Goal: Information Seeking & Learning: Find contact information

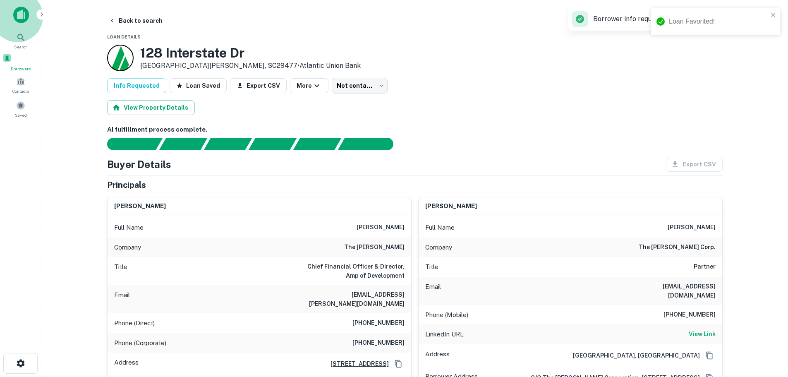
click at [20, 70] on span "Borrowers" at bounding box center [20, 68] width 36 height 7
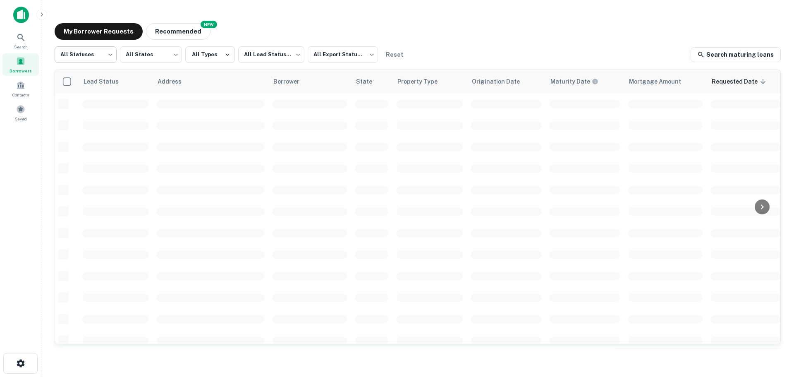
click at [86, 60] on body "Search Borrowers Contacts Saved My Borrower Requests NEW Recommended All Status…" at bounding box center [397, 188] width 794 height 377
drag, startPoint x: 92, startPoint y: 106, endPoint x: 121, endPoint y: 107, distance: 29.4
click at [92, 106] on li "Fulfilled" at bounding box center [86, 105] width 62 height 15
type input "*********"
click at [281, 61] on body "Search Borrowers Contacts Saved My Borrower Requests NEW Recommended Fulfilled …" at bounding box center [397, 188] width 794 height 377
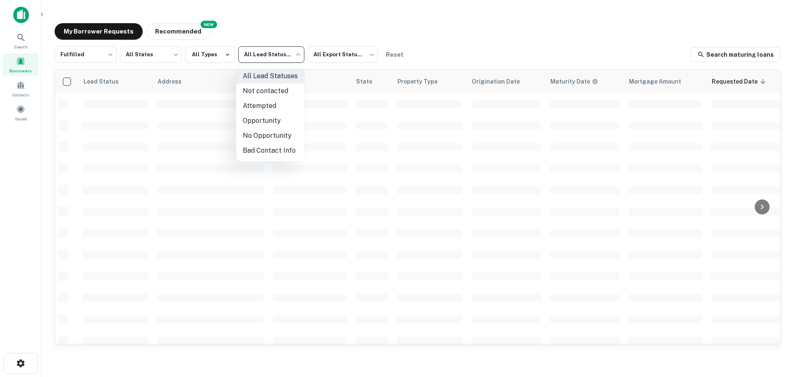
click at [275, 111] on li "Attempted" at bounding box center [270, 105] width 68 height 15
type input "*********"
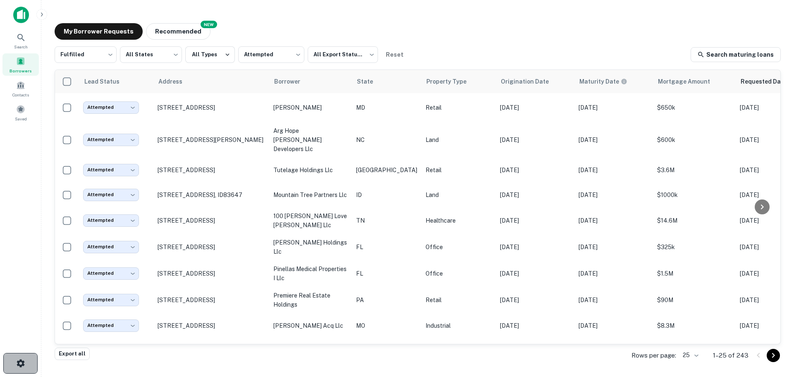
click at [17, 370] on button "button" at bounding box center [20, 363] width 34 height 21
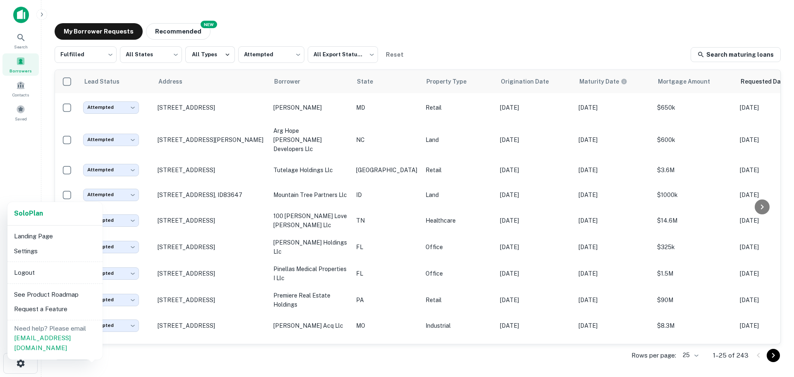
click at [38, 272] on li "Logout" at bounding box center [55, 272] width 89 height 15
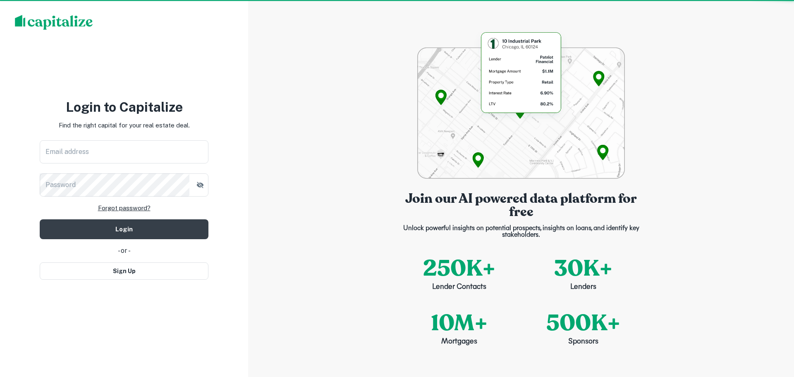
type input "**********"
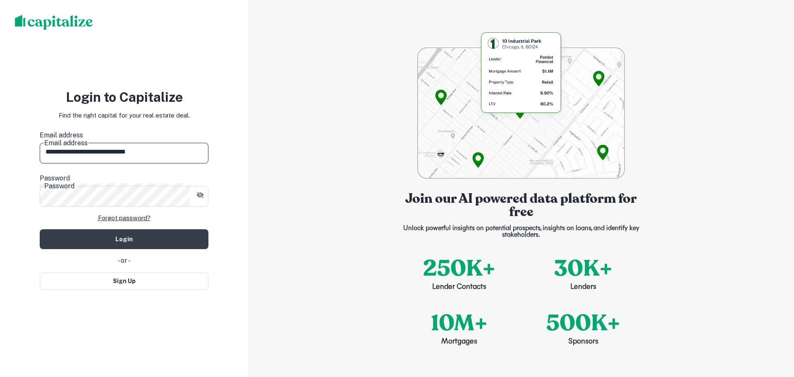
click at [176, 144] on input "**********" at bounding box center [124, 151] width 169 height 23
click at [176, 146] on input "**********" at bounding box center [124, 151] width 169 height 23
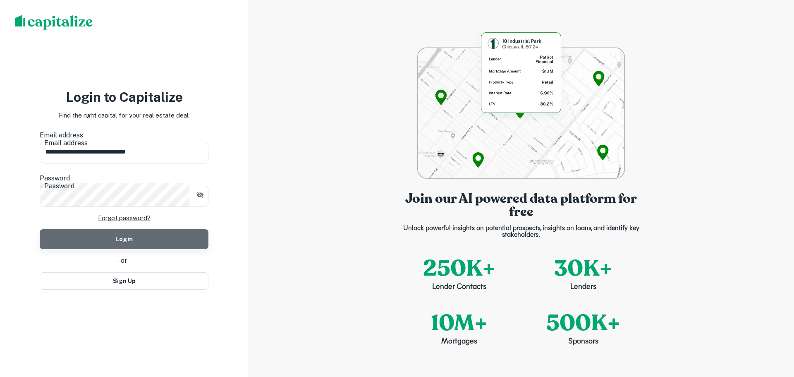
click at [164, 230] on button "Login" at bounding box center [124, 239] width 169 height 20
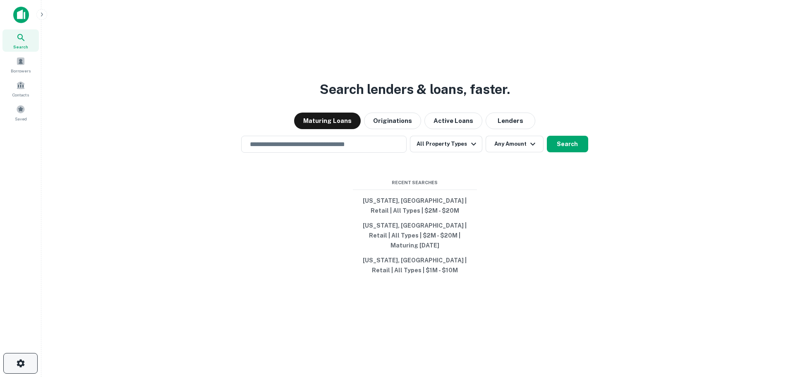
click at [25, 358] on button "button" at bounding box center [20, 363] width 34 height 21
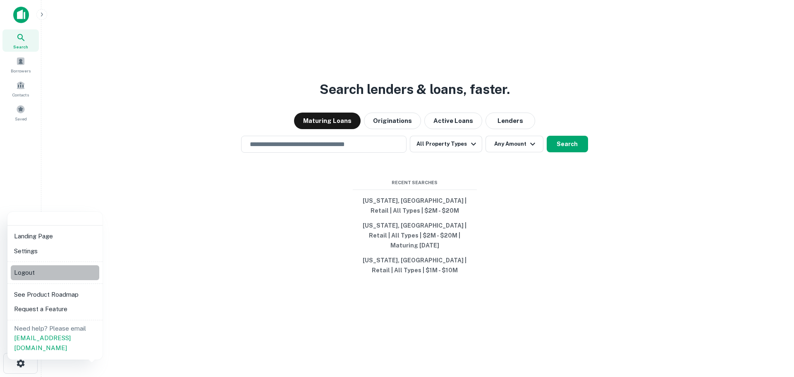
click at [53, 278] on li "Logout" at bounding box center [55, 272] width 89 height 15
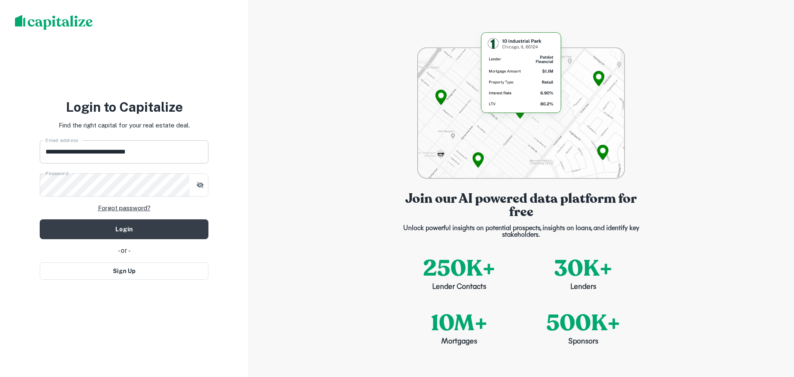
click at [159, 146] on input "**********" at bounding box center [124, 151] width 169 height 23
click at [159, 150] on input "**********" at bounding box center [124, 151] width 169 height 23
click at [159, 151] on input "**********" at bounding box center [124, 151] width 169 height 23
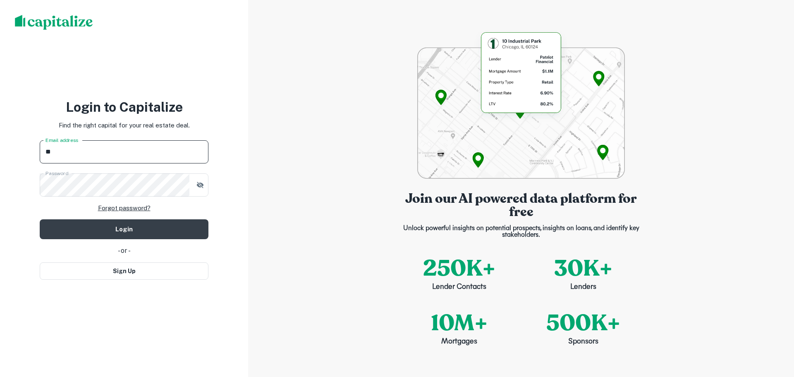
type input "**********"
click at [200, 176] on div "Password" at bounding box center [124, 184] width 169 height 23
click at [201, 178] on button "button" at bounding box center [200, 184] width 15 height 15
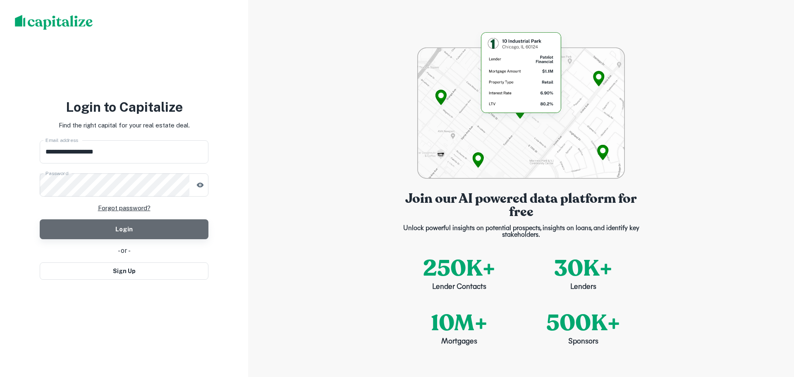
click at [201, 228] on button "Login" at bounding box center [124, 229] width 169 height 20
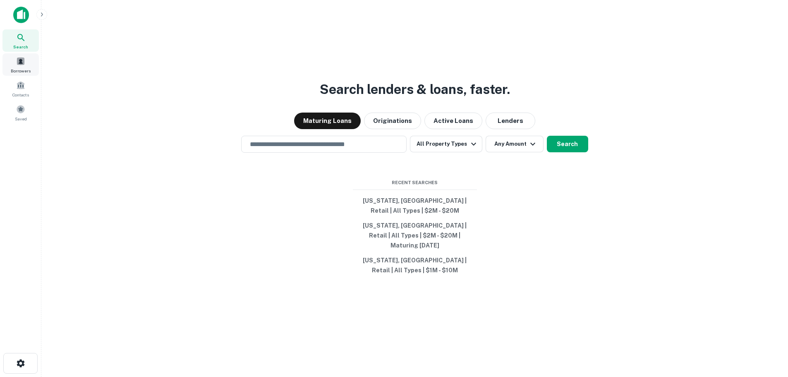
click at [17, 57] on span at bounding box center [20, 61] width 9 height 9
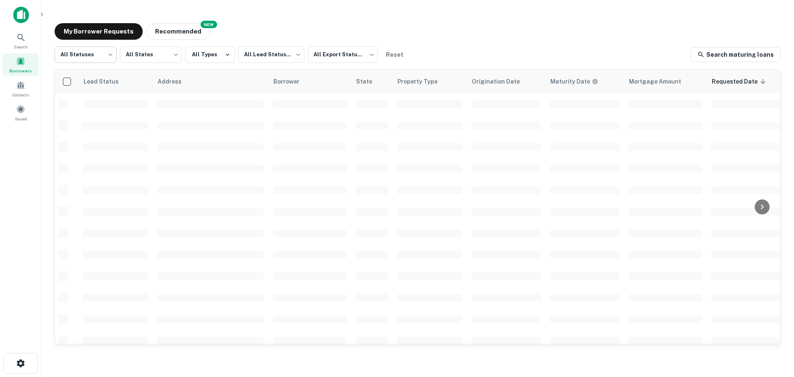
click at [103, 57] on body "Search Borrowers Contacts Saved My Borrower Requests NEW Recommended All Status…" at bounding box center [397, 188] width 794 height 377
click at [93, 103] on li "Fulfilled" at bounding box center [86, 105] width 62 height 15
type input "*********"
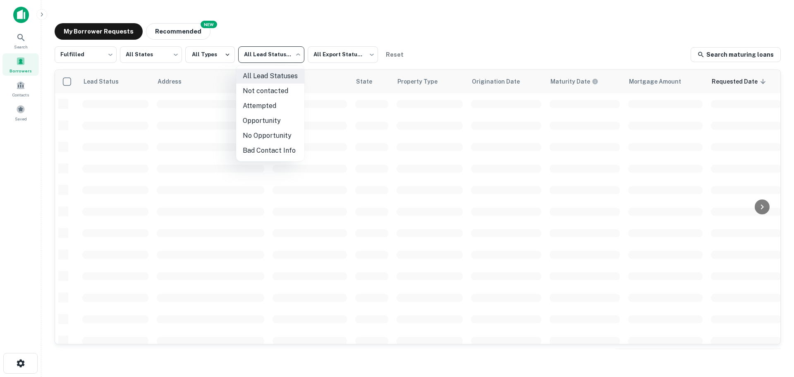
click at [290, 54] on body "Search Borrowers Contacts Saved My Borrower Requests NEW Recommended Fulfilled …" at bounding box center [397, 188] width 794 height 377
click at [264, 104] on li "Attempted" at bounding box center [270, 105] width 68 height 15
type input "*********"
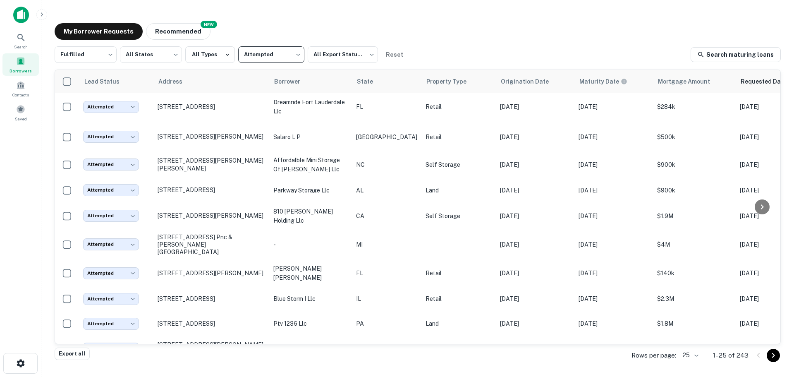
scroll to position [399, 0]
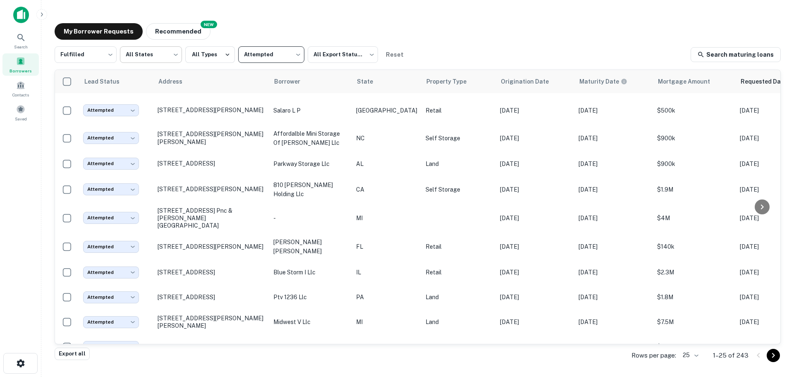
click at [154, 58] on body "Search Borrowers Contacts Saved My Borrower Requests NEW Recommended Fulfilled …" at bounding box center [397, 188] width 794 height 377
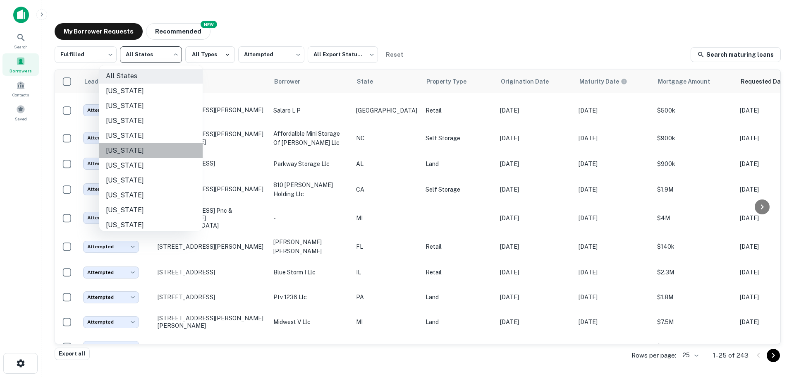
click at [158, 148] on li "[US_STATE]" at bounding box center [150, 150] width 103 height 15
type input "**"
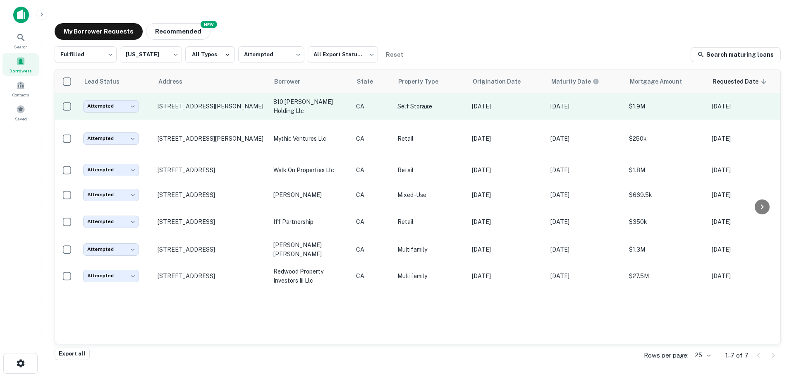
click at [198, 105] on p "811 S Williams Rd Palm Springs, CA92264" at bounding box center [212, 106] width 108 height 7
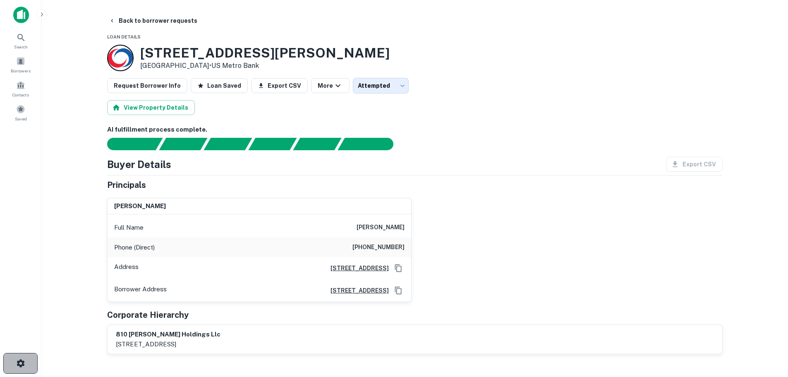
click at [21, 364] on icon "button" at bounding box center [21, 363] width 10 height 10
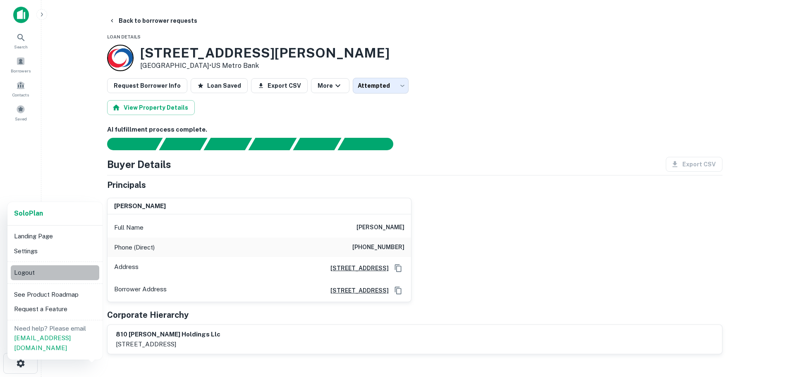
click at [37, 274] on li "Logout" at bounding box center [55, 272] width 89 height 15
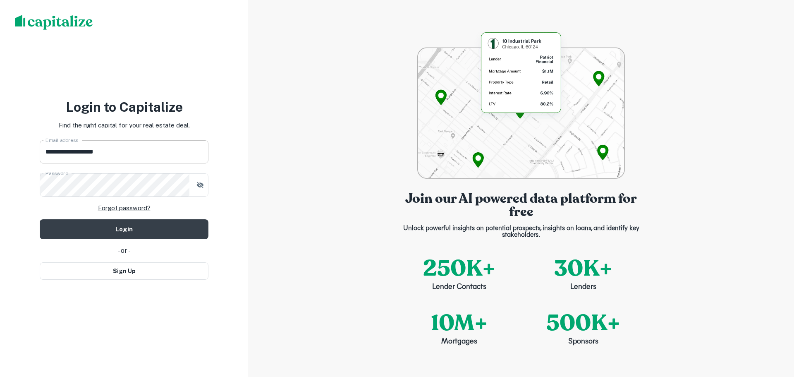
click at [150, 148] on input "**********" at bounding box center [124, 151] width 169 height 23
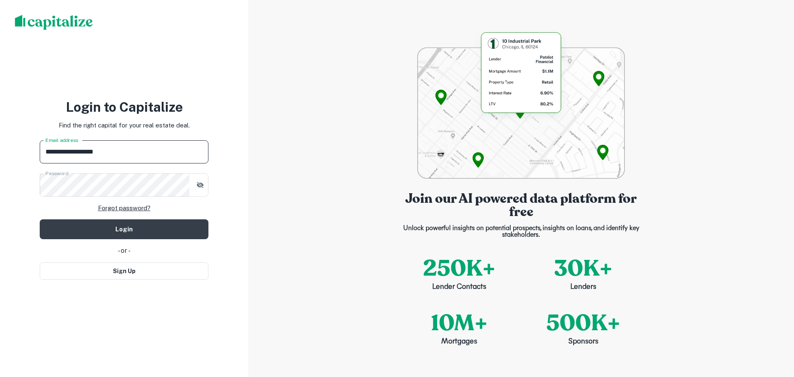
click at [150, 148] on input "**********" at bounding box center [124, 151] width 169 height 23
type input "**********"
click at [40, 219] on button "Login" at bounding box center [124, 229] width 169 height 20
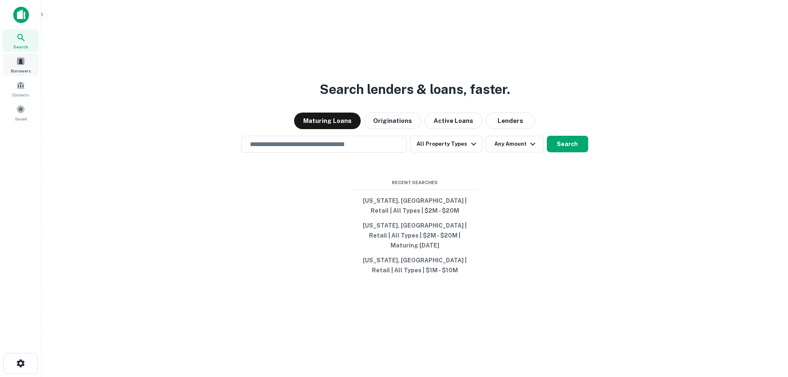
click at [27, 65] on div "Borrowers" at bounding box center [20, 64] width 36 height 22
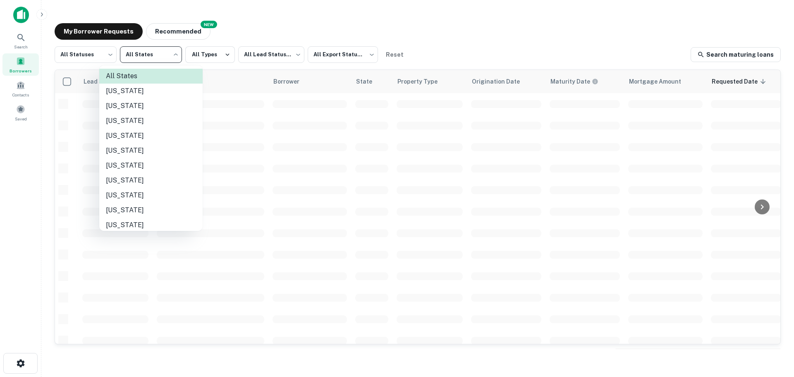
click at [154, 57] on body "Search Borrowers Contacts Saved My Borrower Requests NEW Recommended All Status…" at bounding box center [397, 188] width 794 height 377
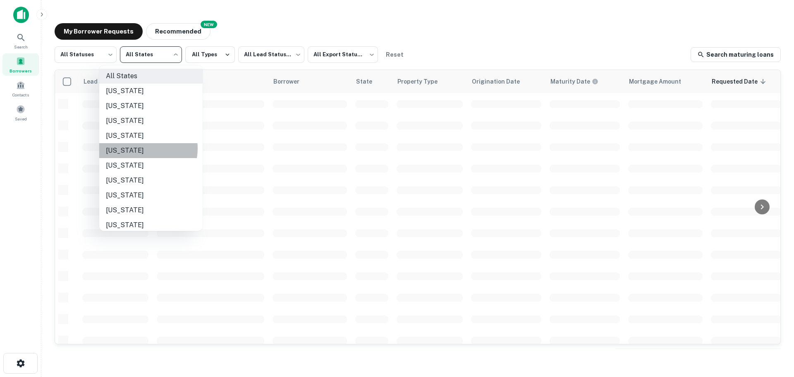
click at [140, 148] on li "[US_STATE]" at bounding box center [150, 150] width 103 height 15
type input "**"
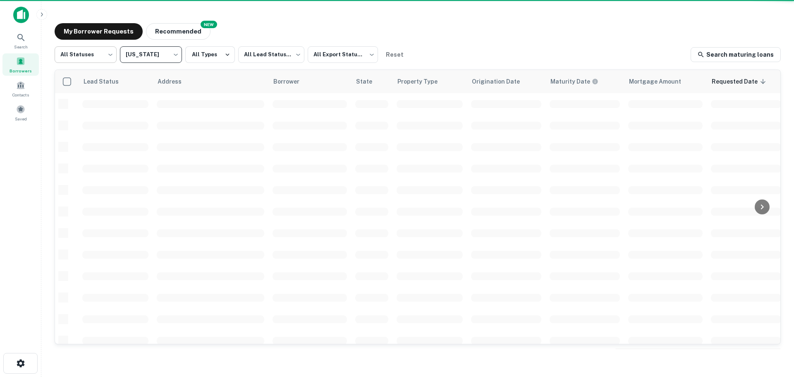
drag, startPoint x: 74, startPoint y: 33, endPoint x: 80, endPoint y: 44, distance: 12.4
click at [74, 35] on button "My Borrower Requests" at bounding box center [99, 31] width 88 height 17
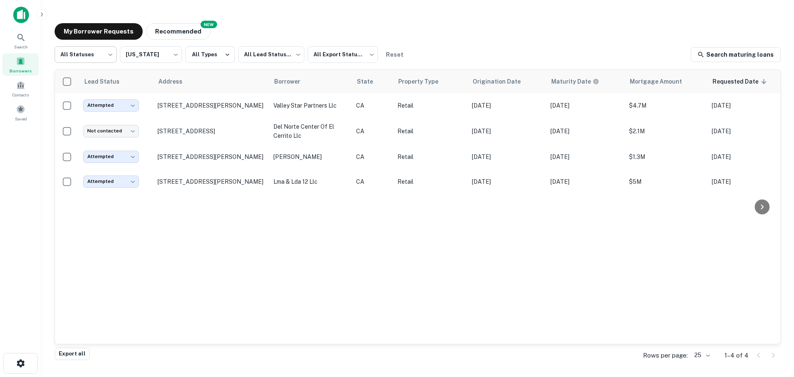
click at [90, 54] on body "Search Borrowers Contacts Saved My Borrower Requests NEW Recommended All Status…" at bounding box center [397, 188] width 794 height 377
click at [89, 108] on li "Fulfilled" at bounding box center [86, 105] width 62 height 15
type input "*********"
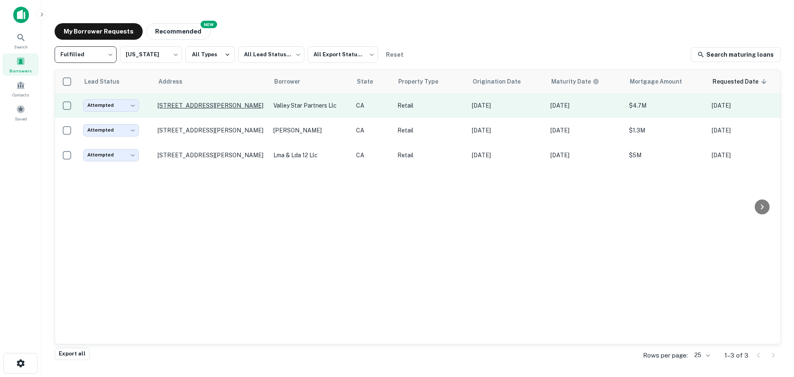
click at [216, 105] on p "[STREET_ADDRESS][PERSON_NAME]" at bounding box center [212, 105] width 108 height 7
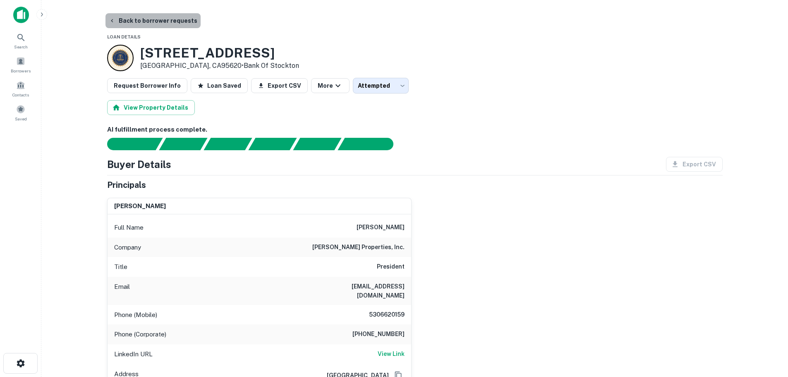
click at [153, 16] on button "Back to borrower requests" at bounding box center [152, 20] width 95 height 15
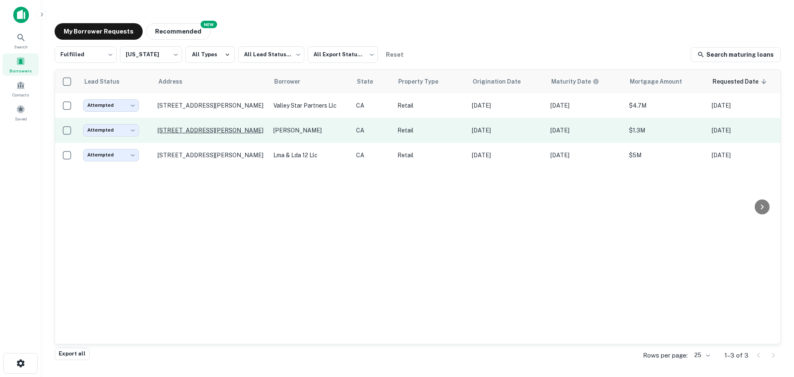
click at [181, 127] on p "160 E Duarte Rd Arcadia, CA91006" at bounding box center [212, 130] width 108 height 7
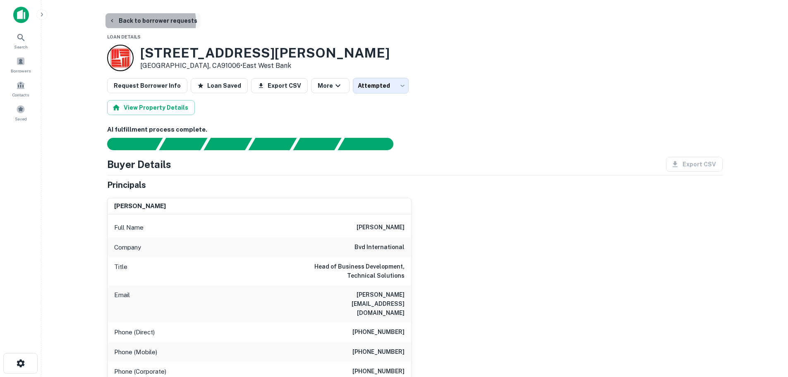
click at [150, 22] on button "Back to borrower requests" at bounding box center [152, 20] width 95 height 15
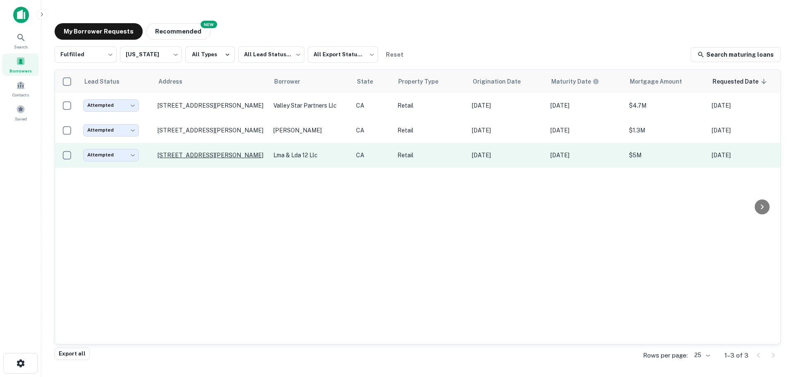
click at [192, 153] on p "12416 Santa Monica Blvd Los Angeles, CA90025" at bounding box center [212, 154] width 108 height 7
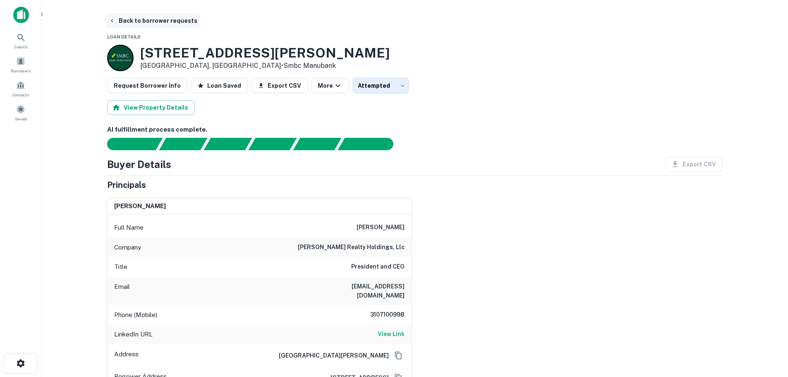
click at [171, 13] on button "Back to borrower requests" at bounding box center [152, 20] width 95 height 15
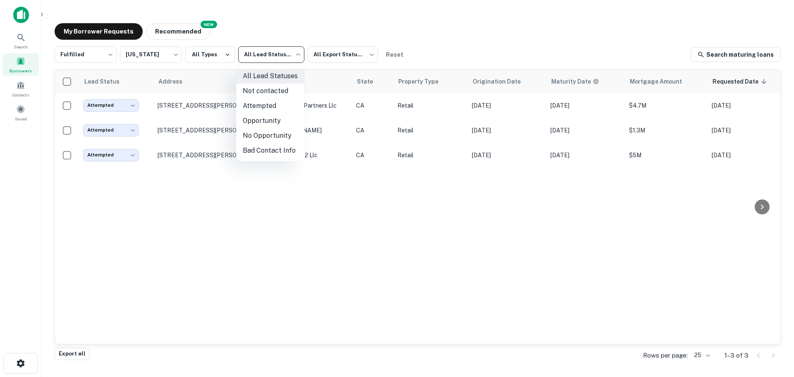
click at [288, 59] on body "Search Borrowers Contacts Saved My Borrower Requests NEW Recommended Fulfilled …" at bounding box center [397, 188] width 794 height 377
click at [277, 134] on li "No Opportunity" at bounding box center [270, 135] width 68 height 15
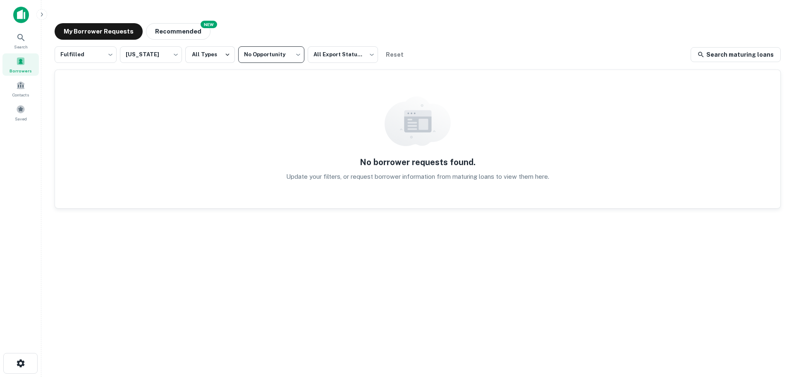
click at [291, 58] on body "**********" at bounding box center [397, 188] width 794 height 377
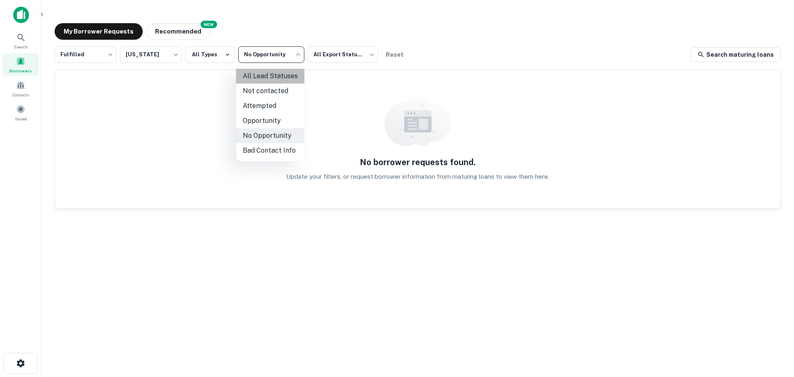
click at [280, 75] on li "All Lead Statuses" at bounding box center [270, 76] width 68 height 15
type input "***"
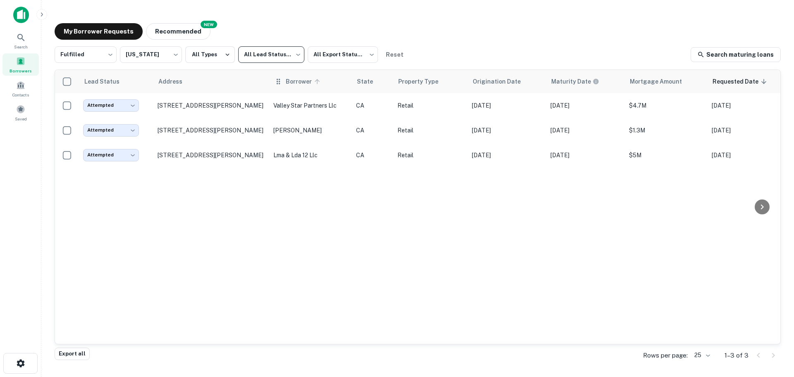
click at [287, 83] on span "Borrower" at bounding box center [304, 82] width 37 height 10
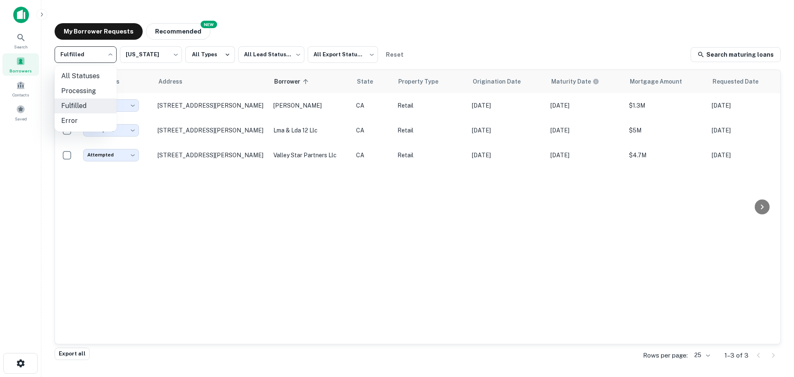
click at [93, 54] on body "Search Borrowers Contacts Saved My Borrower Requests NEW Recommended Fulfilled …" at bounding box center [397, 188] width 794 height 377
click at [93, 94] on li "Processing" at bounding box center [86, 91] width 62 height 15
type input "**********"
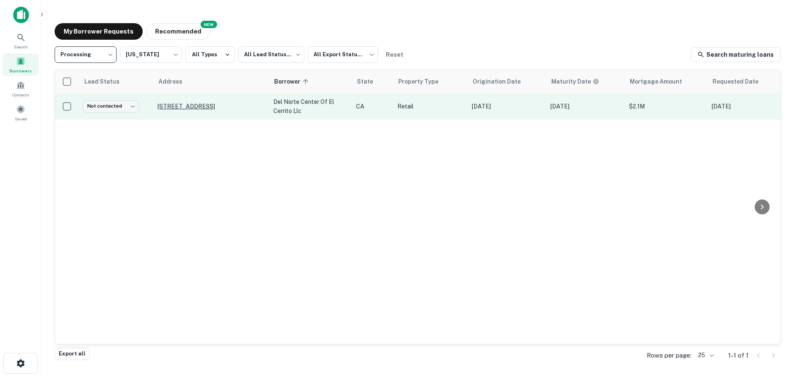
click at [189, 108] on p "6120 Potrero Ave El Cerrito, CA94530" at bounding box center [212, 106] width 108 height 7
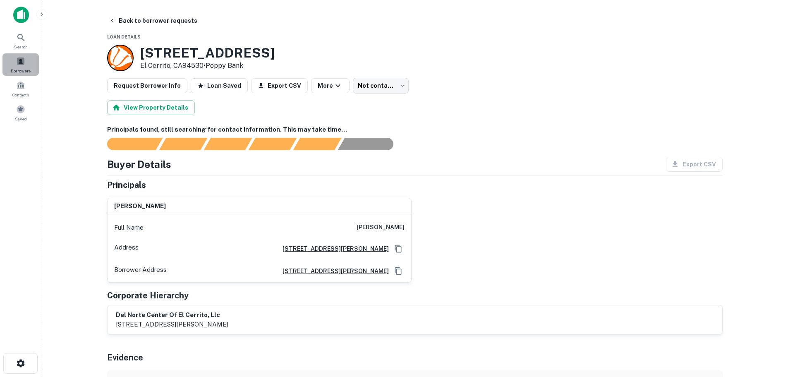
click at [26, 64] on div "Borrowers" at bounding box center [20, 64] width 36 height 22
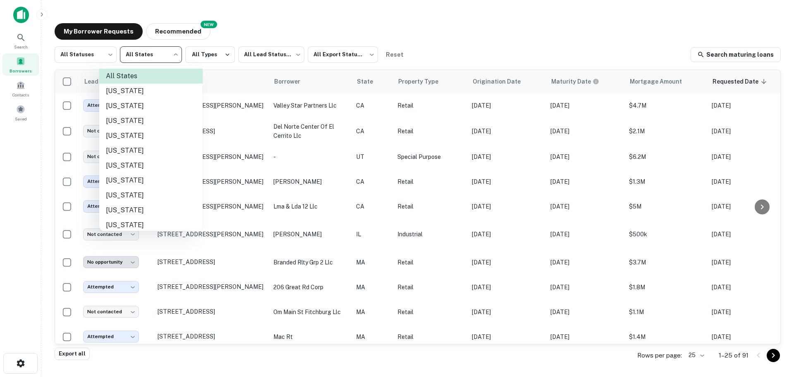
click at [172, 57] on body "Search Borrowers Contacts Saved My Borrower Requests NEW Recommended All Status…" at bounding box center [397, 188] width 794 height 377
click at [163, 152] on li "[US_STATE]" at bounding box center [150, 150] width 103 height 15
type input "**"
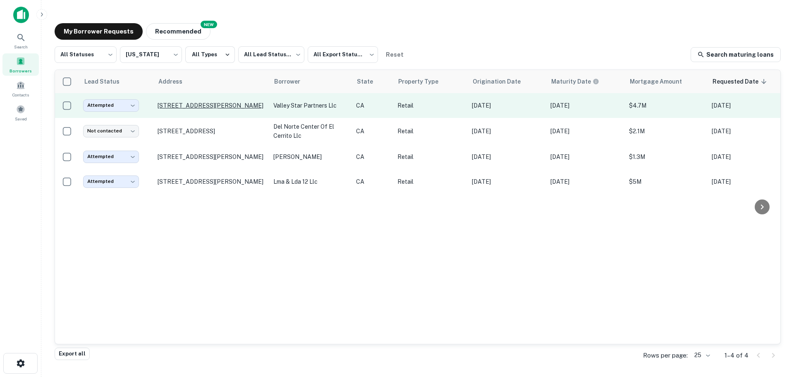
click at [194, 102] on p "[STREET_ADDRESS][PERSON_NAME]" at bounding box center [212, 105] width 108 height 7
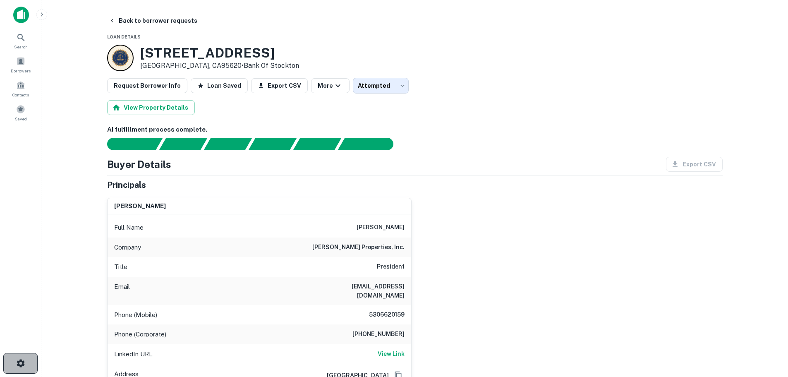
click at [18, 368] on icon "button" at bounding box center [21, 363] width 10 height 10
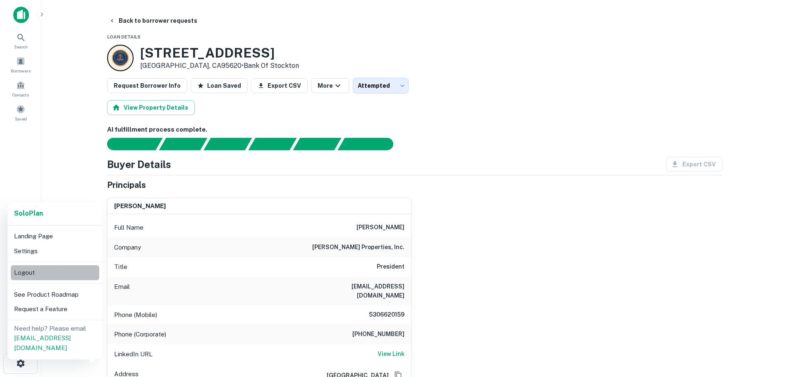
click at [52, 272] on li "Logout" at bounding box center [55, 272] width 89 height 15
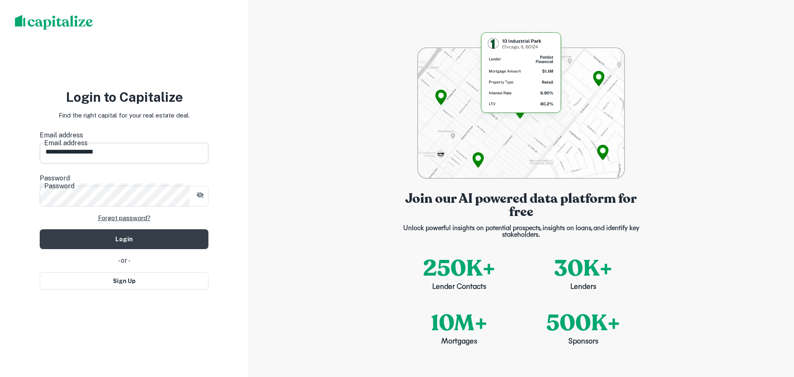
click at [143, 157] on input "**********" at bounding box center [124, 151] width 169 height 23
drag, startPoint x: 133, startPoint y: 237, endPoint x: 154, endPoint y: 112, distance: 126.3
click at [153, 109] on div "**********" at bounding box center [124, 188] width 169 height 202
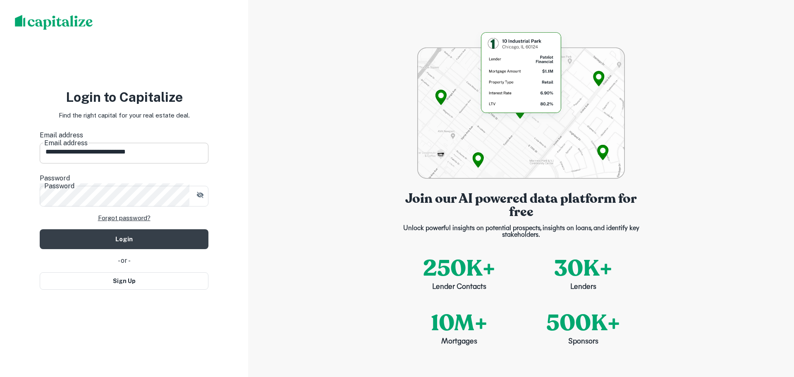
drag, startPoint x: 161, startPoint y: 156, endPoint x: 155, endPoint y: 159, distance: 6.5
click at [161, 156] on input "**********" at bounding box center [124, 151] width 169 height 23
type input "**********"
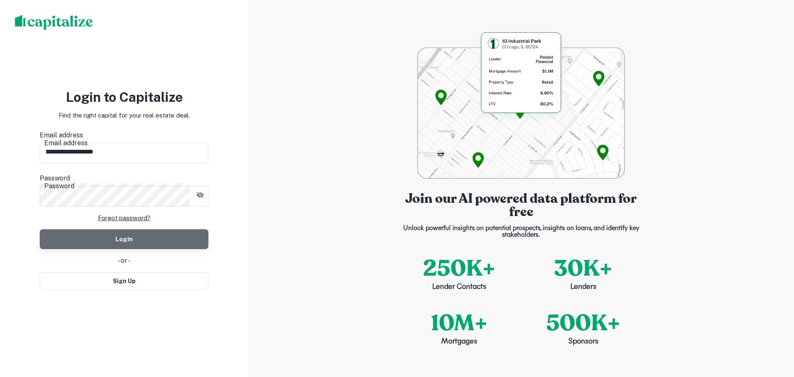
click at [136, 232] on button "Login" at bounding box center [124, 239] width 169 height 20
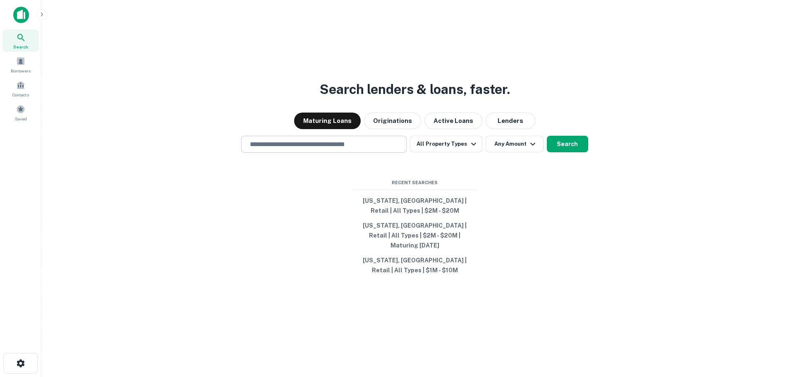
click at [357, 153] on div "​" at bounding box center [323, 144] width 165 height 17
click at [30, 69] on span "Borrowers" at bounding box center [21, 70] width 20 height 7
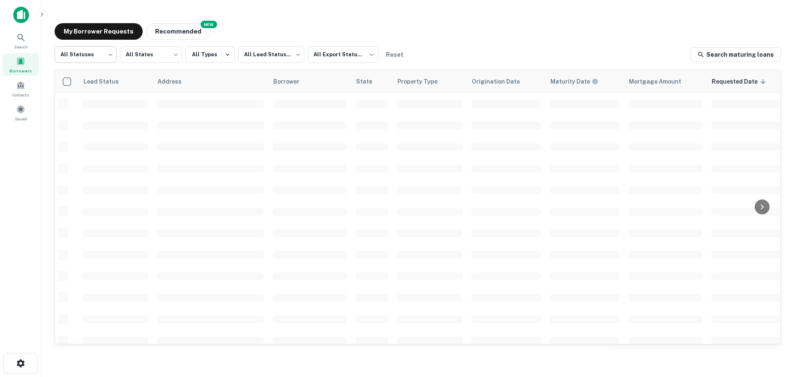
click at [93, 58] on body "Search Borrowers Contacts Saved My Borrower Requests NEW Recommended All Status…" at bounding box center [397, 188] width 794 height 377
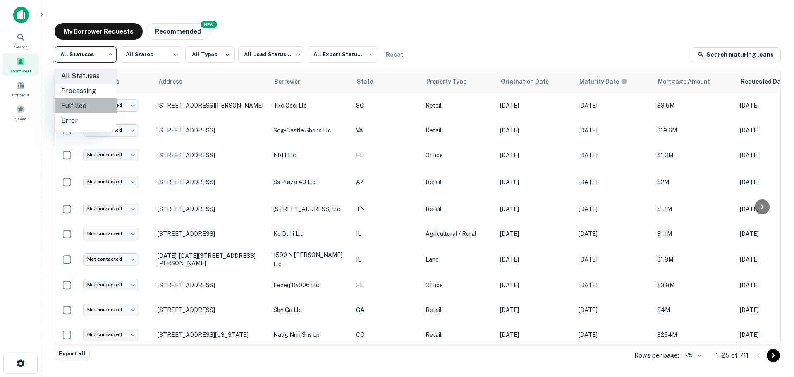
click at [92, 105] on li "Fulfilled" at bounding box center [86, 105] width 62 height 15
type input "*********"
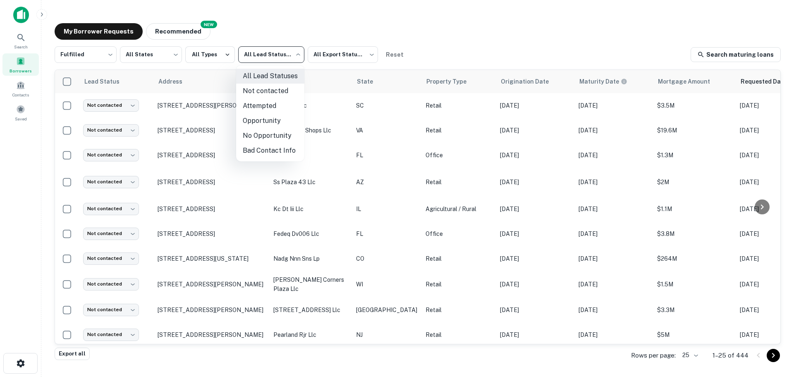
click at [286, 64] on body "Search Borrowers Contacts Saved My Borrower Requests NEW Recommended Fulfilled …" at bounding box center [397, 188] width 794 height 377
click at [272, 106] on li "Attempted" at bounding box center [270, 105] width 68 height 15
type input "*********"
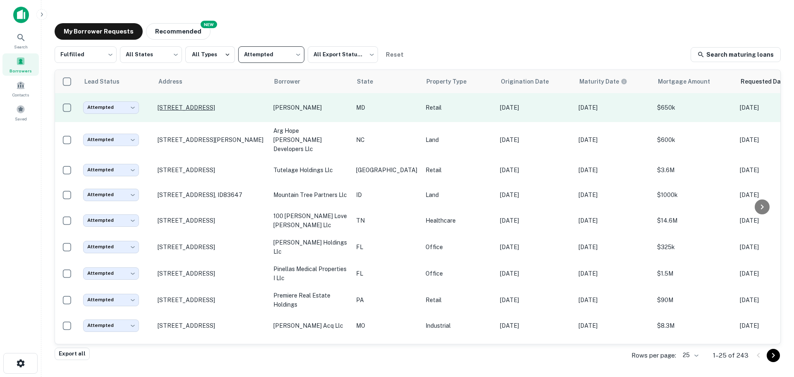
click at [218, 104] on p "3226 Greenmount Ave Baltimore, MD21218" at bounding box center [212, 107] width 108 height 7
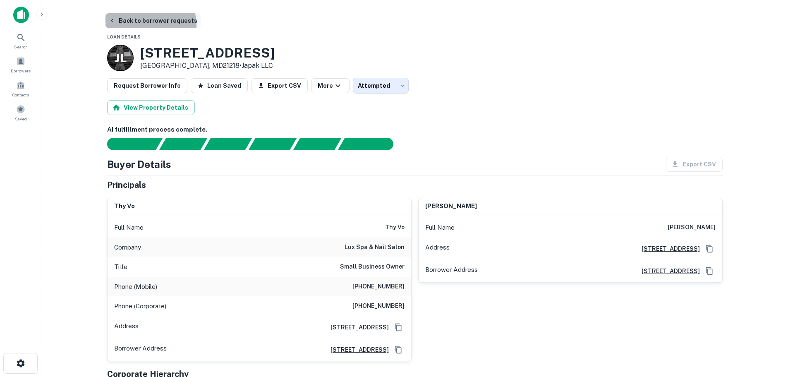
click at [146, 25] on button "Back to borrower requests" at bounding box center [152, 20] width 95 height 15
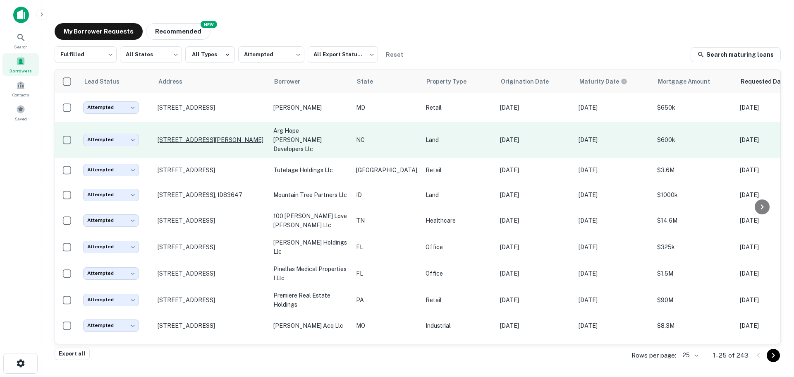
click at [200, 136] on p "4310 Legion Rd Hope Mills, NC28348" at bounding box center [212, 139] width 108 height 7
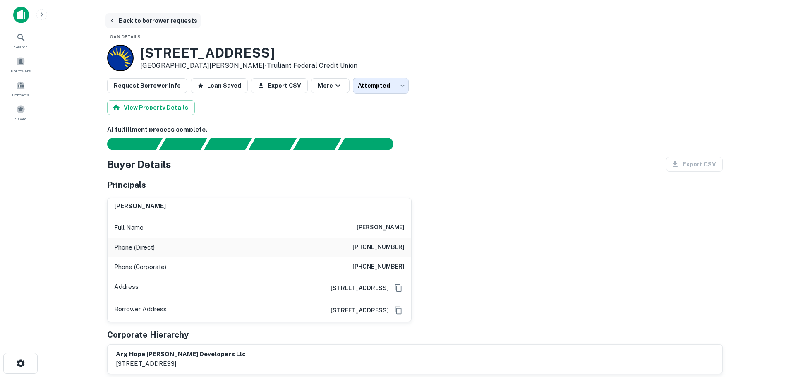
click at [162, 22] on button "Back to borrower requests" at bounding box center [152, 20] width 95 height 15
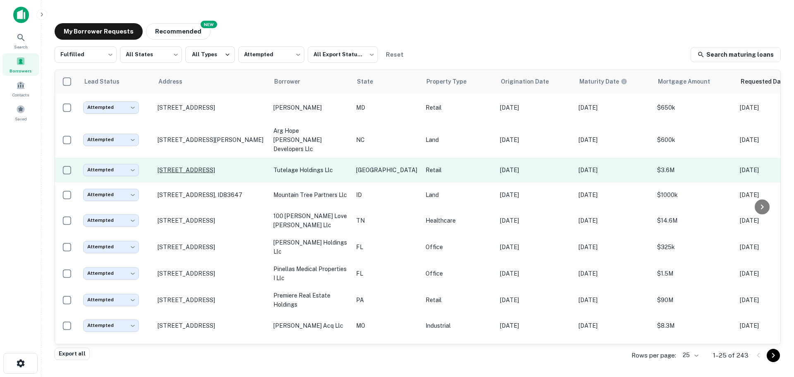
click at [218, 166] on p "6500 E Riverpark Dr Sugar Land, TX77479" at bounding box center [212, 169] width 108 height 7
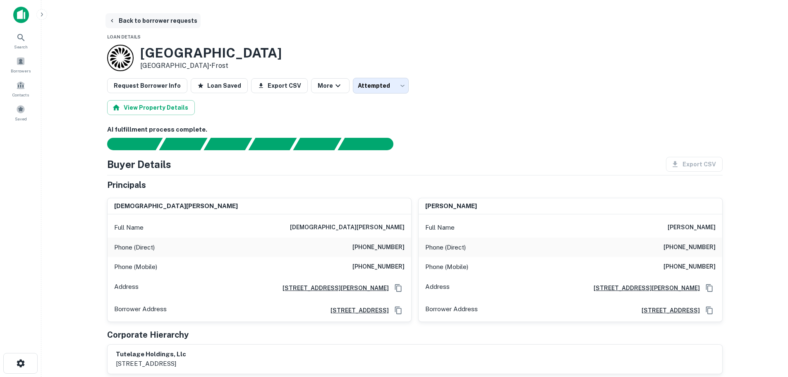
click at [151, 22] on button "Back to borrower requests" at bounding box center [152, 20] width 95 height 15
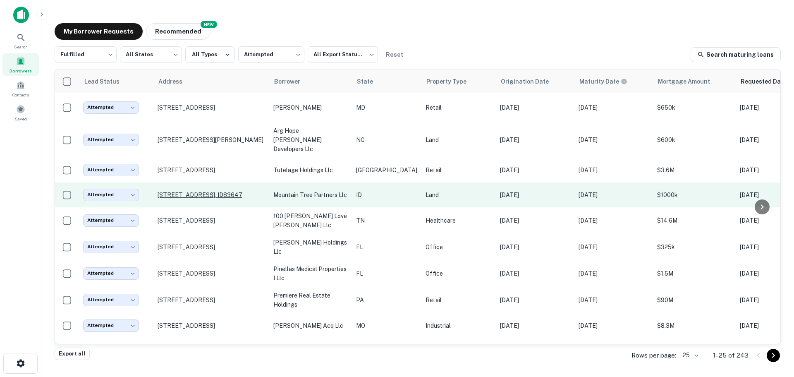
click at [229, 191] on p "1695 American Legion Blvd Mountain Home, ID83647" at bounding box center [212, 194] width 108 height 7
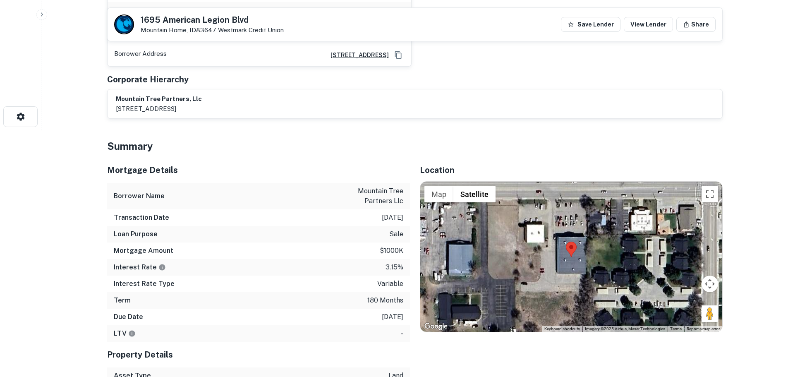
scroll to position [248, 0]
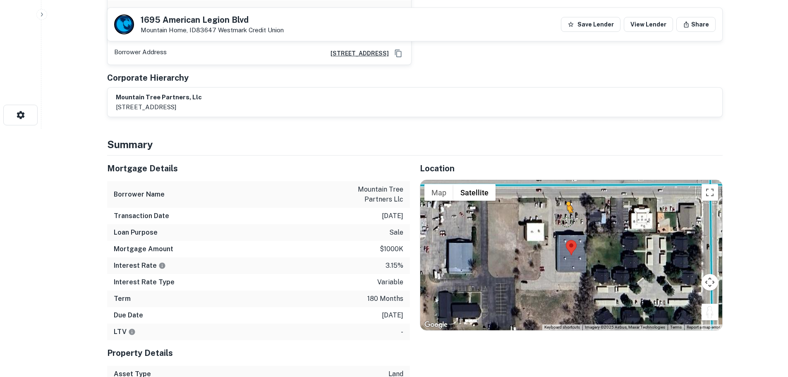
drag, startPoint x: 713, startPoint y: 315, endPoint x: 562, endPoint y: 215, distance: 180.9
click at [562, 215] on div "To activate drag with keyboard, press Alt + Enter. Once in keyboard drag state,…" at bounding box center [571, 255] width 302 height 150
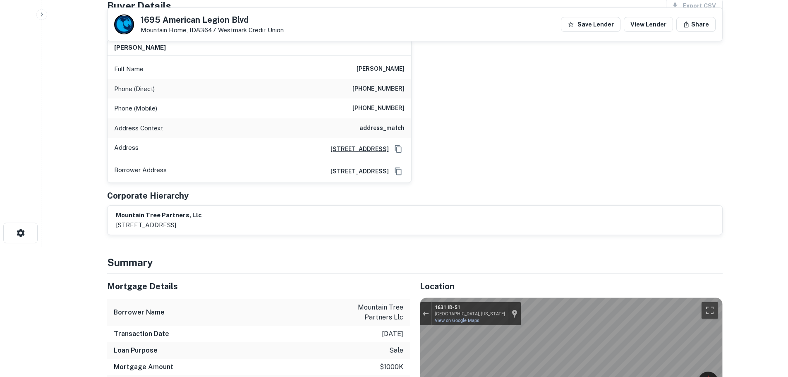
scroll to position [124, 0]
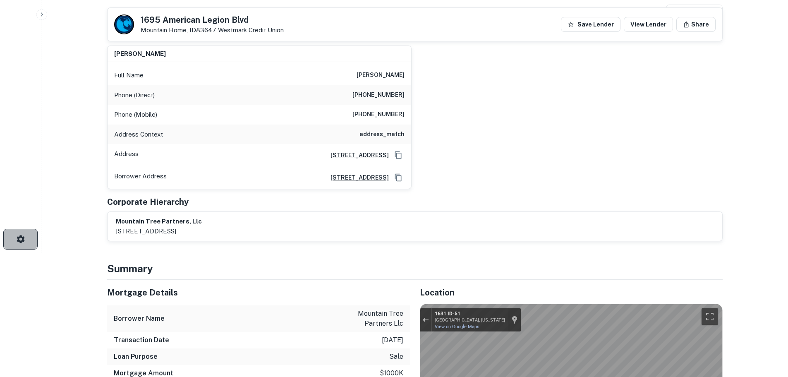
click at [22, 236] on icon "button" at bounding box center [21, 239] width 10 height 10
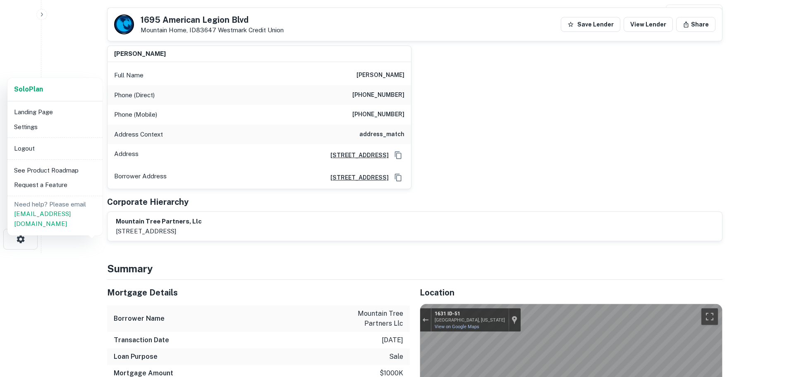
click at [512, 144] on div at bounding box center [397, 188] width 794 height 377
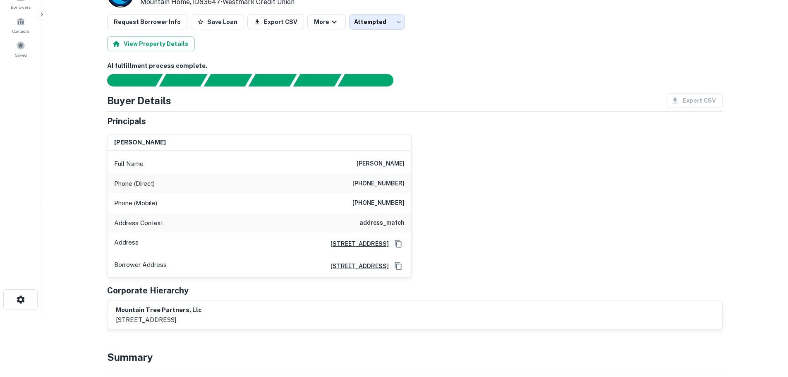
scroll to position [0, 0]
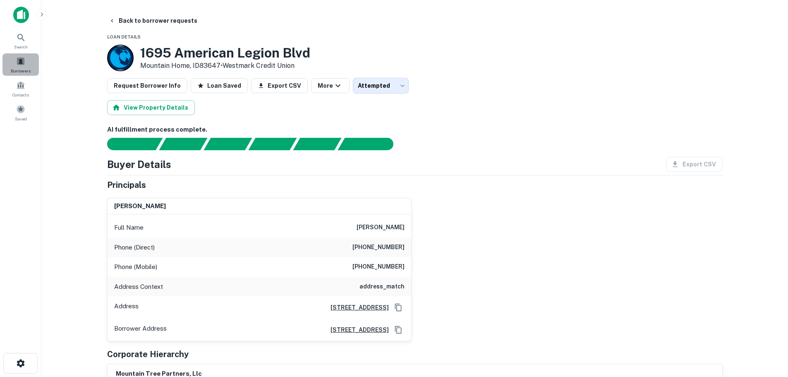
click at [27, 62] on div "Borrowers" at bounding box center [20, 64] width 36 height 22
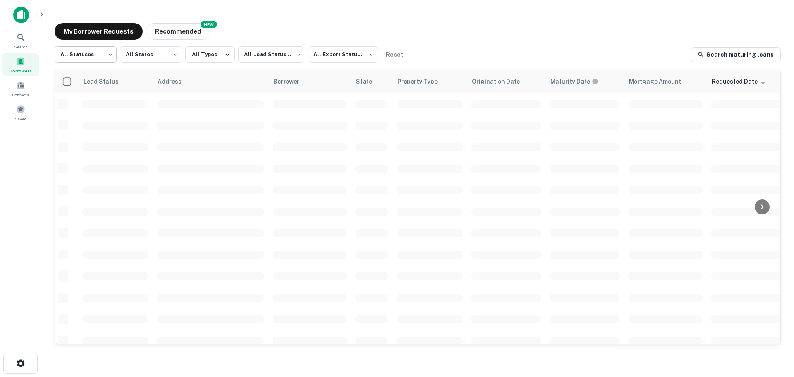
click at [74, 59] on body "Search Borrowers Contacts Saved My Borrower Requests NEW Recommended All Status…" at bounding box center [397, 188] width 794 height 377
click at [90, 105] on li "Fulfilled" at bounding box center [86, 105] width 62 height 15
type input "*********"
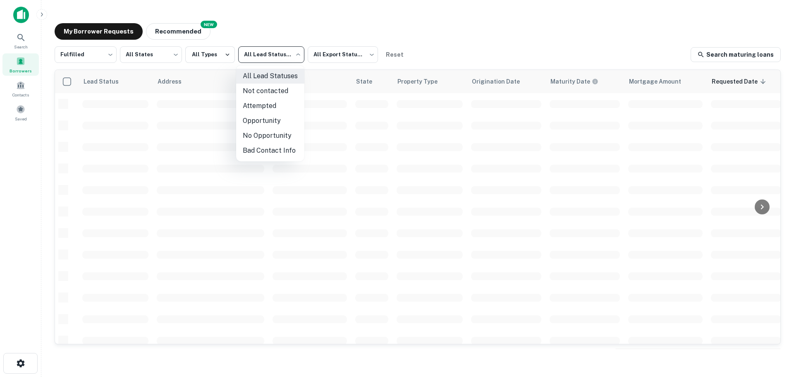
click at [283, 53] on body "Search Borrowers Contacts Saved My Borrower Requests NEW Recommended Fulfilled …" at bounding box center [397, 188] width 794 height 377
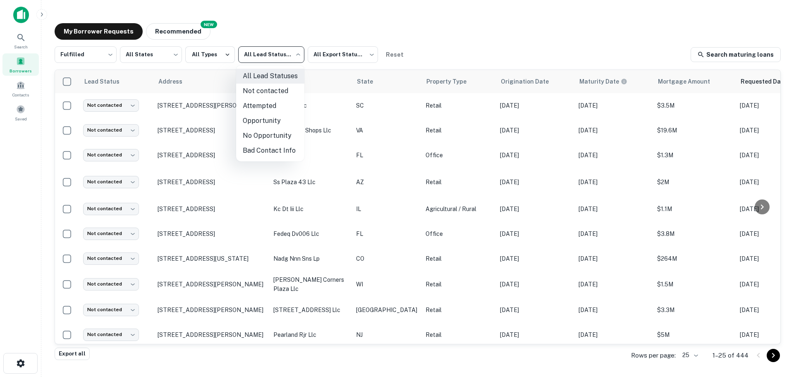
drag, startPoint x: 263, startPoint y: 111, endPoint x: 286, endPoint y: 92, distance: 30.3
click at [286, 92] on ul "All Lead Statuses Not contacted Attempted Opportunity No Opportunity Bad Contac…" at bounding box center [270, 113] width 68 height 96
click at [286, 92] on li "Not contacted" at bounding box center [270, 91] width 68 height 15
type input "****"
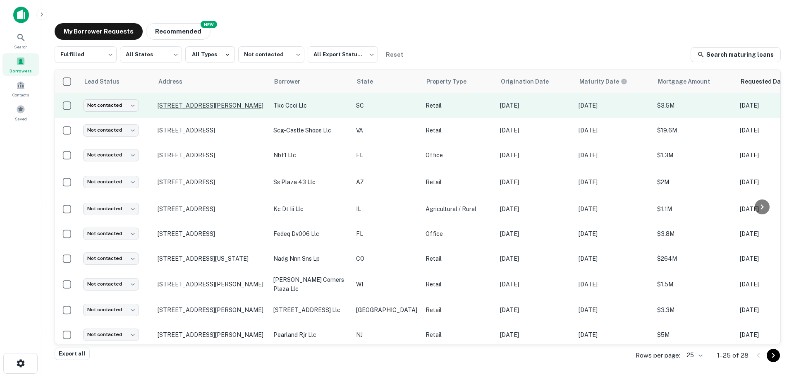
click at [206, 102] on p "[STREET_ADDRESS][PERSON_NAME]" at bounding box center [212, 105] width 108 height 7
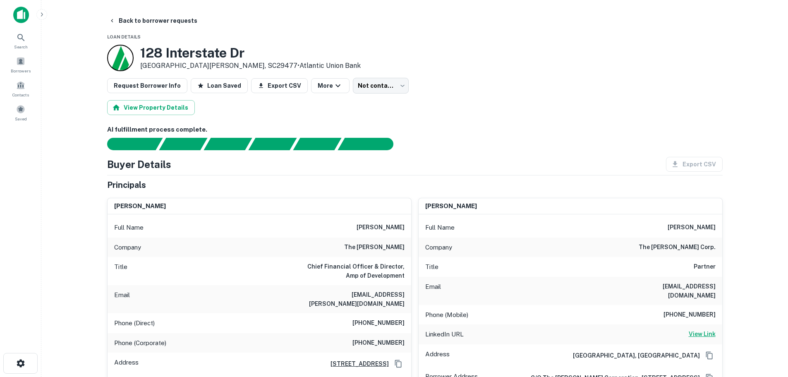
click at [708, 329] on h6 "View Link" at bounding box center [702, 333] width 27 height 9
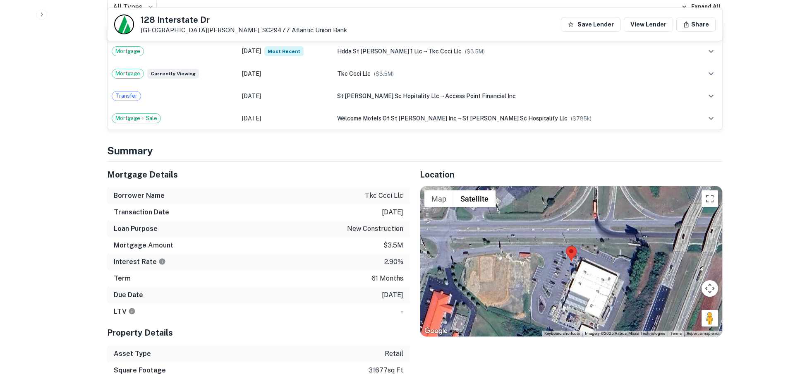
scroll to position [869, 0]
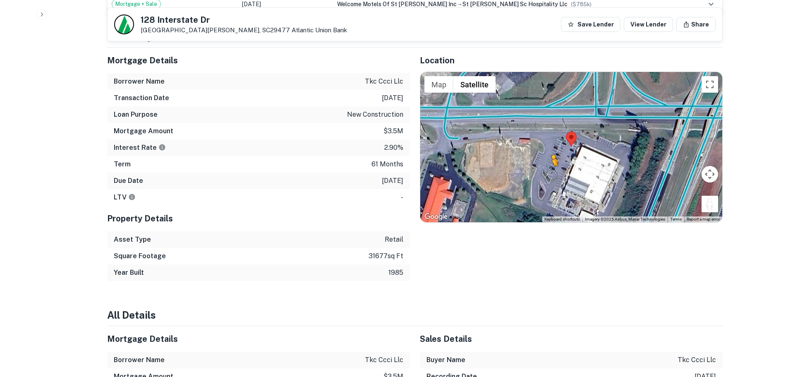
drag, startPoint x: 713, startPoint y: 208, endPoint x: 552, endPoint y: 182, distance: 163.0
click at [552, 182] on div "To activate drag with keyboard, press Alt + Enter. Once in keyboard drag state,…" at bounding box center [571, 147] width 302 height 150
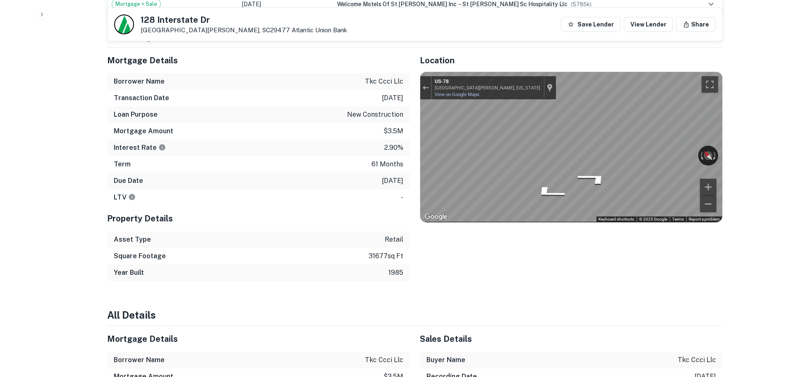
click at [208, 144] on div "Mortgage Details Borrower Name tkc ccci llc Transaction Date [DATE] Loan Purpos…" at bounding box center [409, 164] width 625 height 233
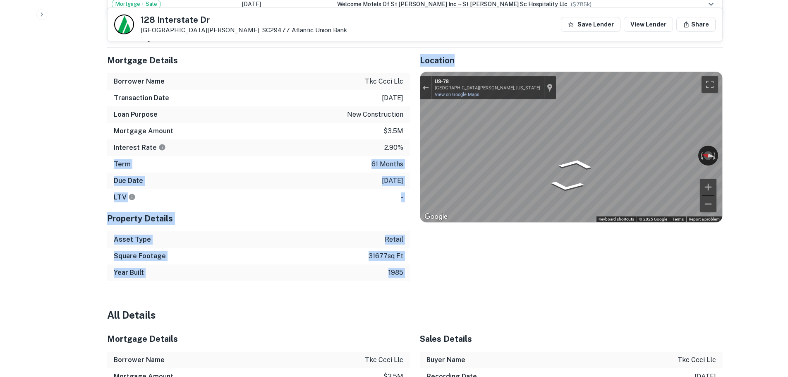
click at [501, 155] on div "Mortgage Details Borrower Name tkc ccci llc Transaction Date [DATE] Loan Purpos…" at bounding box center [409, 164] width 625 height 233
drag, startPoint x: 406, startPoint y: 158, endPoint x: 808, endPoint y: 165, distance: 402.1
click at [455, 151] on div "Mortgage Details Borrower Name tkc ccci llc Transaction Date 7/12/2021 Loan Pur…" at bounding box center [409, 164] width 625 height 233
drag, startPoint x: 355, startPoint y: 141, endPoint x: 744, endPoint y: 168, distance: 390.5
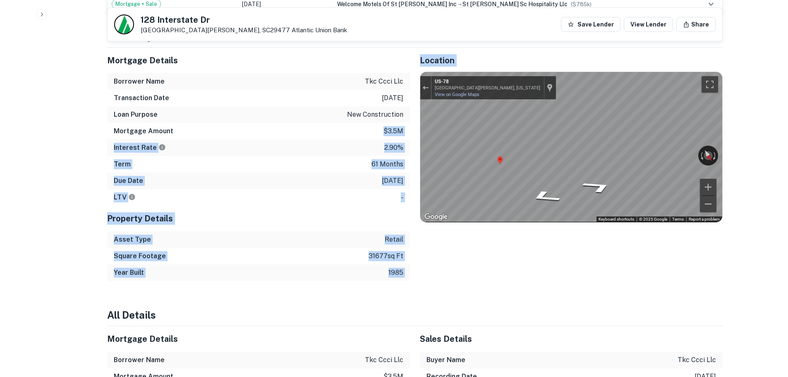
click at [593, 192] on icon "Go West, US-78" at bounding box center [601, 192] width 43 height 17
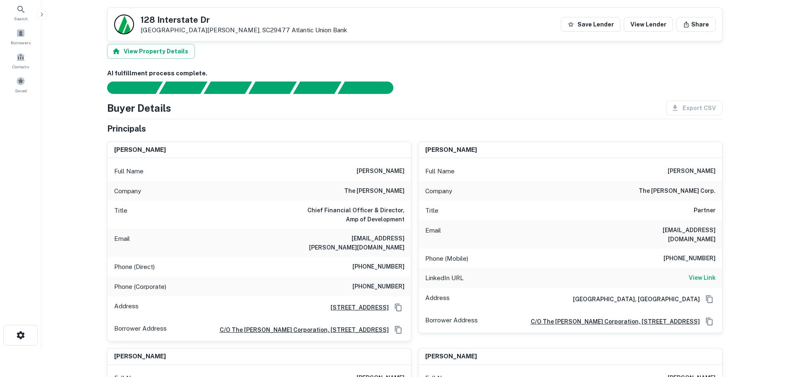
scroll to position [0, 0]
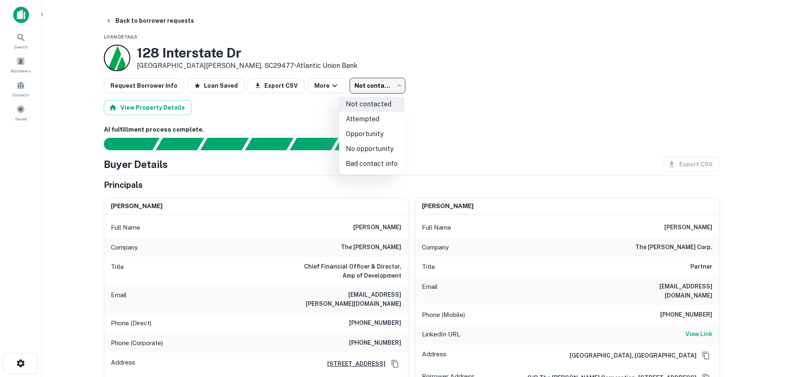
click at [378, 80] on body "Search Borrowers Contacts Saved Back to borrower requests Loan Details 128 Inte…" at bounding box center [394, 188] width 788 height 377
click at [144, 29] on div at bounding box center [397, 188] width 794 height 377
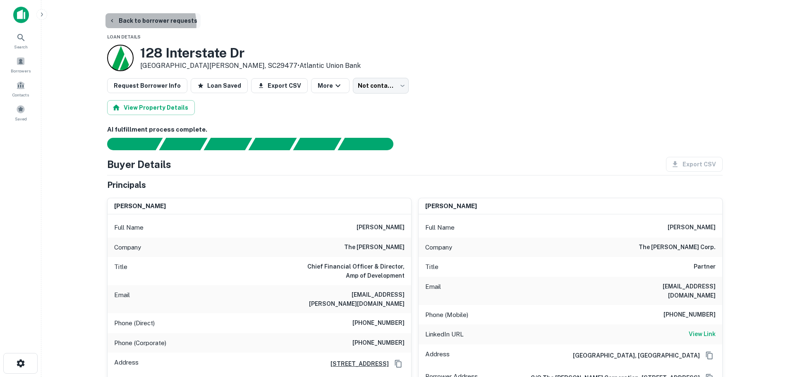
click at [147, 24] on button "Back to borrower requests" at bounding box center [152, 20] width 95 height 15
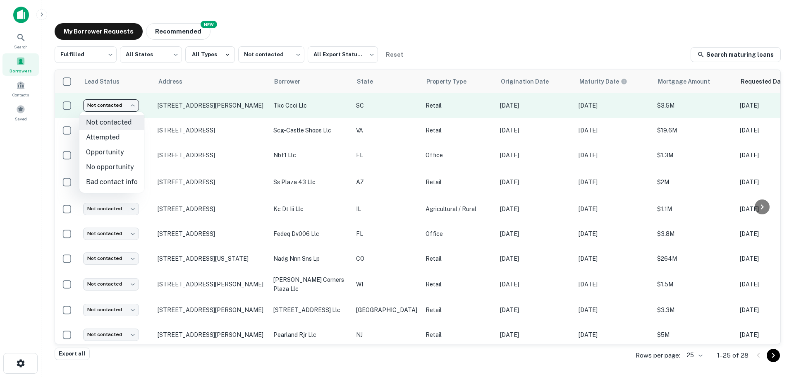
click at [117, 102] on body "Search Borrowers Contacts Saved My Borrower Requests NEW Recommended Fulfilled …" at bounding box center [397, 188] width 794 height 377
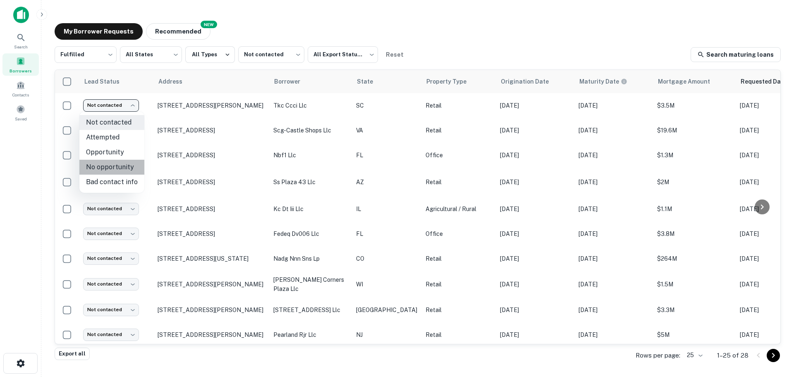
click at [124, 165] on li "No opportunity" at bounding box center [111, 167] width 65 height 15
type input "**********"
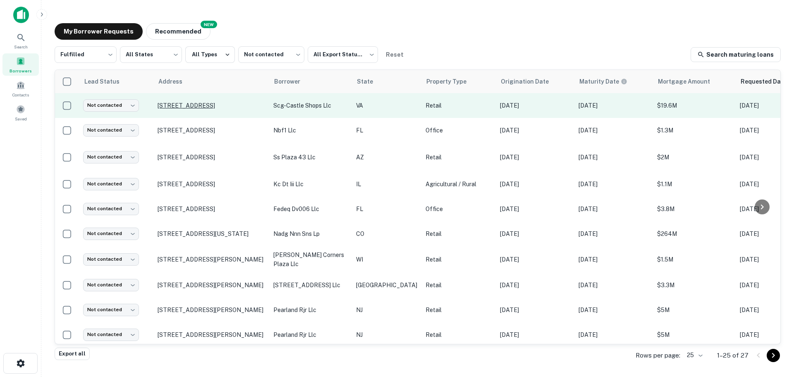
click at [218, 105] on p "1105 S Military Hwy # B Chesapeake, VA23320" at bounding box center [212, 105] width 108 height 7
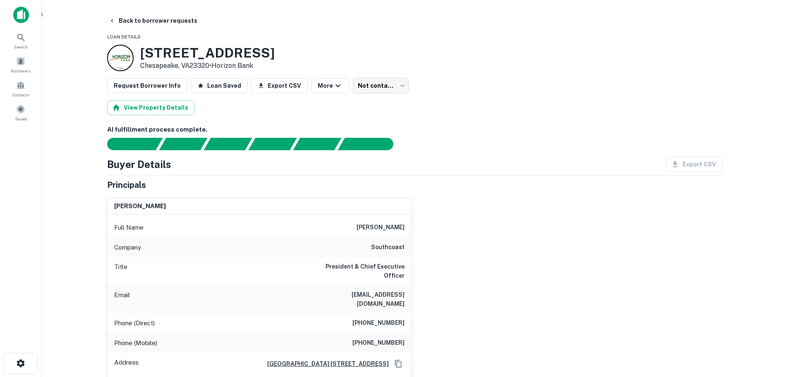
click at [395, 231] on h6 "john f. morgan" at bounding box center [381, 228] width 48 height 10
click at [390, 248] on h6 "southcoast" at bounding box center [388, 247] width 34 height 10
click at [392, 248] on h6 "southcoast" at bounding box center [388, 247] width 34 height 10
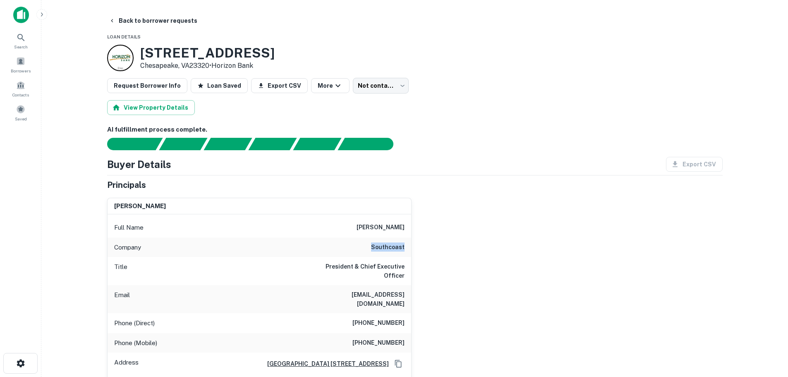
click at [392, 248] on h6 "southcoast" at bounding box center [388, 247] width 34 height 10
copy h6 "southcoast"
click at [145, 20] on button "Back to borrower requests" at bounding box center [152, 20] width 95 height 15
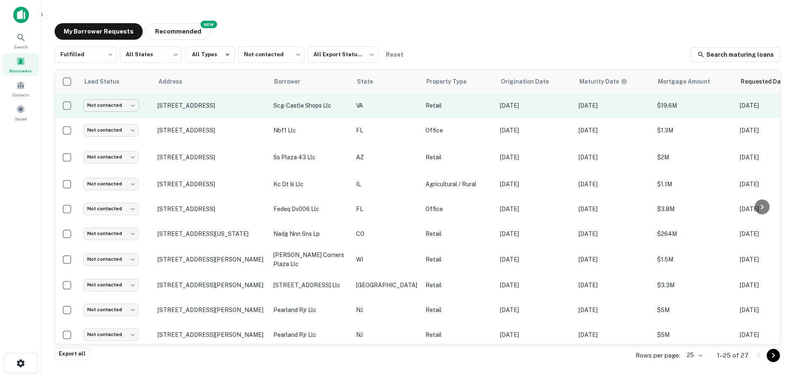
click at [115, 105] on body "Search Borrowers Contacts Saved My Borrower Requests NEW Recommended Fulfilled …" at bounding box center [397, 188] width 794 height 377
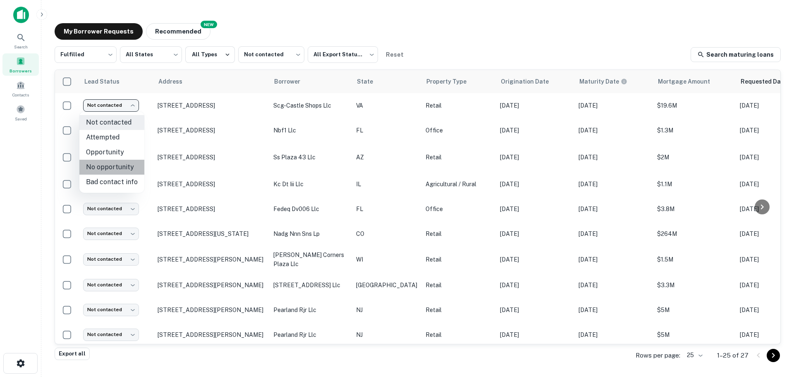
click at [125, 171] on li "No opportunity" at bounding box center [111, 167] width 65 height 15
type input "**********"
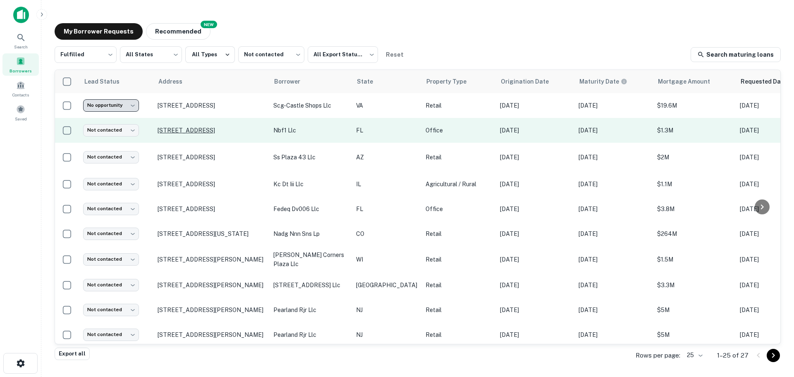
click at [221, 129] on p "1025 71st St Miami Beach, FL33141" at bounding box center [212, 130] width 108 height 7
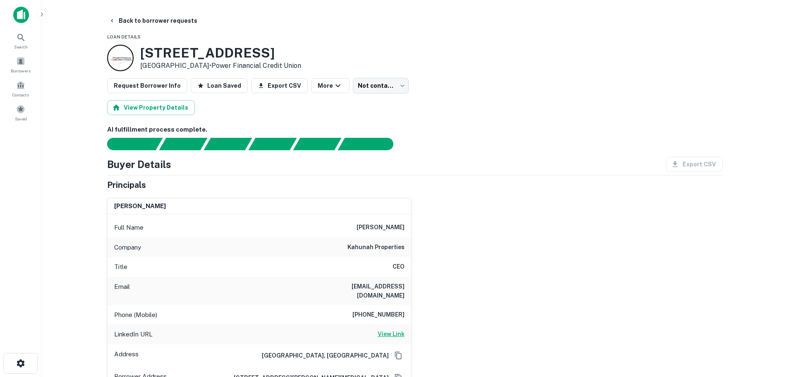
click at [395, 329] on h6 "View Link" at bounding box center [391, 333] width 27 height 9
click at [392, 310] on h6 "646-715-7795" at bounding box center [378, 315] width 52 height 10
click at [393, 310] on h6 "646-715-7795" at bounding box center [378, 315] width 52 height 10
click at [390, 305] on div "Phone (Mobile) 646-715-7795" at bounding box center [260, 315] width 304 height 20
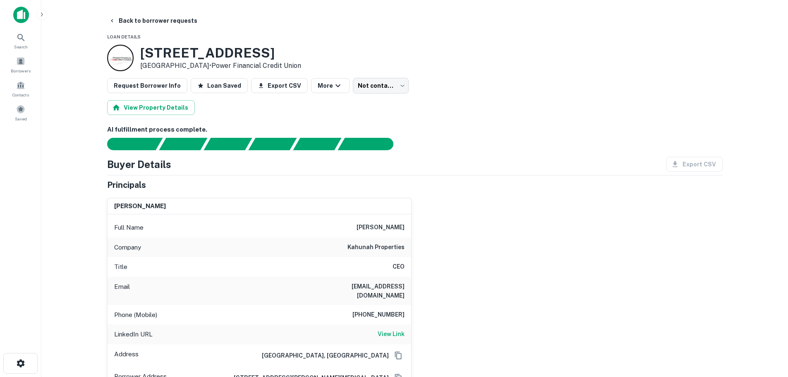
click at [406, 305] on div "Phone (Mobile) 646-715-7795" at bounding box center [260, 315] width 304 height 20
click at [390, 310] on h6 "646-715-7795" at bounding box center [378, 315] width 52 height 10
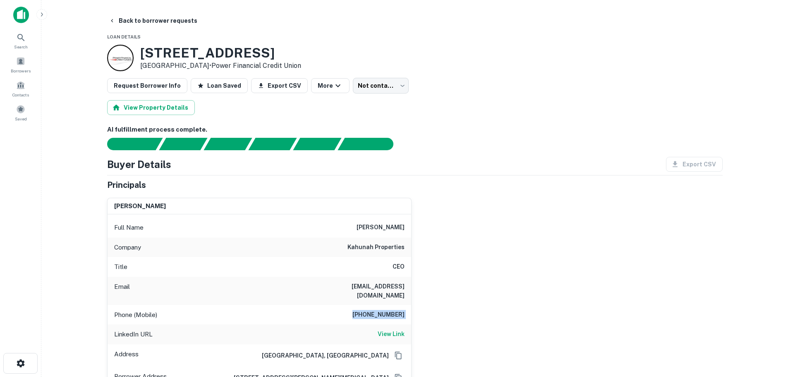
copy h6 "646-715-7795"
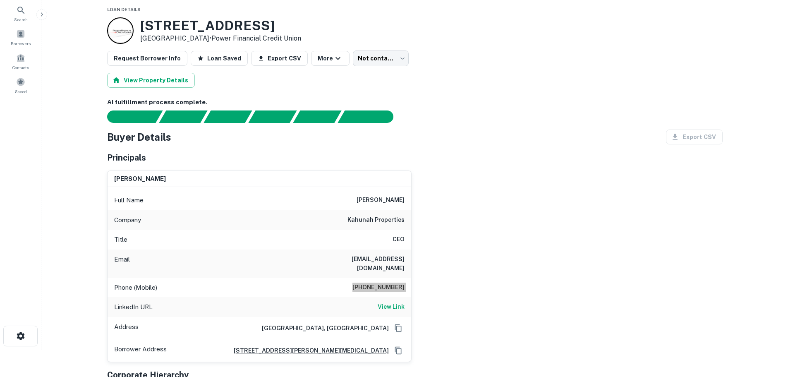
scroll to position [41, 0]
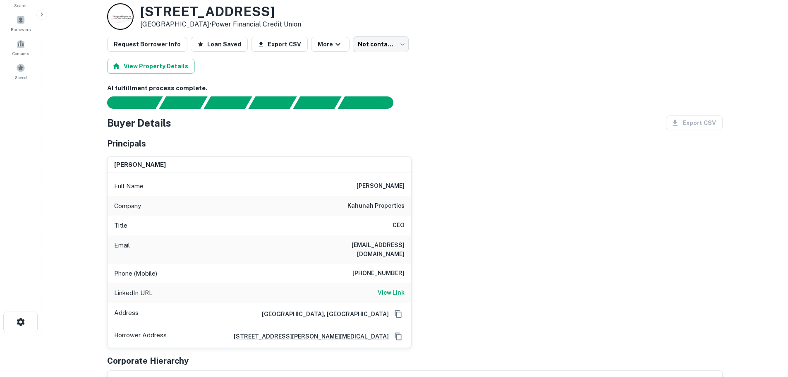
click at [364, 245] on h6 "matis@miamibeachchamber.com" at bounding box center [354, 249] width 99 height 18
click at [363, 245] on h6 "matis@miamibeachchamber.com" at bounding box center [354, 249] width 99 height 18
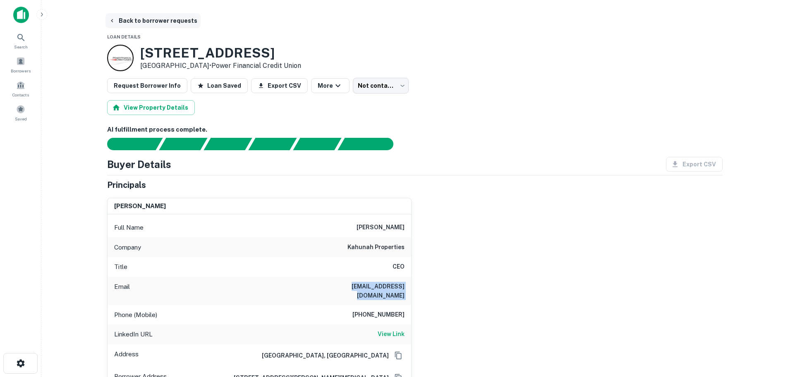
click at [145, 25] on button "Back to borrower requests" at bounding box center [152, 20] width 95 height 15
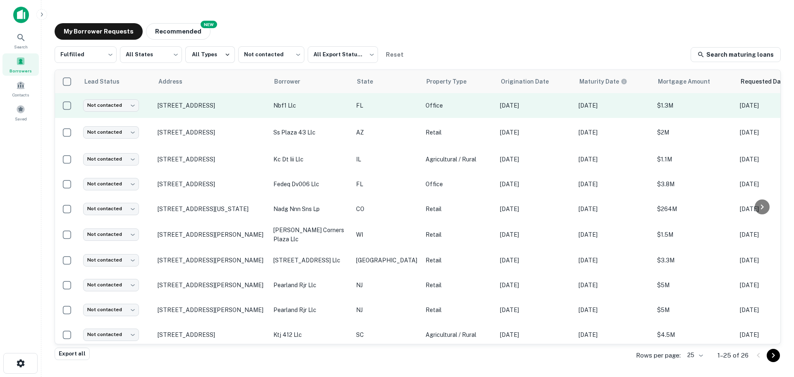
click at [110, 112] on td "Not contacted **** ​" at bounding box center [116, 105] width 74 height 25
click at [123, 105] on body "Search Borrowers Contacts Saved My Borrower Requests NEW Recommended Fulfilled …" at bounding box center [397, 188] width 794 height 377
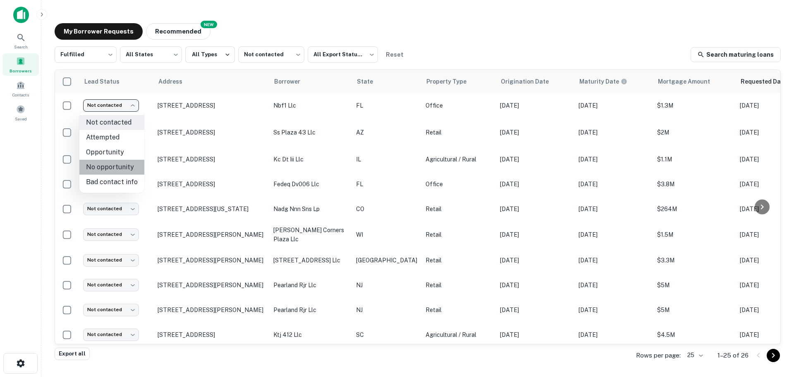
click at [127, 169] on li "No opportunity" at bounding box center [111, 167] width 65 height 15
type input "**********"
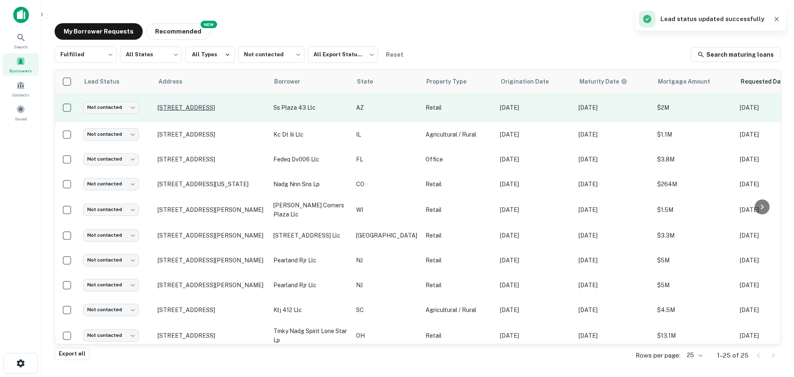
click at [215, 108] on p "4323 W Cactus Rd Glendale, AZ85304" at bounding box center [212, 107] width 108 height 7
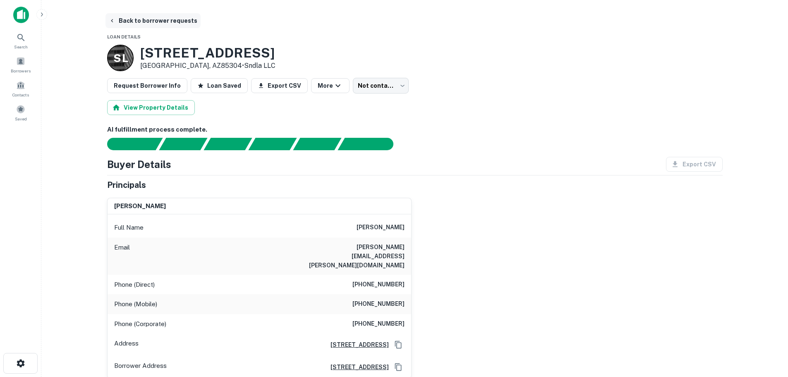
click at [127, 21] on button "Back to borrower requests" at bounding box center [152, 20] width 95 height 15
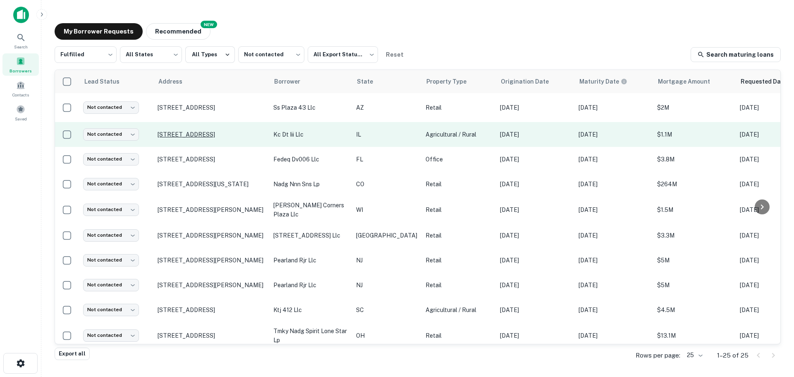
click at [209, 132] on p "786 W Walnut St Jacksonville, IL62650" at bounding box center [212, 134] width 108 height 7
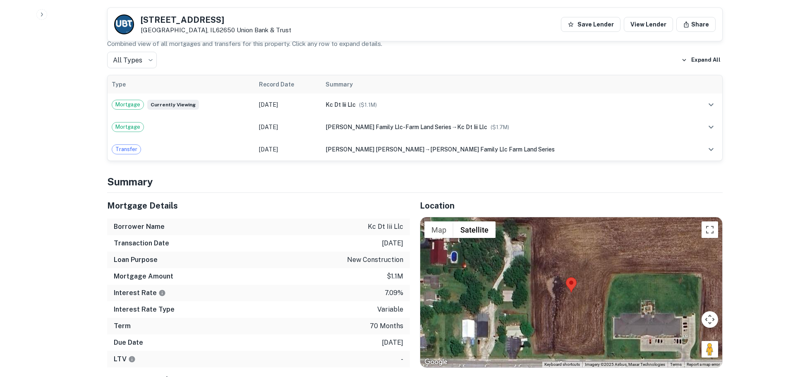
scroll to position [538, 0]
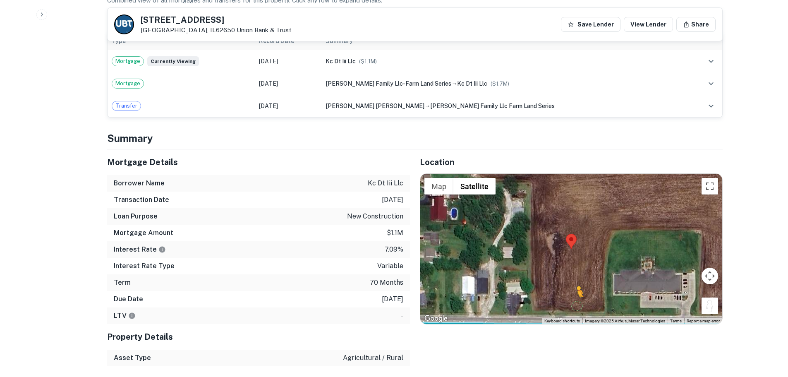
drag, startPoint x: 715, startPoint y: 303, endPoint x: 576, endPoint y: 297, distance: 139.5
click at [576, 297] on div "To activate drag with keyboard, press Alt + Enter. Once in keyboard drag state,…" at bounding box center [571, 249] width 302 height 150
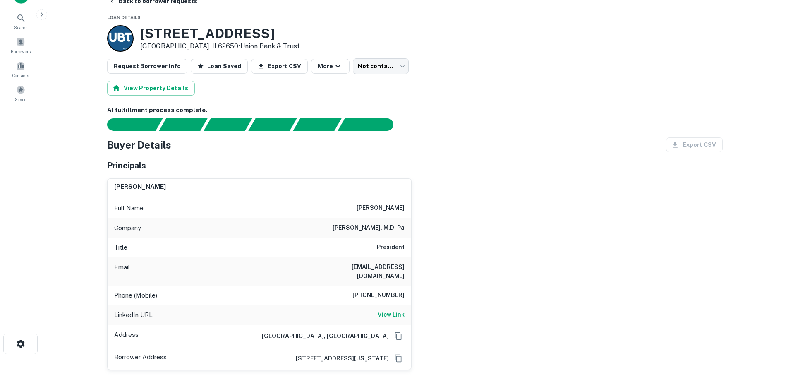
scroll to position [0, 0]
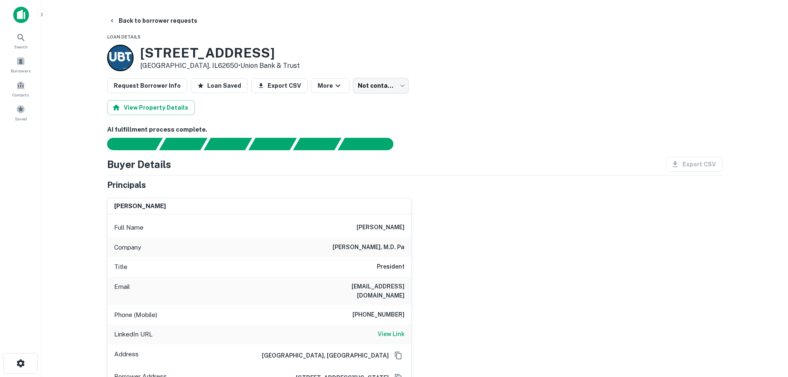
click at [390, 310] on h6 "213-364-1018" at bounding box center [378, 315] width 52 height 10
copy h6 "213-364-1018"
click at [158, 20] on button "Back to borrower requests" at bounding box center [152, 20] width 95 height 15
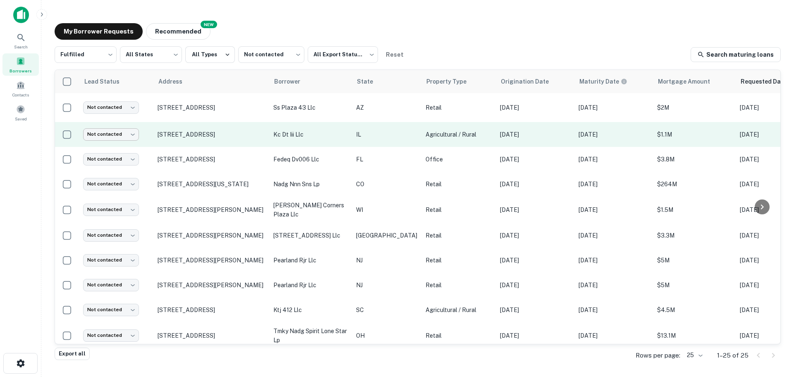
click at [120, 137] on body "Search Borrowers Contacts Saved My Borrower Requests NEW Recommended Fulfilled …" at bounding box center [397, 188] width 794 height 377
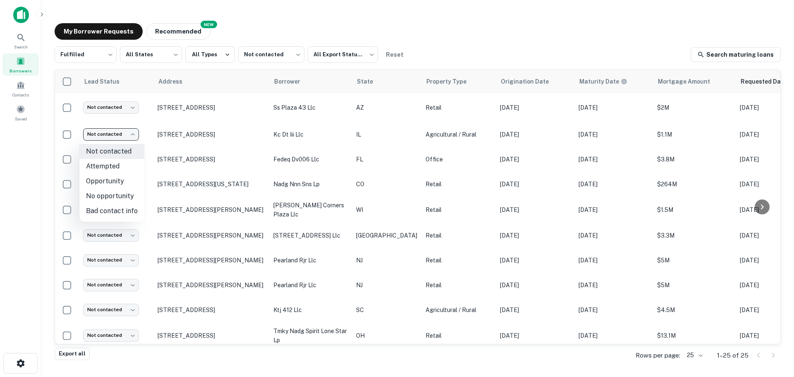
click at [120, 168] on li "Attempted" at bounding box center [111, 166] width 65 height 15
type input "*********"
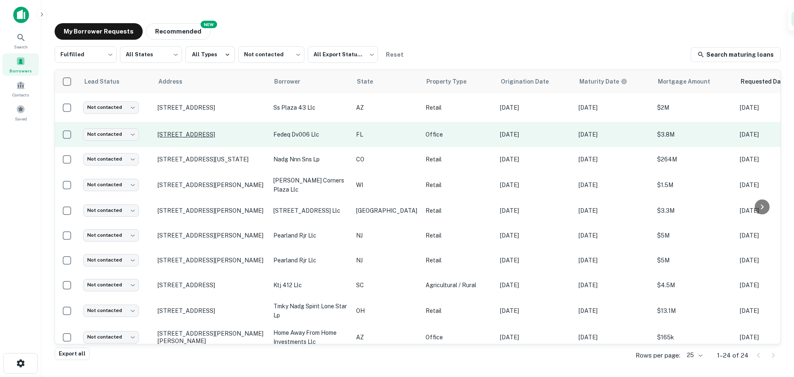
click at [206, 135] on p "4000 Shader Rd Orlando, FL32808" at bounding box center [212, 134] width 108 height 7
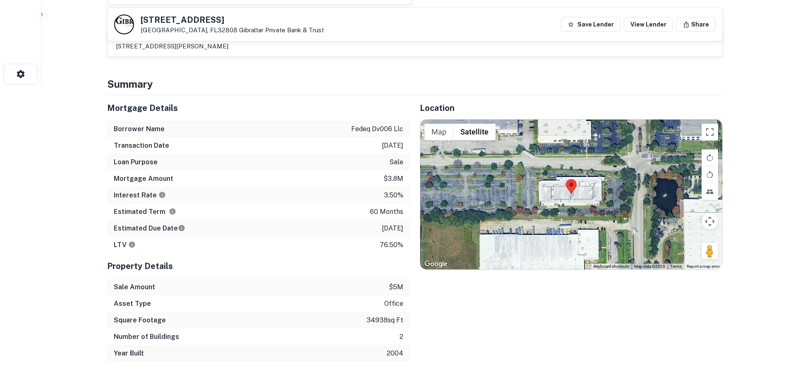
scroll to position [290, 0]
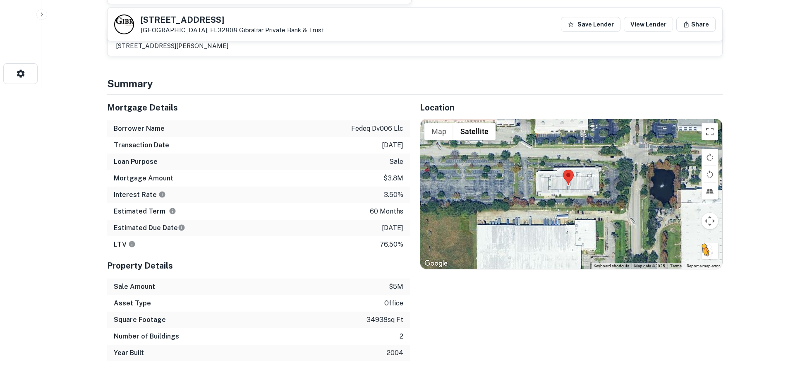
drag, startPoint x: 712, startPoint y: 262, endPoint x: 709, endPoint y: 251, distance: 11.5
click at [709, 251] on div "To activate drag with keyboard, press Alt + Enter. Once in keyboard drag state,…" at bounding box center [571, 194] width 302 height 150
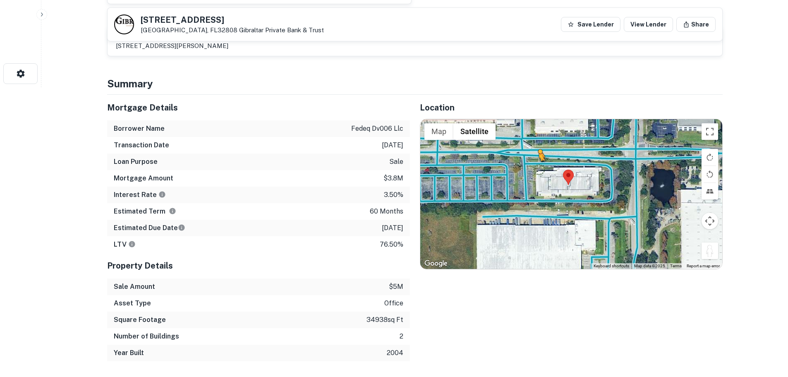
drag, startPoint x: 708, startPoint y: 251, endPoint x: 536, endPoint y: 166, distance: 191.6
click at [536, 166] on div "To activate drag with keyboard, press Alt + Enter. Once in keyboard drag state,…" at bounding box center [571, 194] width 302 height 150
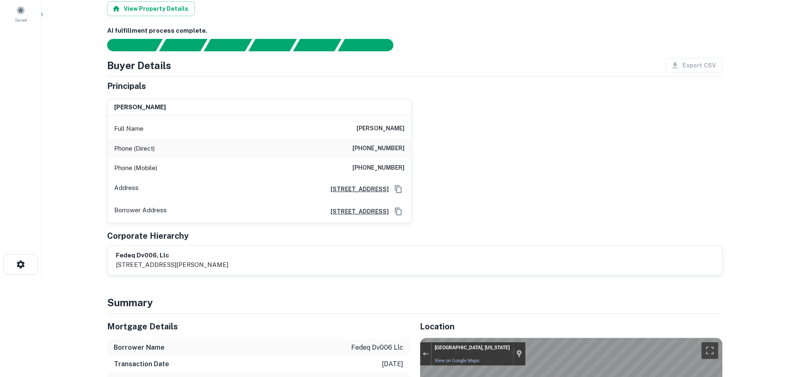
scroll to position [0, 0]
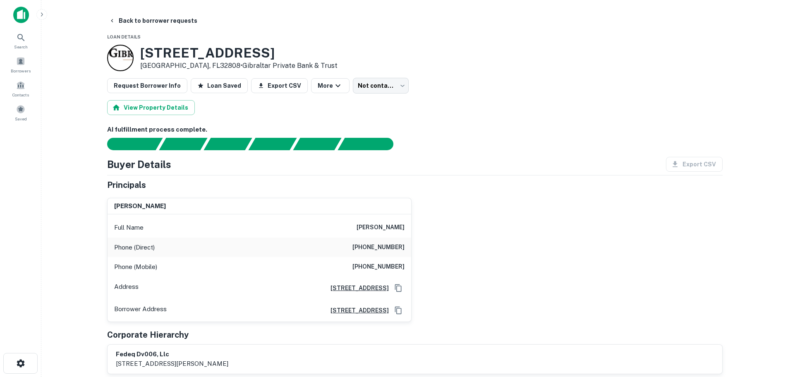
click at [385, 225] on h6 "jonathan j cox" at bounding box center [381, 228] width 48 height 10
copy h6 "jonathan j cox"
click at [381, 241] on div "Phone (Direct) (978) 521-2737" at bounding box center [260, 247] width 304 height 20
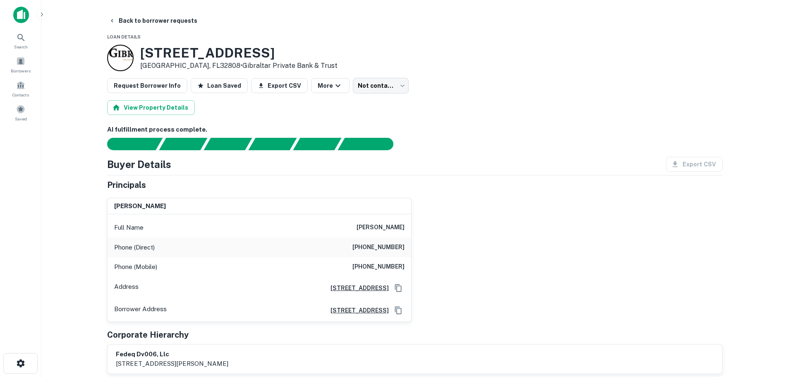
click at [378, 246] on h6 "(978) 521-2737" at bounding box center [378, 247] width 52 height 10
copy h6 "(978) 521-2737"
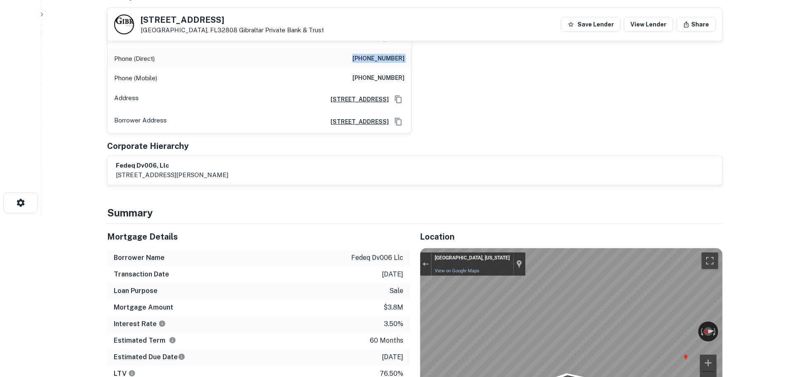
scroll to position [207, 0]
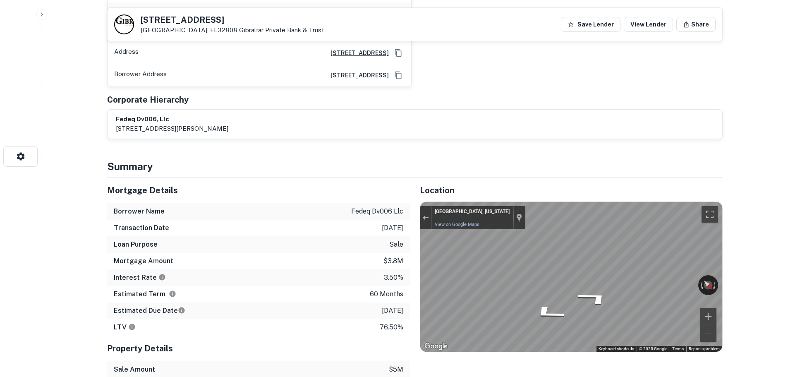
click at [301, 256] on div "Mortgage Details Borrower Name fedeq dv006 llc Transaction Date 10/30/2016 Loan…" at bounding box center [409, 310] width 625 height 266
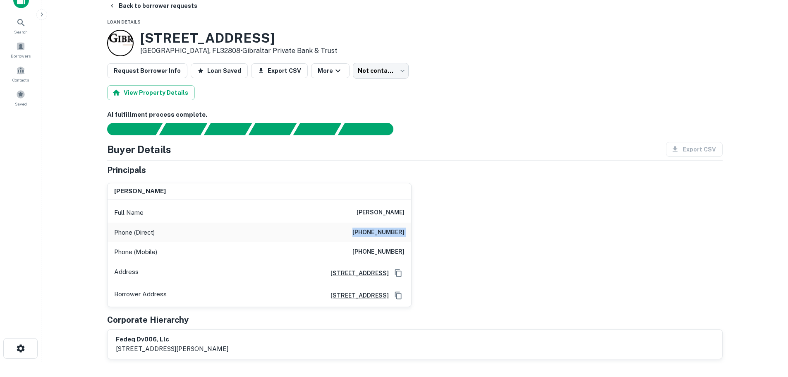
scroll to position [0, 0]
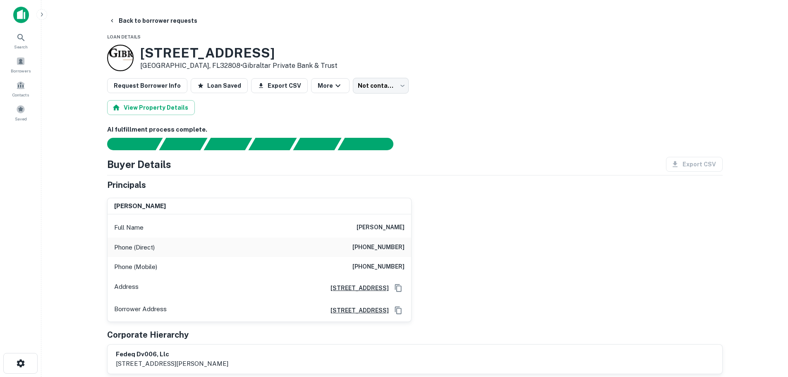
click at [376, 264] on h6 "(978) 375-1414" at bounding box center [378, 267] width 52 height 10
click at [375, 263] on h6 "(978) 375-1414" at bounding box center [378, 267] width 52 height 10
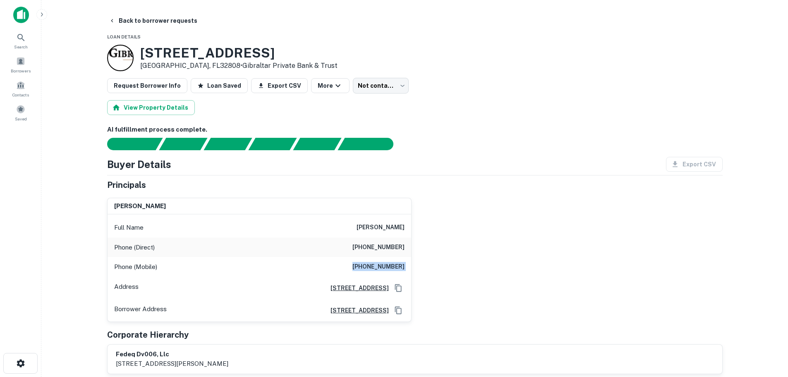
click at [375, 263] on h6 "(978) 375-1414" at bounding box center [378, 267] width 52 height 10
click at [147, 19] on button "Back to borrower requests" at bounding box center [152, 20] width 95 height 15
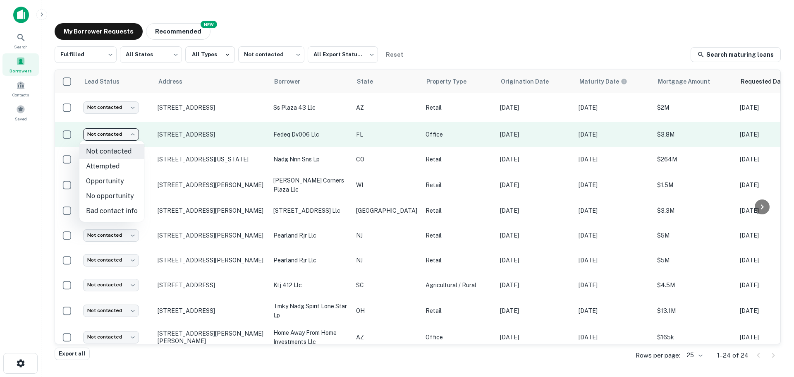
click at [131, 136] on body "Search Borrowers Contacts Saved My Borrower Requests NEW Recommended Fulfilled …" at bounding box center [397, 188] width 794 height 377
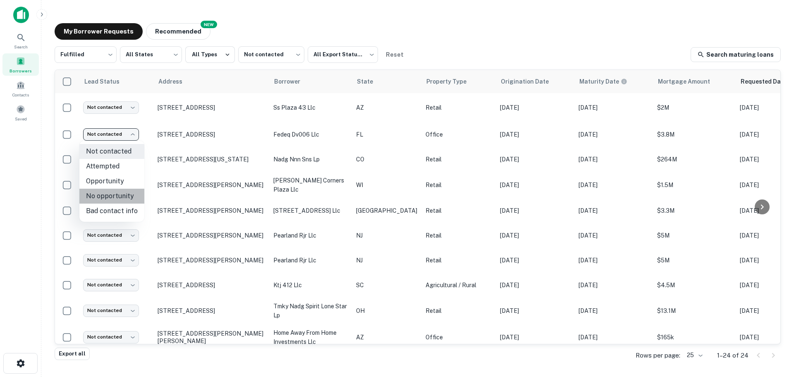
click at [132, 201] on li "No opportunity" at bounding box center [111, 196] width 65 height 15
type input "**********"
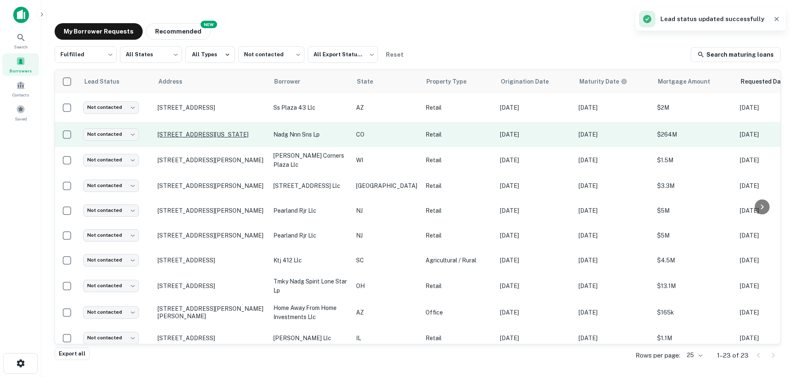
click at [223, 133] on p "1560 Briargate Blvd Colorado Springs, CO80920" at bounding box center [212, 134] width 108 height 7
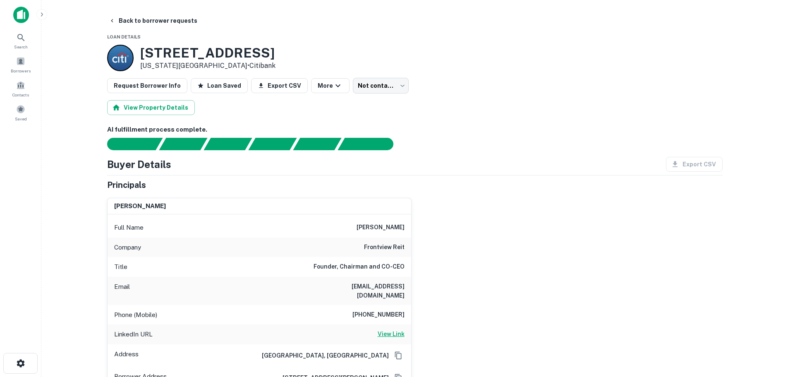
click at [387, 329] on h6 "View Link" at bounding box center [391, 333] width 27 height 9
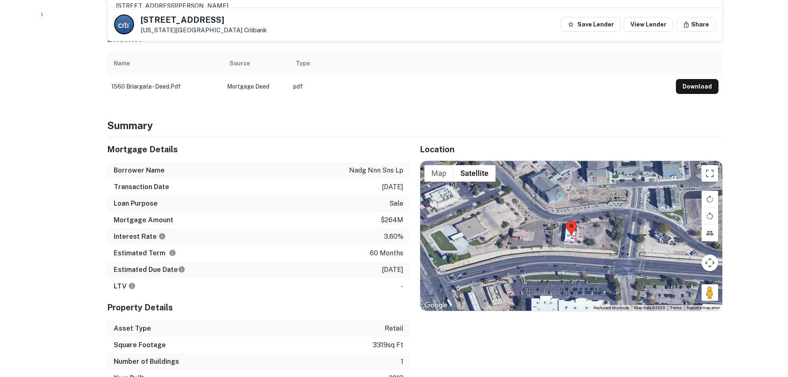
scroll to position [414, 0]
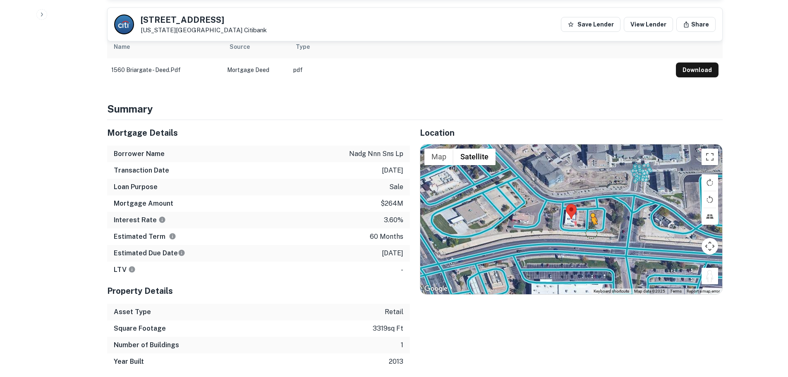
drag, startPoint x: 711, startPoint y: 269, endPoint x: 587, endPoint y: 223, distance: 132.4
click at [587, 223] on div "To activate drag with keyboard, press Alt + Enter. Once in keyboard drag state,…" at bounding box center [571, 219] width 302 height 150
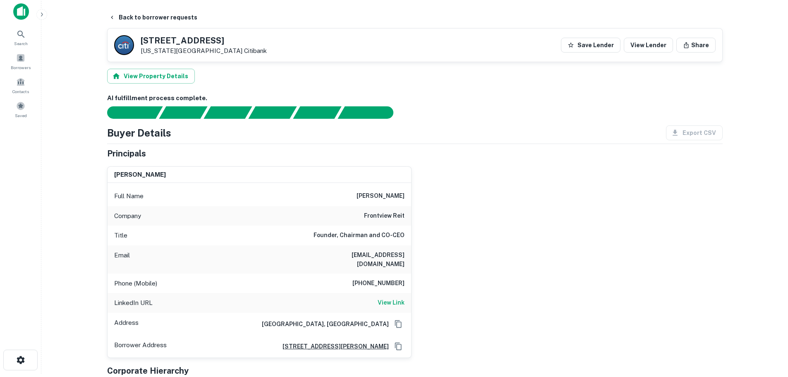
scroll to position [0, 0]
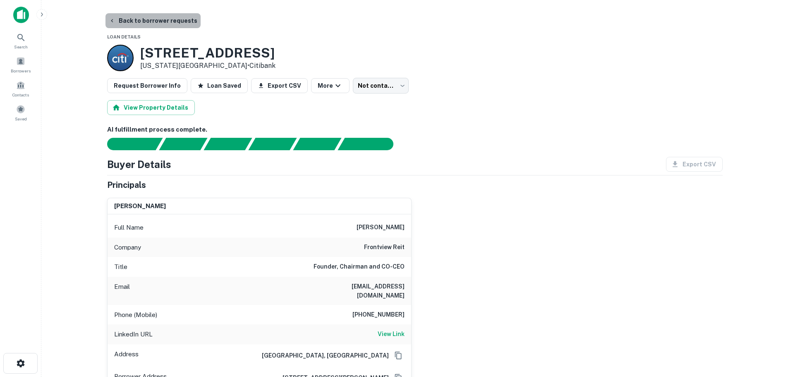
click at [158, 26] on button "Back to borrower requests" at bounding box center [152, 20] width 95 height 15
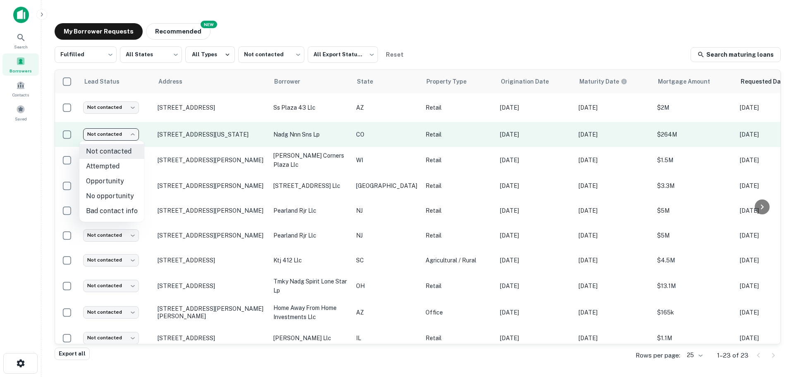
click at [134, 131] on body "Search Borrowers Contacts Saved My Borrower Requests NEW Recommended Fulfilled …" at bounding box center [397, 188] width 794 height 377
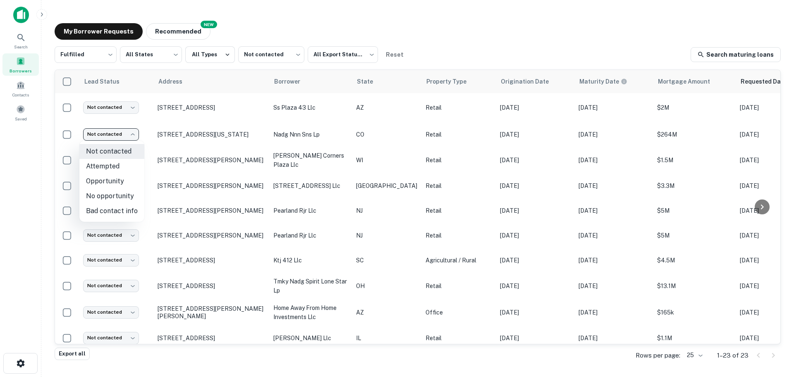
click at [118, 198] on li "No opportunity" at bounding box center [111, 196] width 65 height 15
type input "**********"
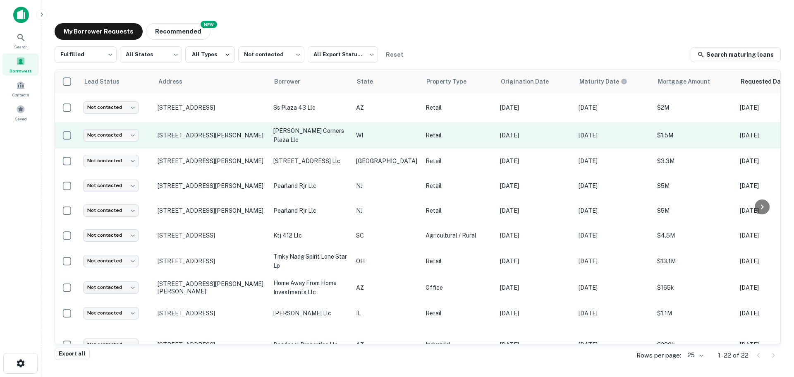
click at [213, 132] on p "5301 S 108th St Hales Corners, WI53130" at bounding box center [212, 135] width 108 height 7
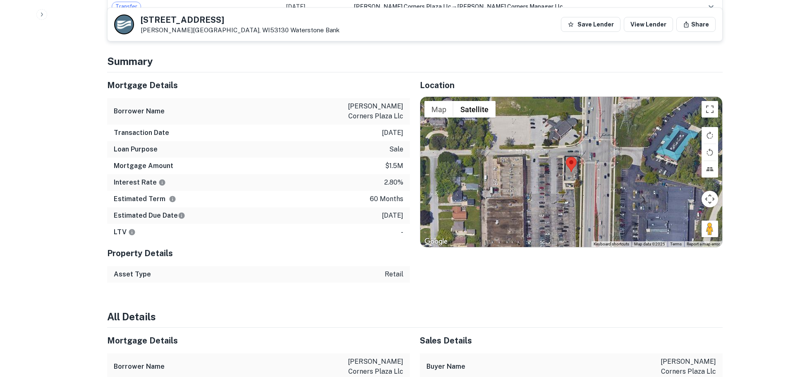
scroll to position [703, 0]
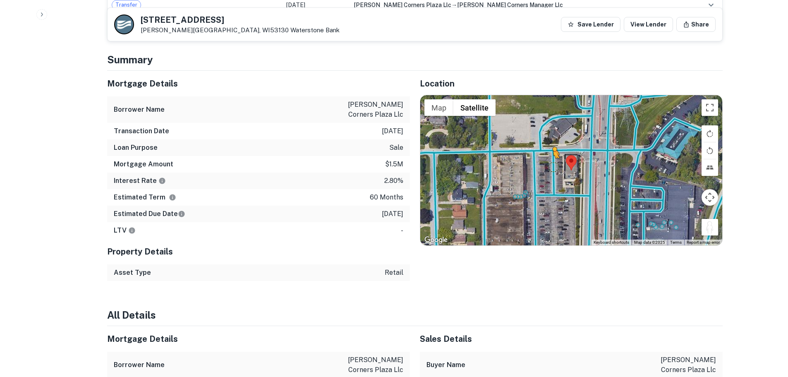
drag, startPoint x: 711, startPoint y: 223, endPoint x: 553, endPoint y: 158, distance: 170.5
click at [553, 158] on div "To activate drag with keyboard, press Alt + Enter. Once in keyboard drag state,…" at bounding box center [571, 170] width 302 height 150
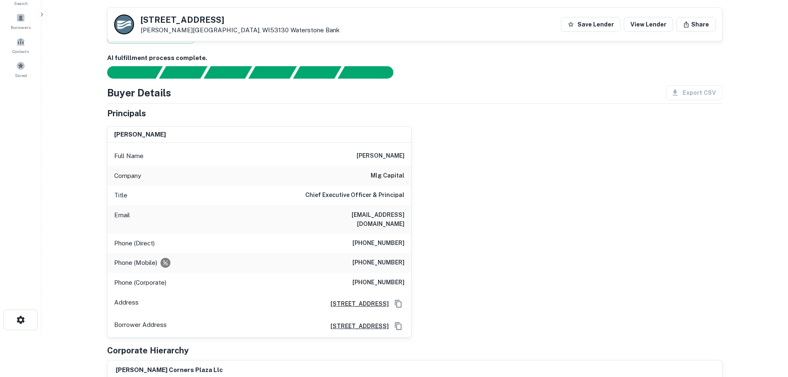
scroll to position [41, 0]
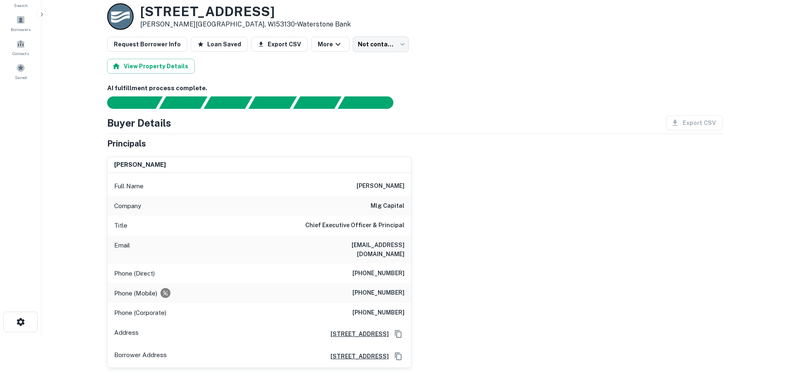
click at [395, 188] on h6 "timothy p. wallen" at bounding box center [381, 186] width 48 height 10
click at [396, 184] on h6 "timothy p. wallen" at bounding box center [381, 186] width 48 height 10
click at [397, 184] on h6 "timothy p. wallen" at bounding box center [381, 186] width 48 height 10
click at [397, 205] on h6 "mlg capital" at bounding box center [388, 206] width 34 height 10
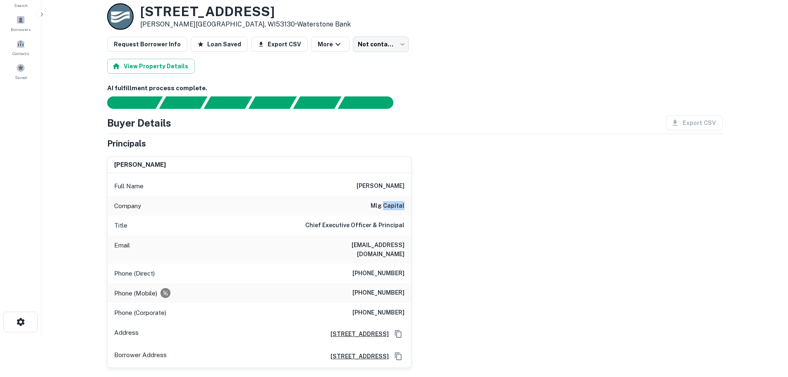
click at [397, 205] on h6 "mlg capital" at bounding box center [388, 206] width 34 height 10
copy h6 "mlg capital"
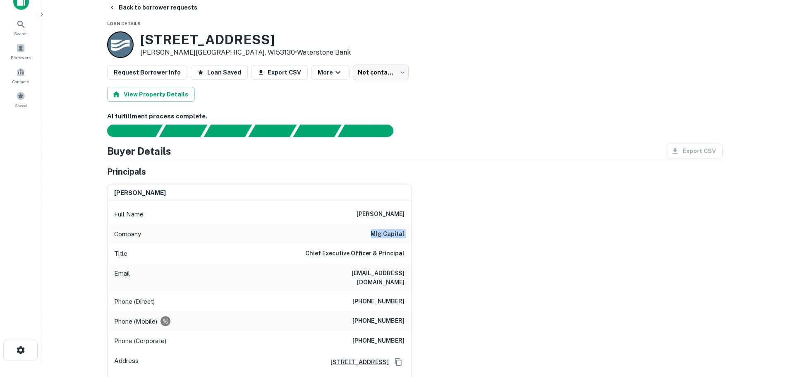
scroll to position [0, 0]
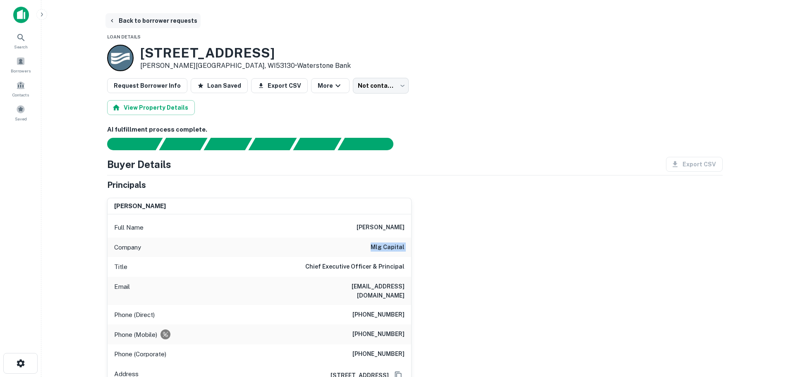
click at [146, 15] on button "Back to borrower requests" at bounding box center [152, 20] width 95 height 15
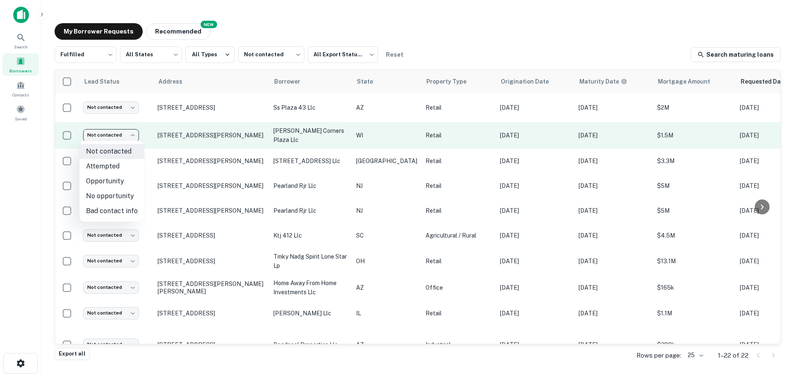
click at [119, 132] on body "Search Borrowers Contacts Saved My Borrower Requests NEW Recommended Fulfilled …" at bounding box center [397, 188] width 794 height 377
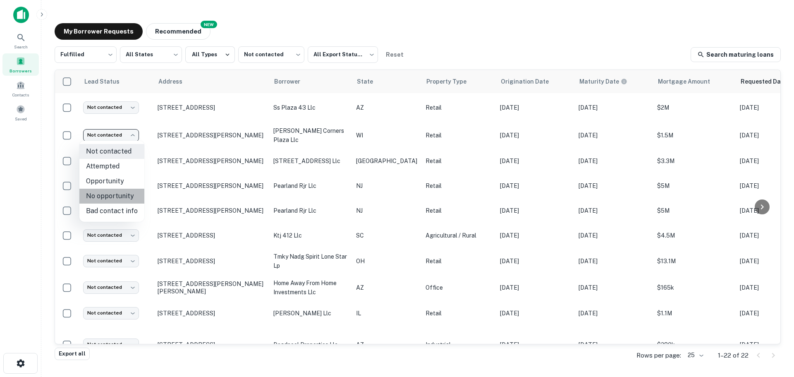
click at [117, 198] on li "No opportunity" at bounding box center [111, 196] width 65 height 15
type input "**********"
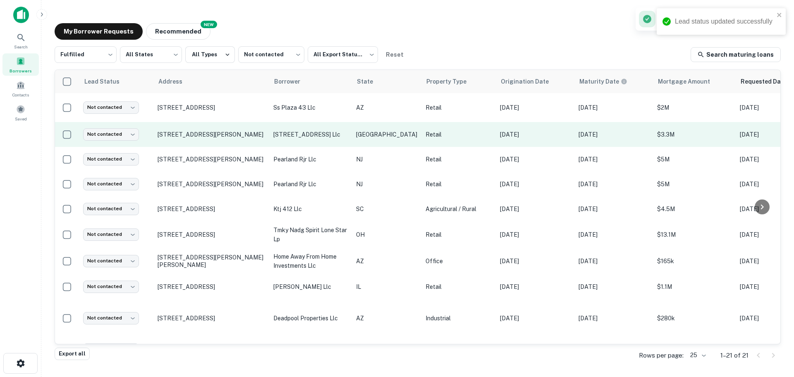
click at [220, 131] on td "3435 Lakeview Pkwy Rowlett, TX75088" at bounding box center [211, 134] width 116 height 25
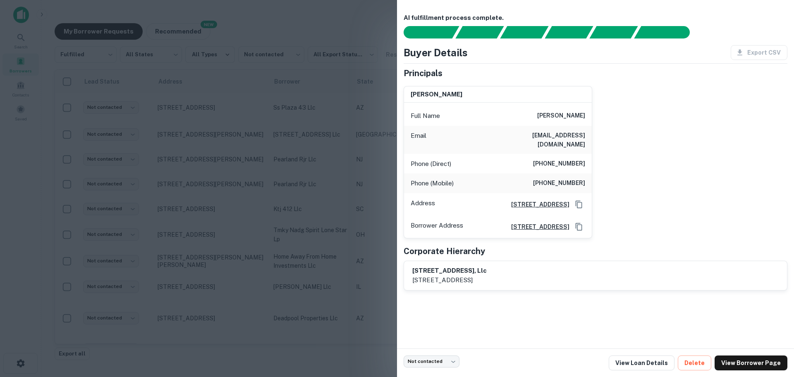
click at [227, 151] on div at bounding box center [397, 188] width 794 height 377
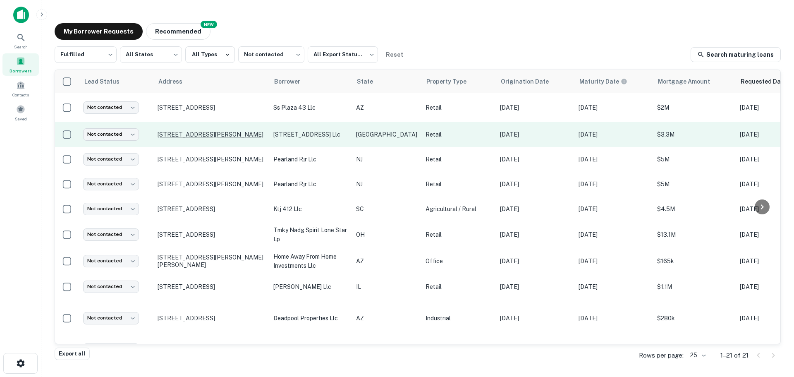
click at [230, 134] on p "3435 Lakeview Pkwy Rowlett, TX75088" at bounding box center [212, 134] width 108 height 7
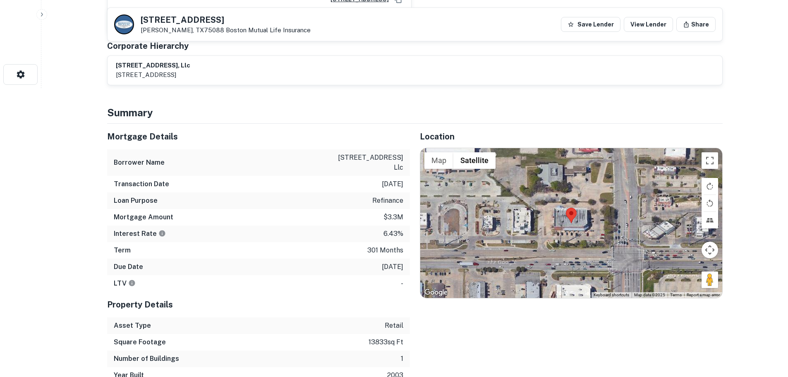
scroll to position [290, 0]
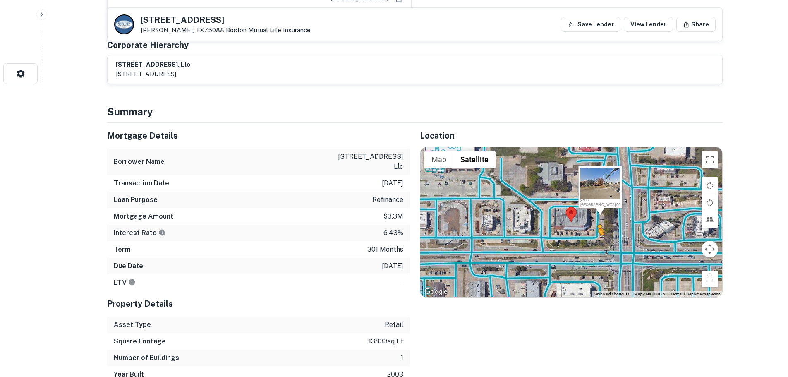
drag, startPoint x: 709, startPoint y: 273, endPoint x: 599, endPoint y: 235, distance: 116.4
click at [599, 235] on div "To activate drag with keyboard, press Alt + Enter. Once in keyboard drag state,…" at bounding box center [571, 222] width 302 height 150
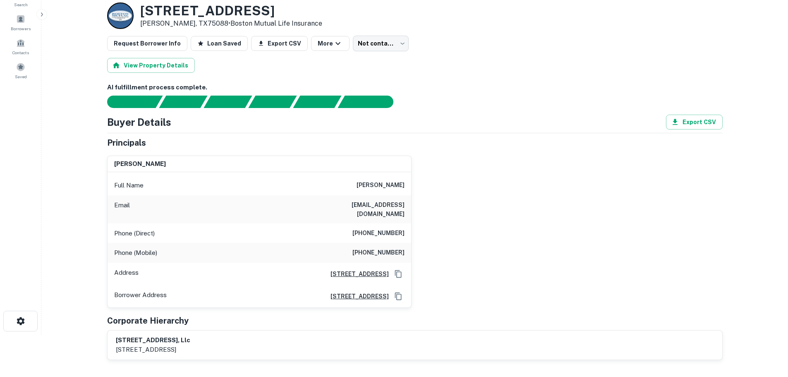
scroll to position [41, 0]
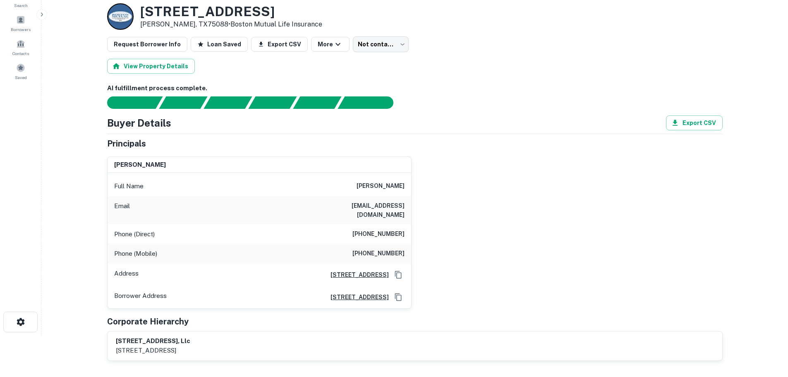
click at [388, 229] on h6 "(239) 945-1466" at bounding box center [378, 234] width 52 height 10
copy h6 "(239) 945-1466"
drag, startPoint x: 386, startPoint y: 247, endPoint x: 386, endPoint y: 251, distance: 4.2
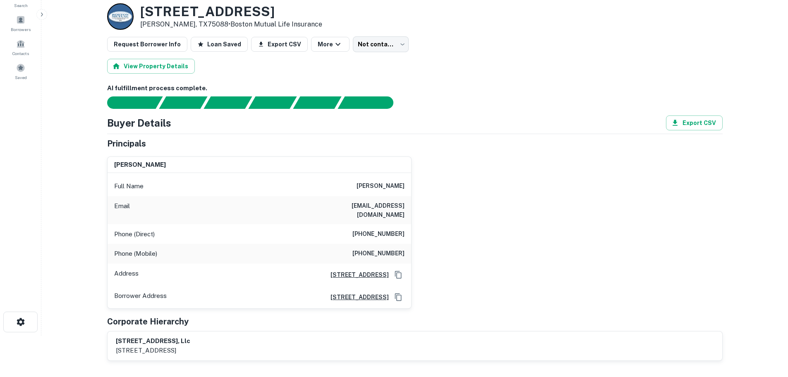
click at [386, 251] on div "Phone (Mobile) (973) 224-0940" at bounding box center [260, 254] width 304 height 20
click at [386, 254] on div "Phone (Mobile) (973) 224-0940" at bounding box center [260, 254] width 304 height 20
click at [387, 249] on h6 "(973) 224-0940" at bounding box center [378, 254] width 52 height 10
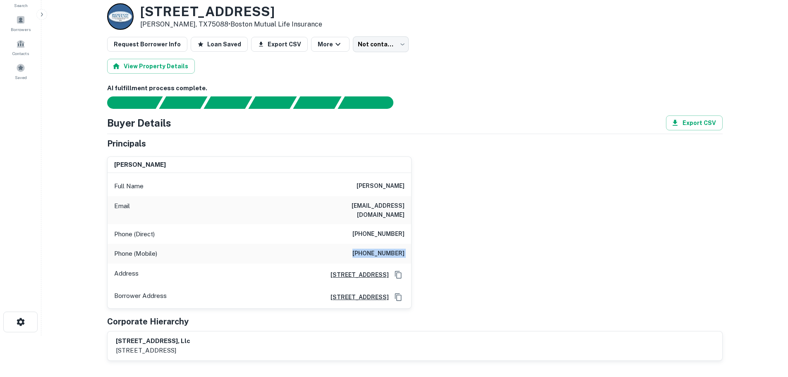
copy h6 "(973) 224-0940"
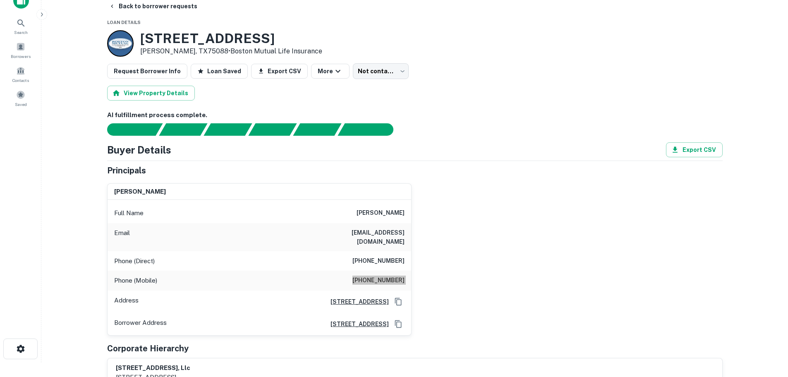
scroll to position [0, 0]
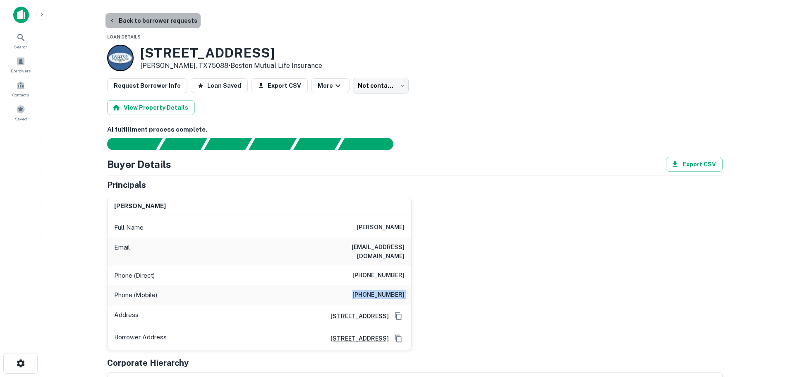
click at [156, 22] on button "Back to borrower requests" at bounding box center [152, 20] width 95 height 15
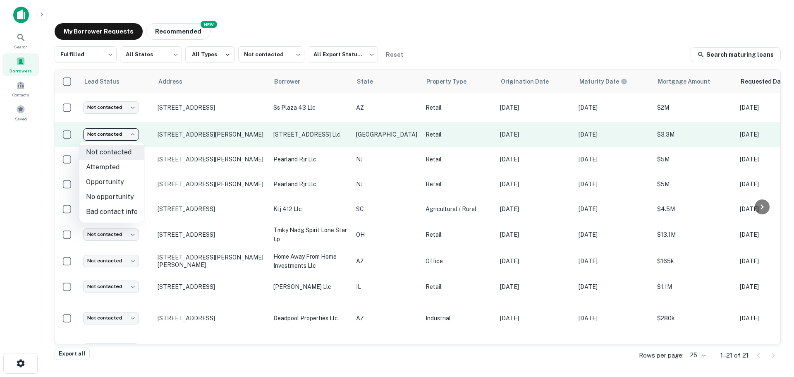
click at [122, 135] on body "Search Borrowers Contacts Saved My Borrower Requests NEW Recommended Fulfilled …" at bounding box center [397, 188] width 794 height 377
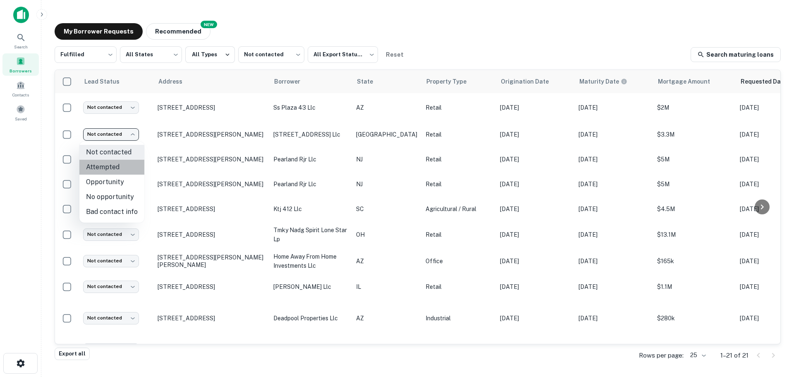
click at [118, 169] on li "Attempted" at bounding box center [111, 167] width 65 height 15
type input "*********"
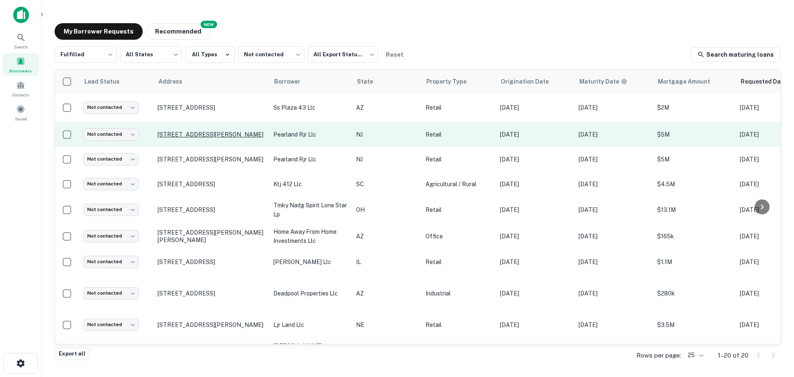
click at [194, 131] on p "20 International Dr S Flanders, NJ07836" at bounding box center [212, 134] width 108 height 7
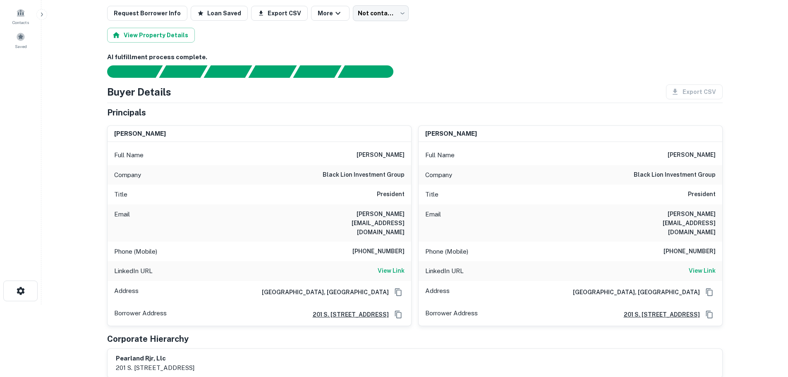
scroll to position [83, 0]
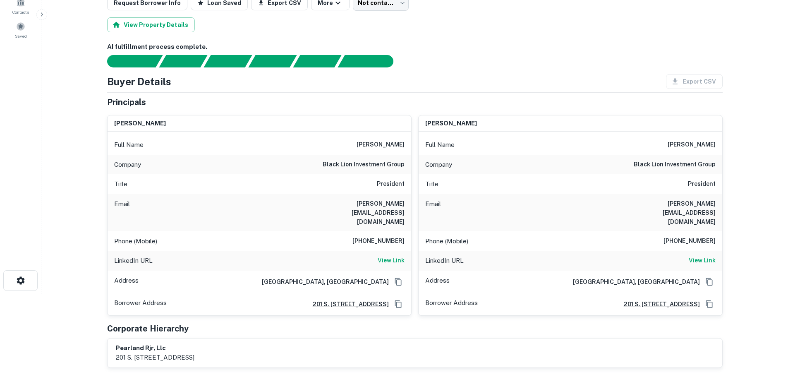
click at [392, 256] on h6 "View Link" at bounding box center [391, 260] width 27 height 9
click at [394, 236] on h6 "310-562-8005" at bounding box center [378, 241] width 52 height 10
copy h6 "310-562-8005"
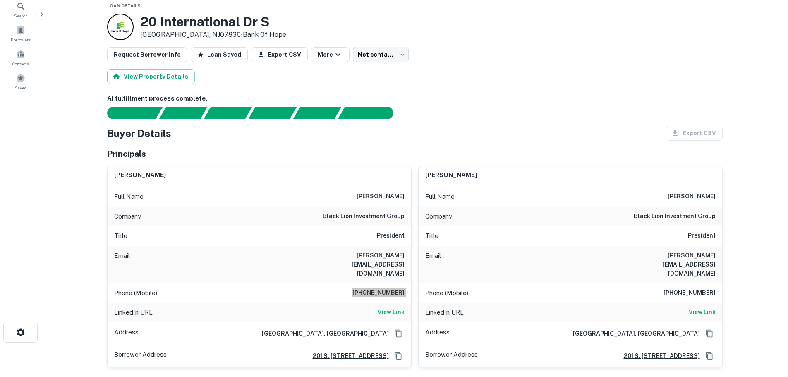
scroll to position [0, 0]
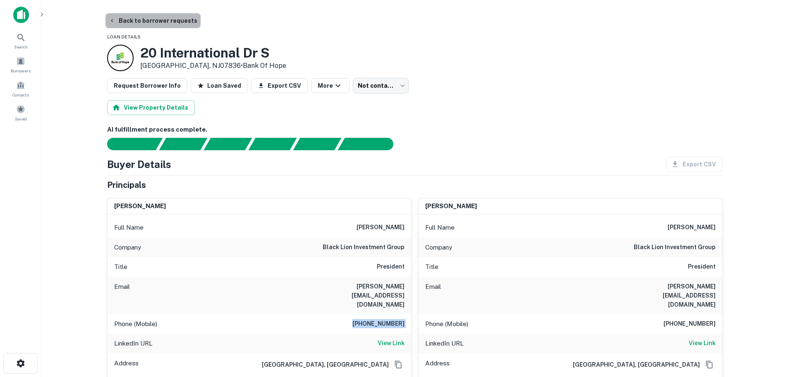
click at [177, 23] on button "Back to borrower requests" at bounding box center [152, 20] width 95 height 15
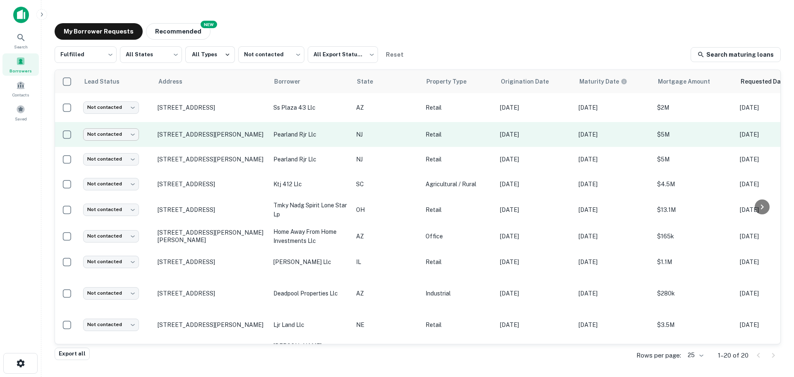
click at [129, 138] on body "Search Borrowers Contacts Saved My Borrower Requests NEW Recommended Fulfilled …" at bounding box center [397, 188] width 794 height 377
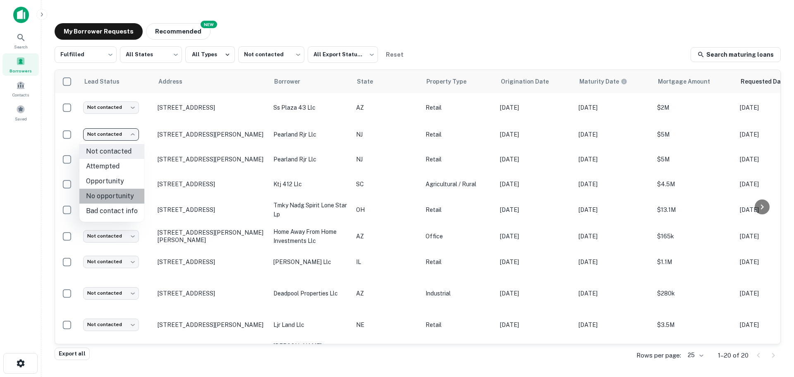
click at [124, 194] on li "No opportunity" at bounding box center [111, 196] width 65 height 15
type input "**********"
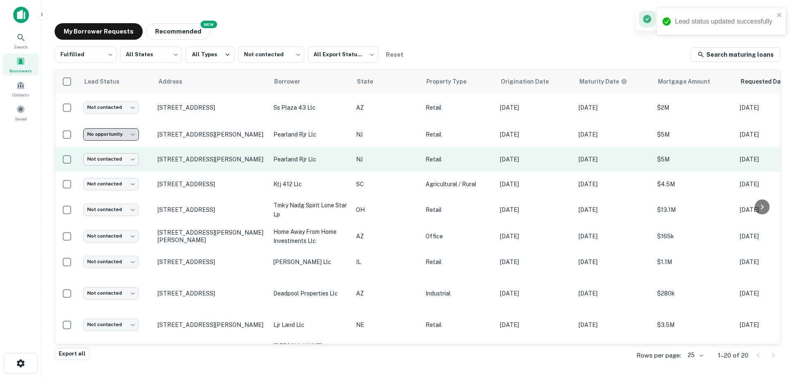
click at [128, 154] on body "**********" at bounding box center [397, 188] width 794 height 377
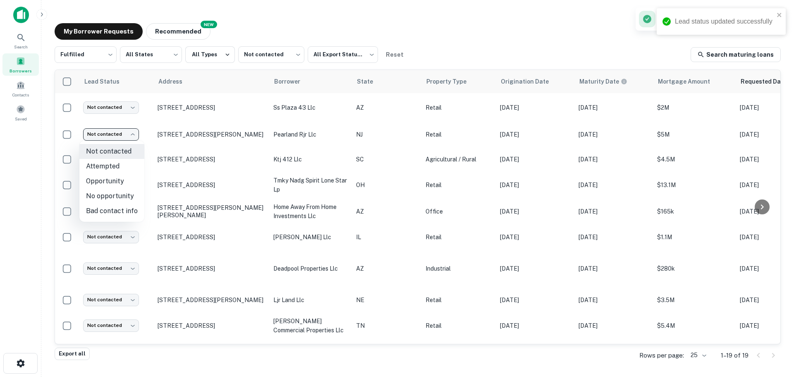
click at [125, 235] on div at bounding box center [397, 188] width 794 height 377
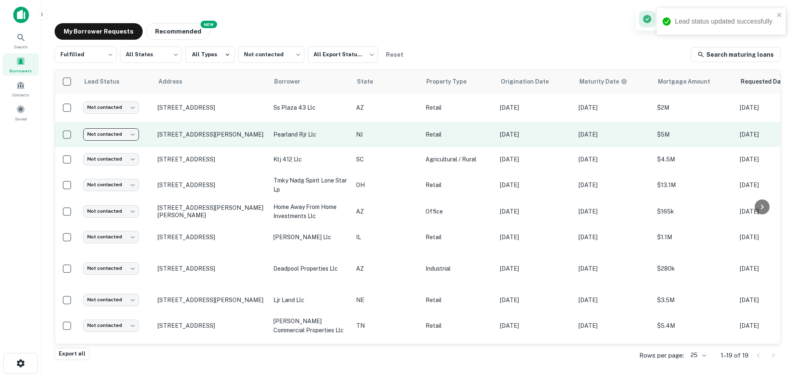
click at [133, 134] on body "Lead status updated successfully Search Borrowers Contacts Saved My Borrower Re…" at bounding box center [397, 188] width 794 height 377
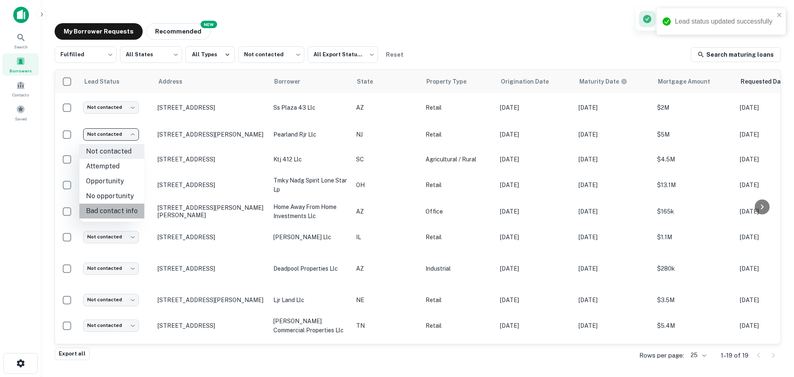
click at [132, 207] on li "Bad contact info" at bounding box center [111, 210] width 65 height 15
type input "**********"
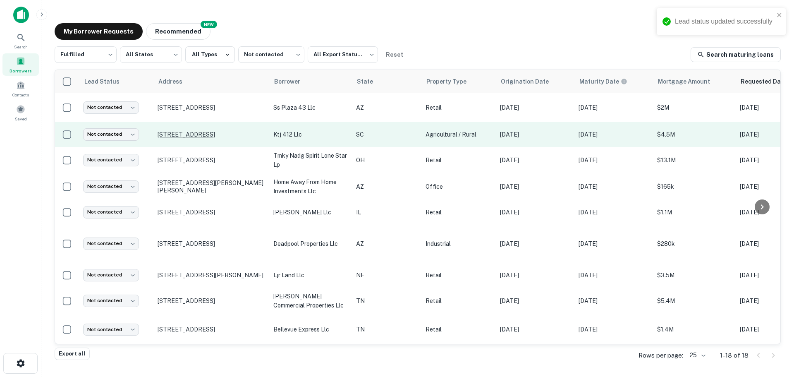
click at [204, 132] on p "851 Double Bridge Rd Boiling Springs, SC29316" at bounding box center [212, 134] width 108 height 7
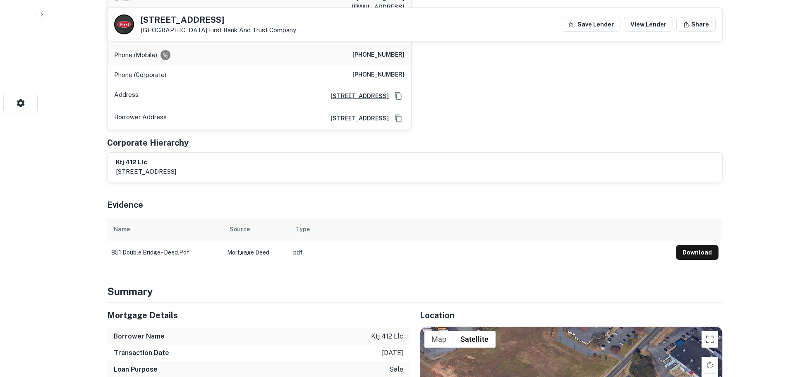
scroll to position [372, 0]
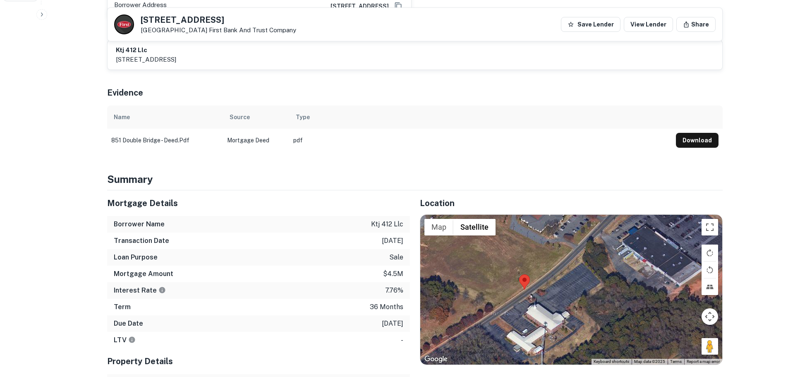
drag, startPoint x: 718, startPoint y: 330, endPoint x: 680, endPoint y: 326, distance: 38.2
click at [676, 330] on div at bounding box center [571, 290] width 302 height 150
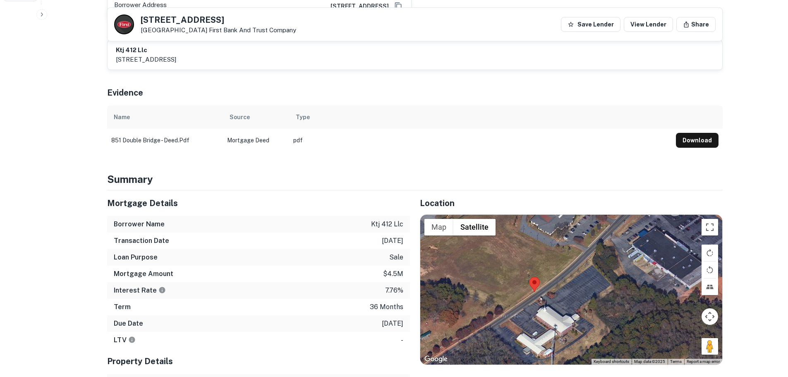
click at [171, 24] on h5 "851 Double Bridge Rd" at bounding box center [219, 20] width 156 height 8
copy h5 "851 Double Bridge Rd"
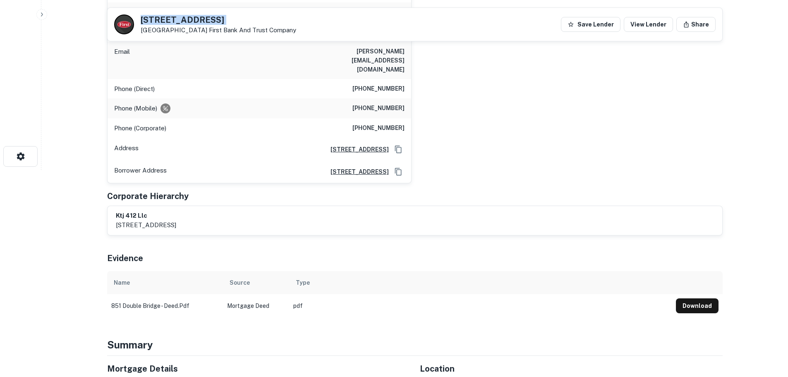
scroll to position [83, 0]
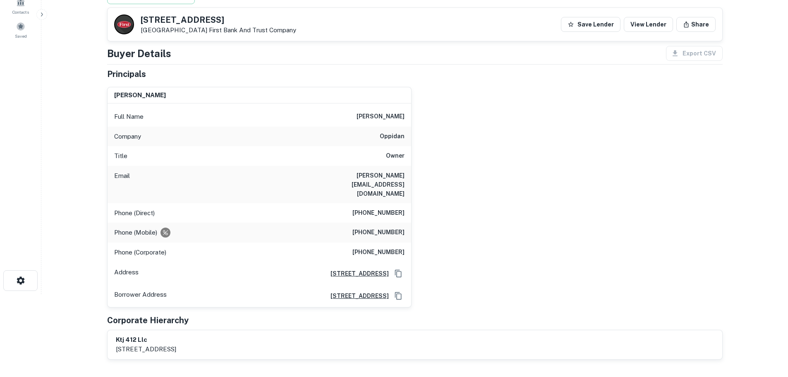
click at [383, 208] on h6 "(952) 294-1241" at bounding box center [378, 213] width 52 height 10
click at [389, 227] on h6 "(612) 940-3117" at bounding box center [378, 232] width 52 height 10
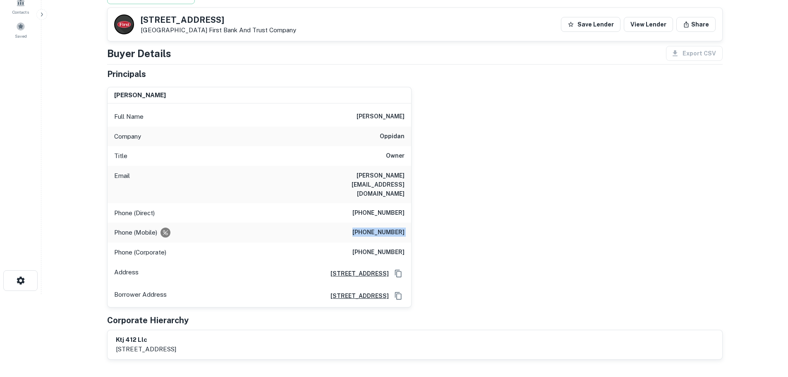
click at [389, 227] on h6 "(612) 940-3117" at bounding box center [378, 232] width 52 height 10
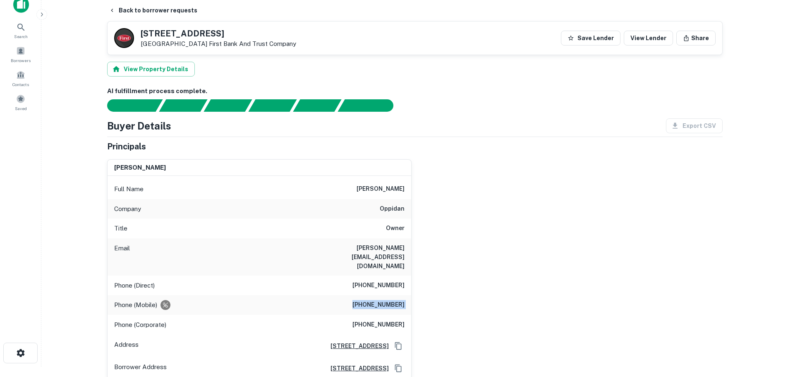
scroll to position [0, 0]
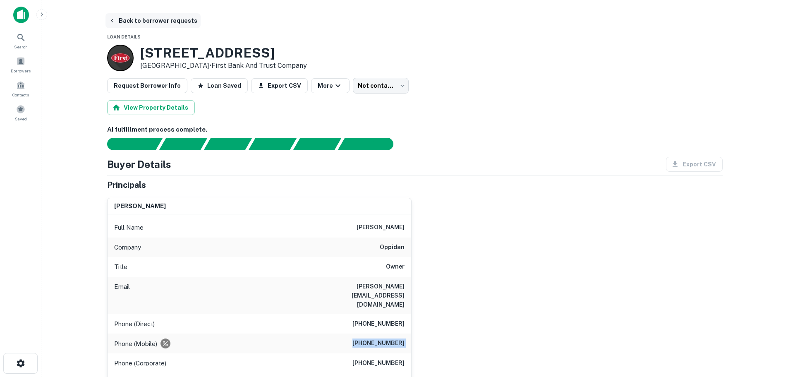
click at [168, 19] on button "Back to borrower requests" at bounding box center [152, 20] width 95 height 15
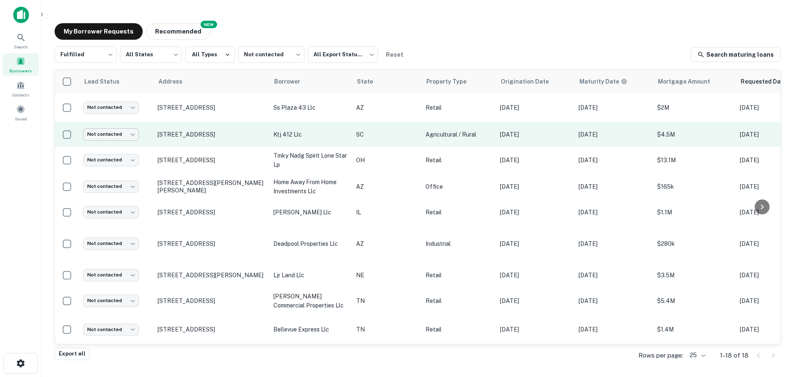
click at [133, 133] on body "Search Borrowers Contacts Saved My Borrower Requests NEW Recommended Fulfilled …" at bounding box center [397, 188] width 794 height 377
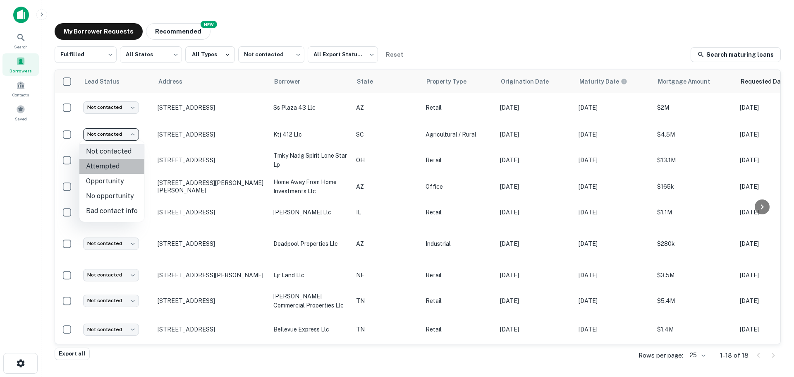
click at [132, 168] on li "Attempted" at bounding box center [111, 166] width 65 height 15
type input "*********"
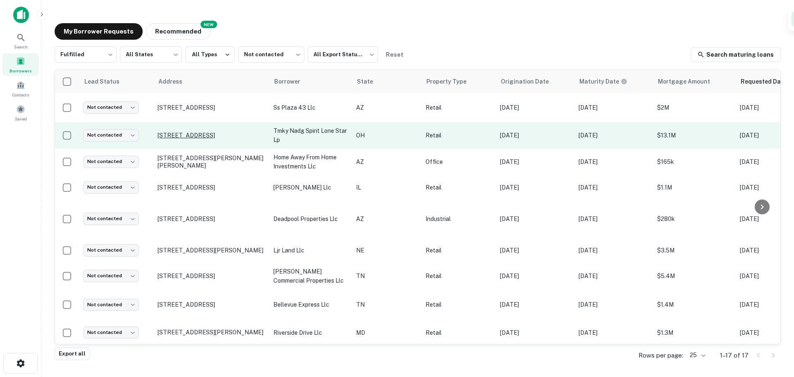
click at [196, 133] on p "24941 Country Club Blvd North Olmsted, OH44070" at bounding box center [212, 135] width 108 height 7
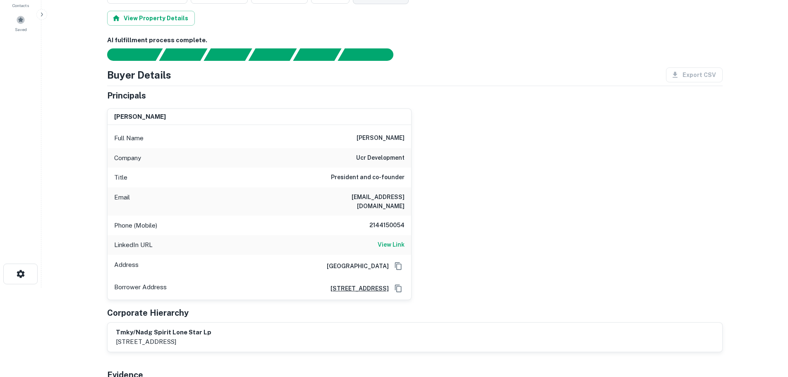
scroll to position [124, 0]
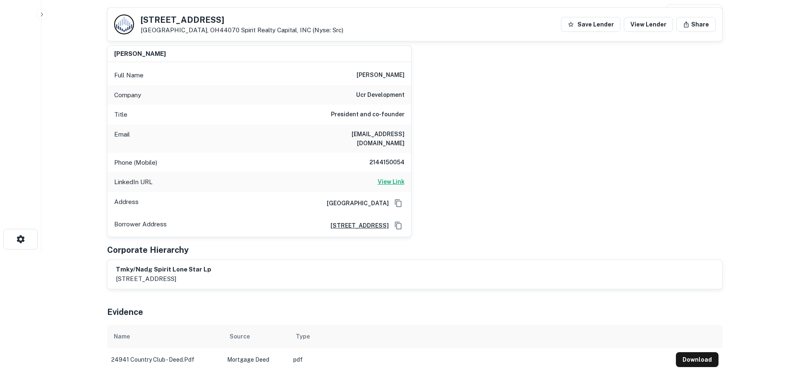
click at [395, 177] on h6 "View Link" at bounding box center [391, 181] width 27 height 9
click at [307, 31] on link "Spirit Realty Capital, INC (nyse: Src)" at bounding box center [292, 29] width 102 height 7
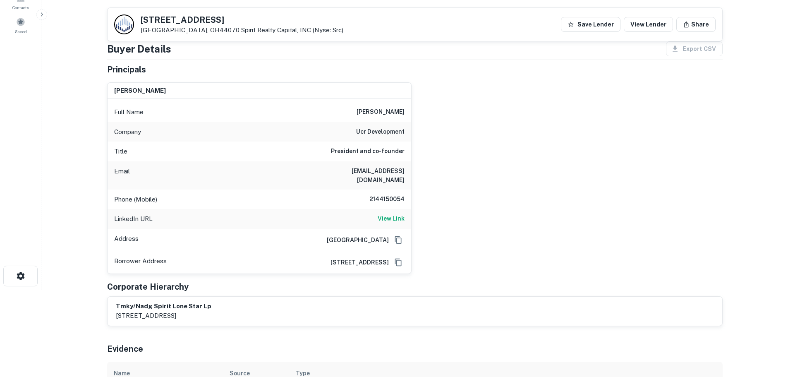
scroll to position [83, 0]
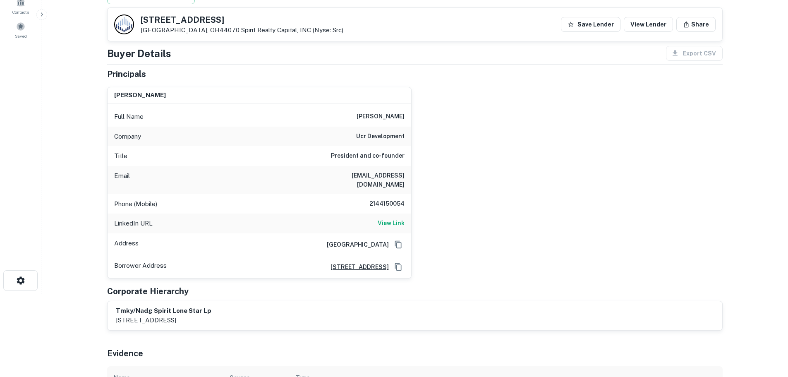
click at [393, 199] on h6 "2144150054" at bounding box center [380, 204] width 50 height 10
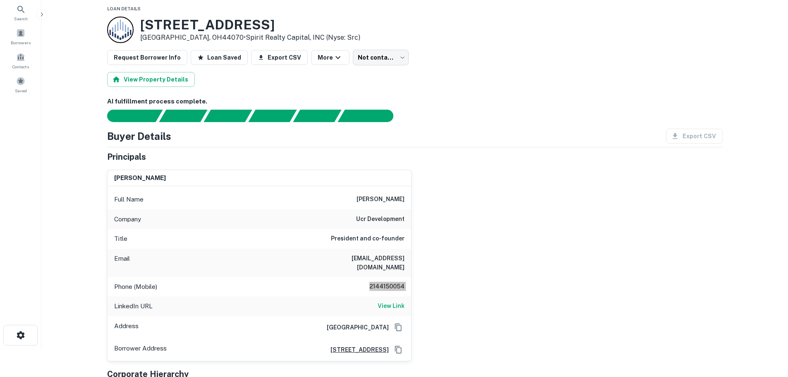
scroll to position [0, 0]
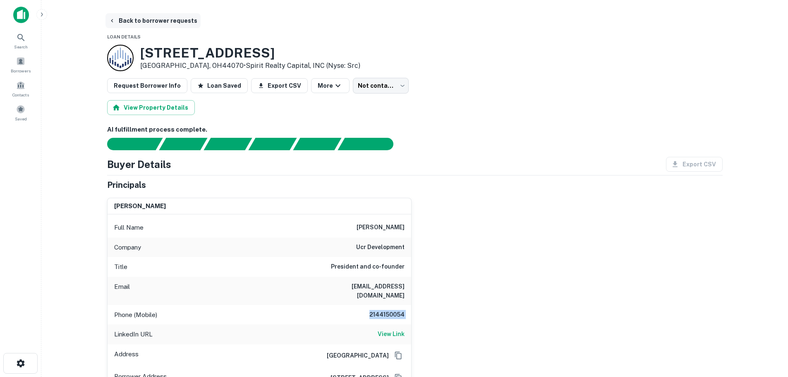
click at [158, 24] on button "Back to borrower requests" at bounding box center [152, 20] width 95 height 15
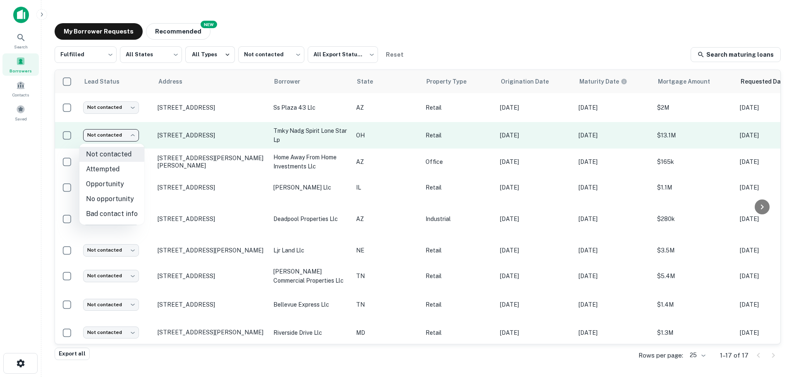
click at [119, 137] on body "Search Borrowers Contacts Saved My Borrower Requests NEW Recommended Fulfilled …" at bounding box center [397, 188] width 794 height 377
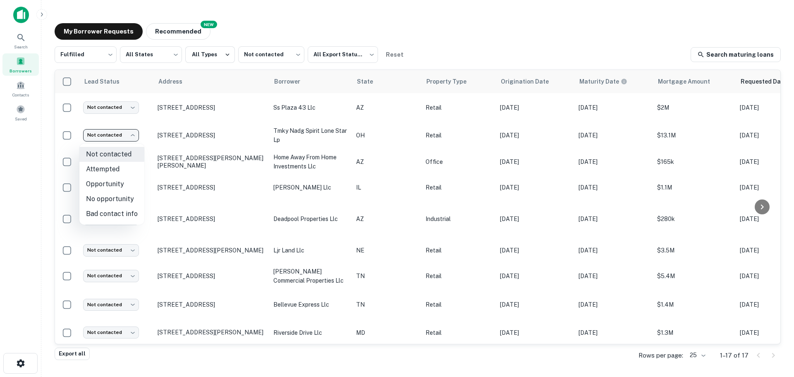
click at [115, 169] on li "Attempted" at bounding box center [111, 169] width 65 height 15
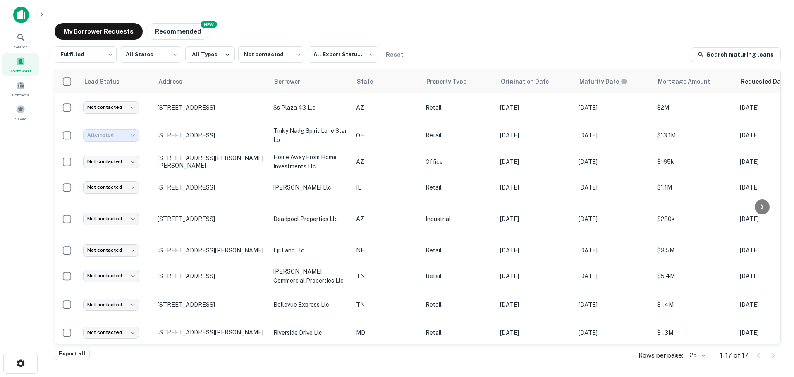
type input "*********"
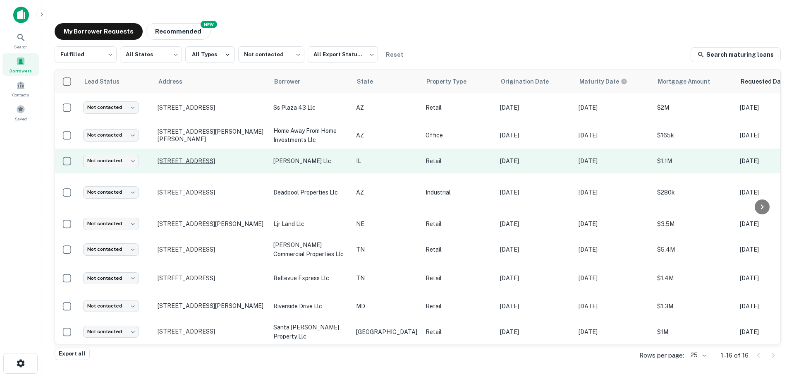
click at [193, 163] on p "15 S Orchard Dr Park Forest, IL60466" at bounding box center [212, 160] width 108 height 7
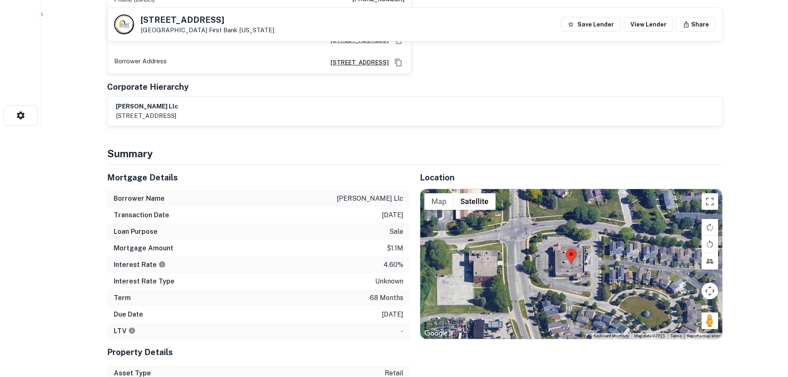
scroll to position [248, 0]
drag, startPoint x: 704, startPoint y: 311, endPoint x: 615, endPoint y: 271, distance: 97.8
click at [615, 271] on div "Map Terrain Satellite Labels Keyboard shortcuts Map Data Map data ©2025 Map dat…" at bounding box center [571, 264] width 302 height 150
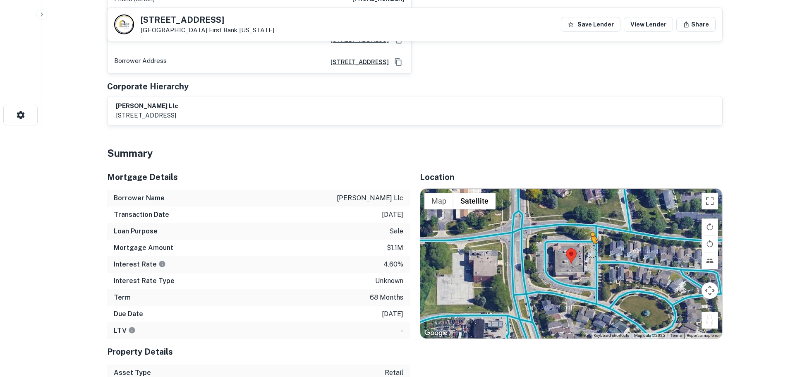
drag, startPoint x: 709, startPoint y: 309, endPoint x: 590, endPoint y: 243, distance: 136.1
click at [590, 243] on div "To activate drag with keyboard, press Alt + Enter. Once in keyboard drag state,…" at bounding box center [571, 264] width 302 height 150
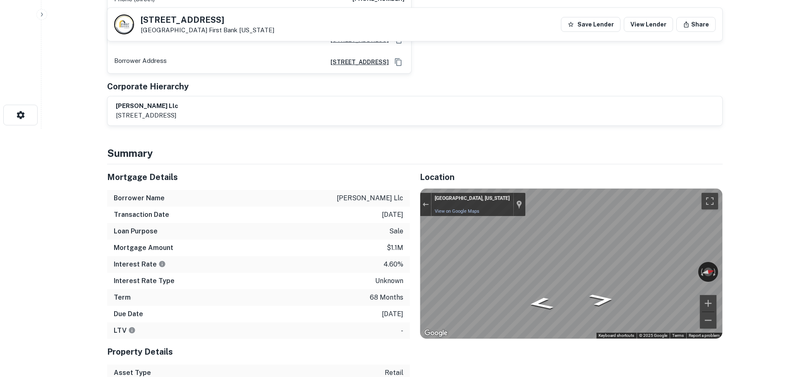
click at [392, 232] on div "Mortgage Details Borrower Name park scott llc Transaction Date 9/4/2017 Loan Pu…" at bounding box center [409, 297] width 625 height 266
click at [447, 208] on link "View on Google Maps" at bounding box center [457, 210] width 45 height 5
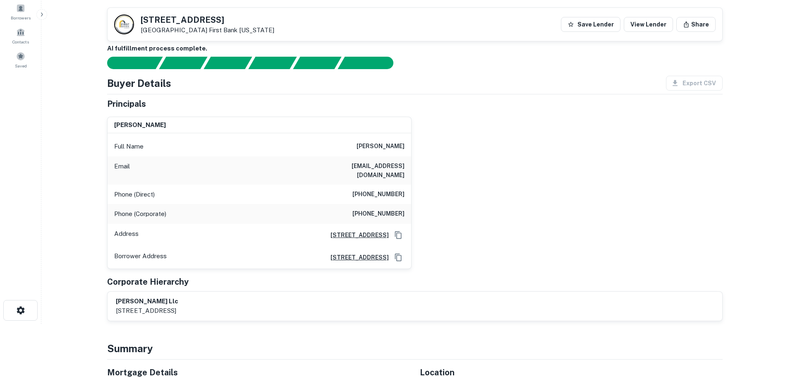
scroll to position [41, 0]
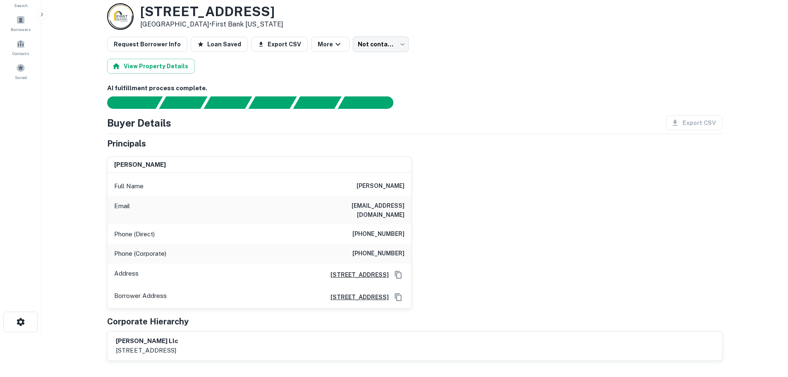
click at [377, 224] on div "Phone (Direct) (949) 631-2400" at bounding box center [260, 234] width 304 height 20
click at [402, 249] on h6 "(949) 631-2465" at bounding box center [378, 254] width 52 height 10
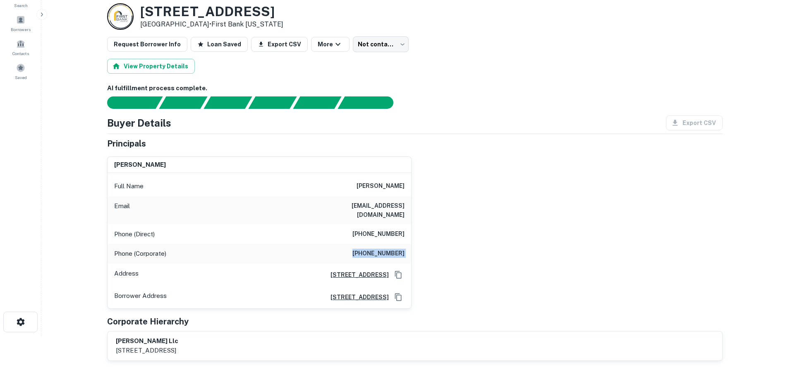
click at [402, 249] on h6 "(949) 631-2465" at bounding box center [378, 254] width 52 height 10
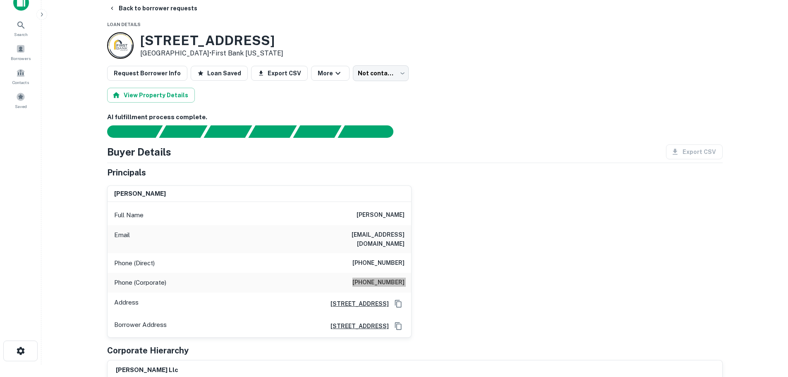
scroll to position [0, 0]
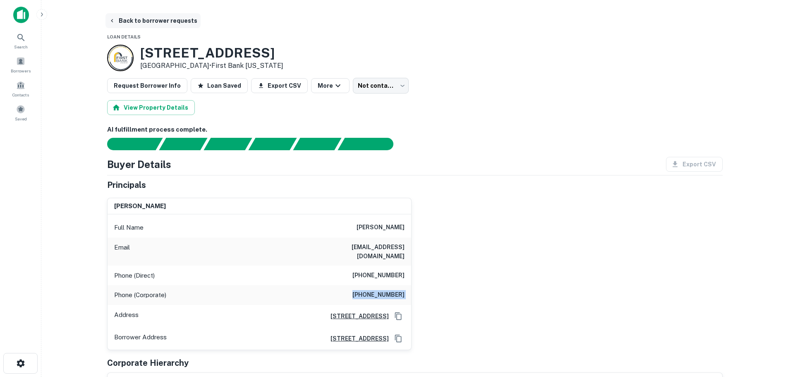
click at [163, 22] on button "Back to borrower requests" at bounding box center [152, 20] width 95 height 15
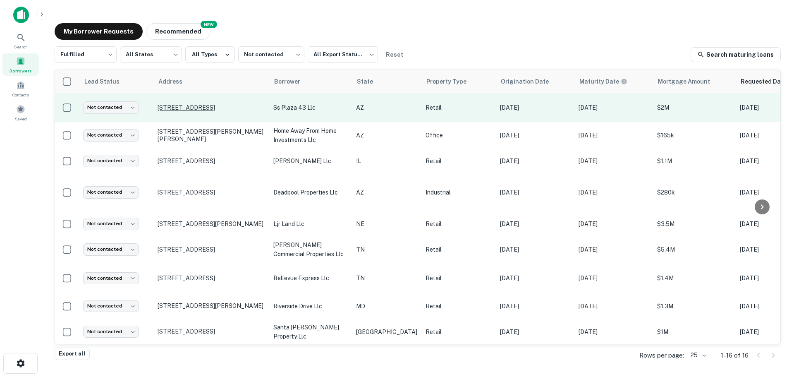
click at [223, 110] on p "4323 W Cactus Rd Glendale, AZ85304" at bounding box center [212, 107] width 108 height 7
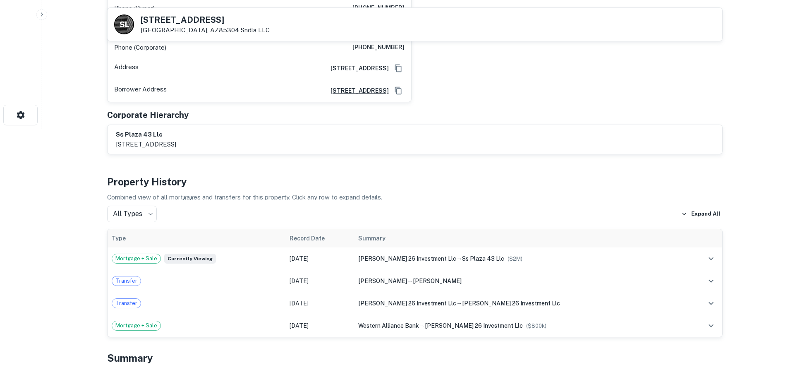
scroll to position [41, 0]
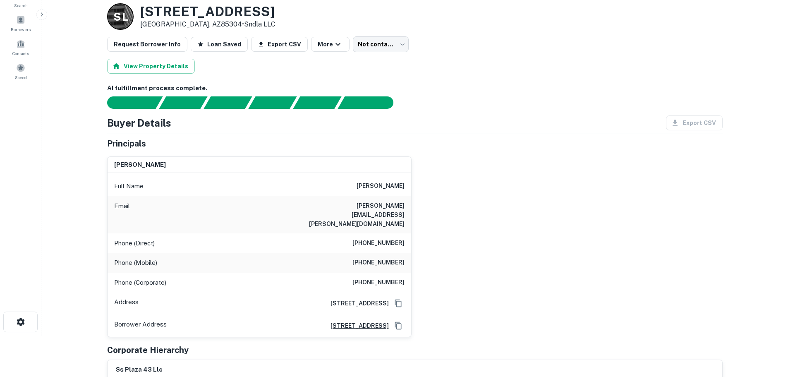
click at [395, 238] on h6 "(623) 535-5160" at bounding box center [378, 243] width 52 height 10
click at [387, 258] on h6 "(623) 229-2435" at bounding box center [378, 263] width 52 height 10
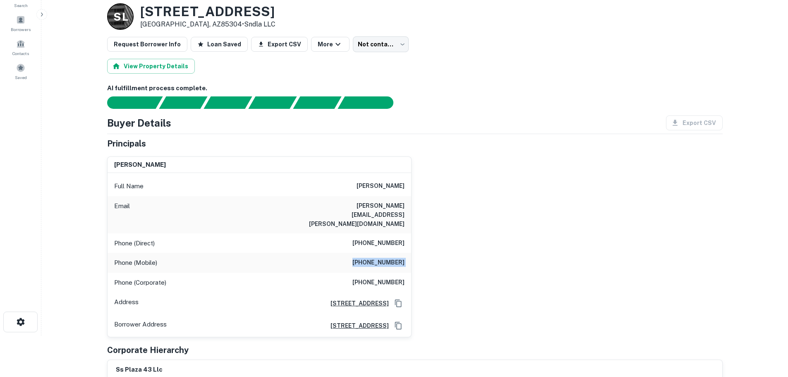
click at [387, 258] on h6 "(623) 229-2435" at bounding box center [378, 263] width 52 height 10
click at [398, 233] on div "Phone (Direct) (623) 535-5160" at bounding box center [260, 243] width 304 height 20
click at [390, 238] on h6 "(623) 535-5160" at bounding box center [378, 243] width 52 height 10
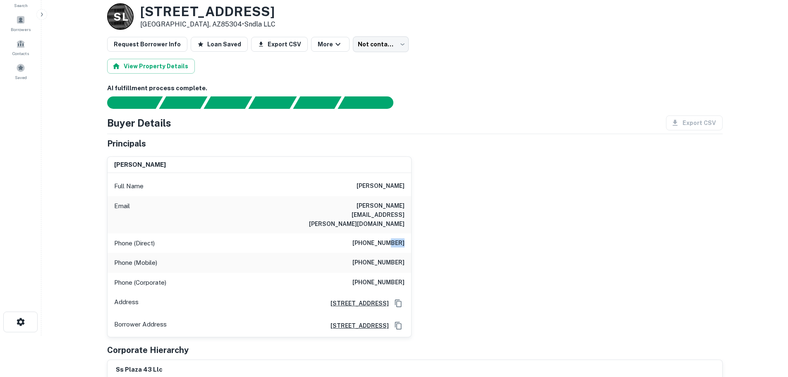
click at [390, 238] on h6 "(623) 535-5160" at bounding box center [378, 243] width 52 height 10
click at [374, 258] on h6 "(623) 229-2435" at bounding box center [378, 263] width 52 height 10
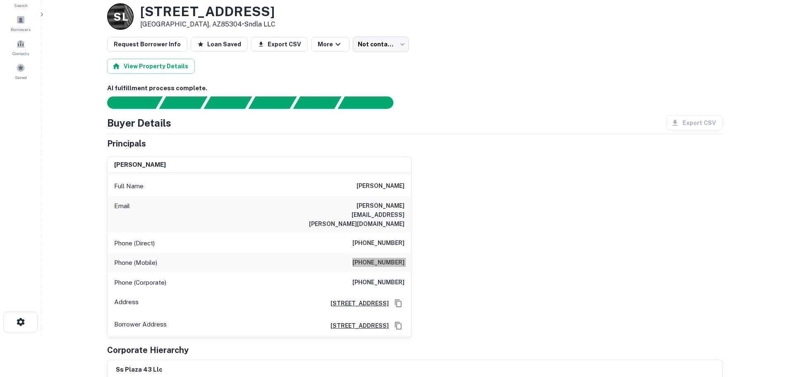
scroll to position [0, 0]
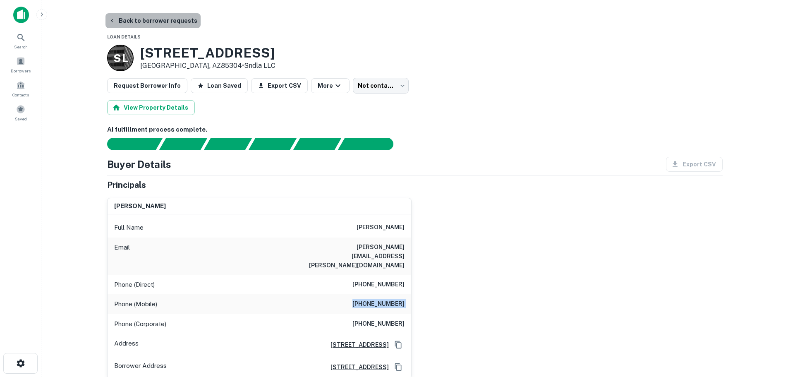
click at [179, 23] on button "Back to borrower requests" at bounding box center [152, 20] width 95 height 15
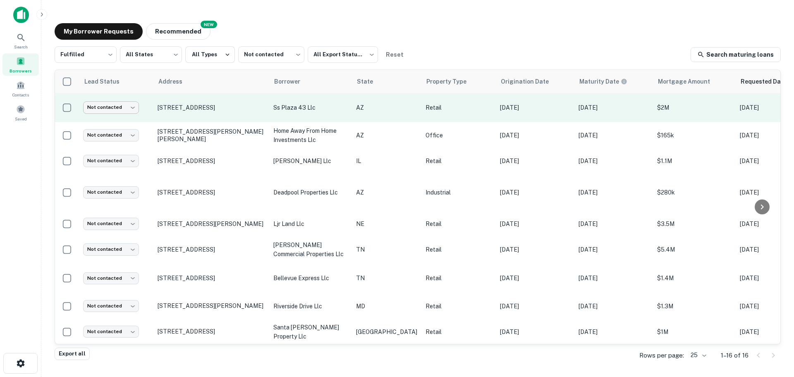
click at [129, 106] on body "Search Borrowers Contacts Saved My Borrower Requests NEW Recommended Fulfilled …" at bounding box center [397, 188] width 794 height 377
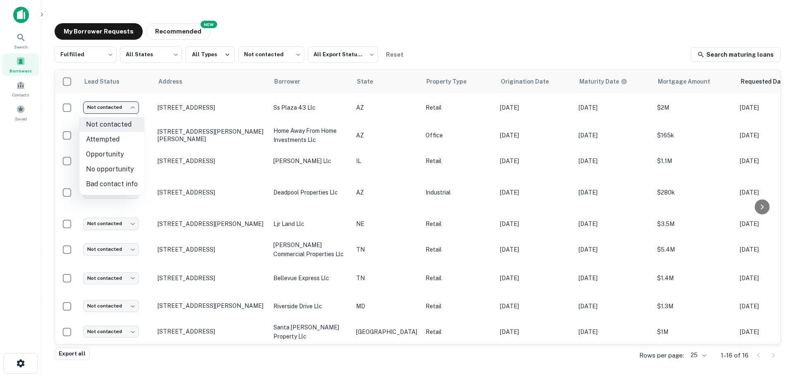
click at [130, 144] on li "Attempted" at bounding box center [111, 139] width 65 height 15
type input "*********"
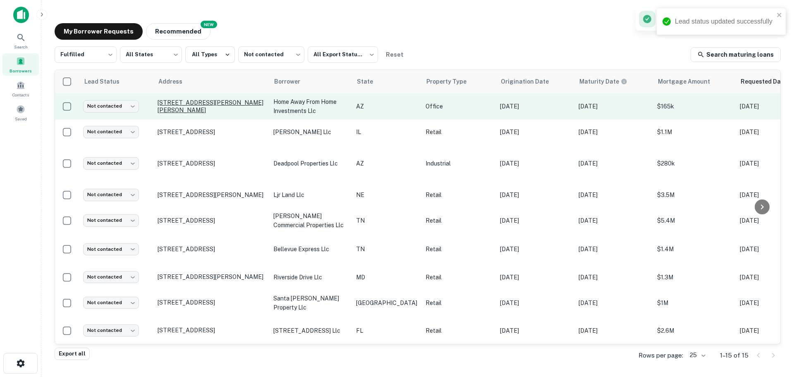
click at [207, 105] on p "5505 W Chandler Blvd Chandler, AZ85226" at bounding box center [212, 106] width 108 height 15
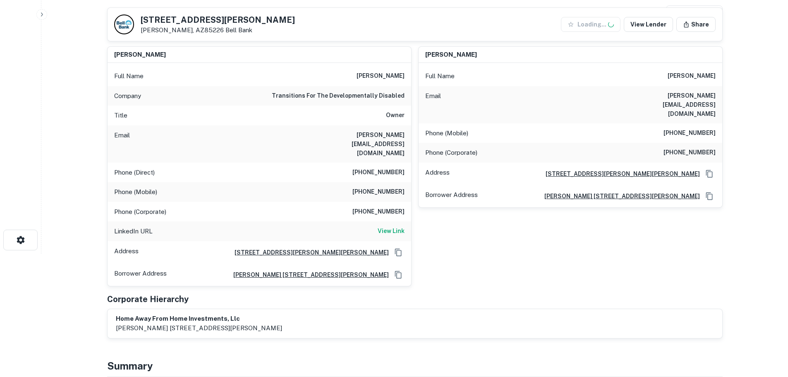
scroll to position [124, 0]
click at [397, 220] on div "LinkedIn URL View Link" at bounding box center [260, 230] width 304 height 20
click at [398, 225] on h6 "View Link" at bounding box center [391, 229] width 27 height 9
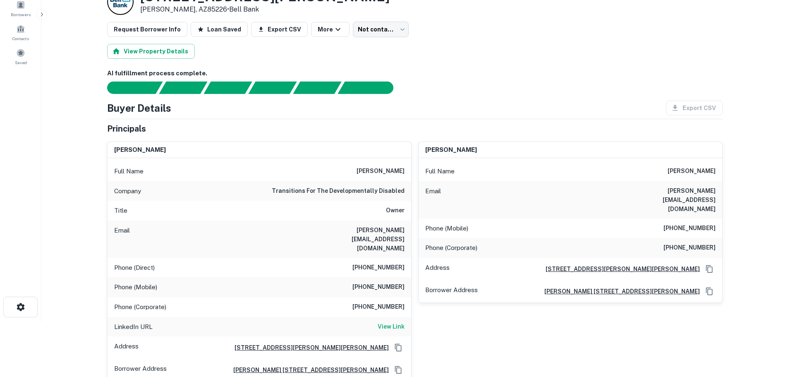
scroll to position [83, 0]
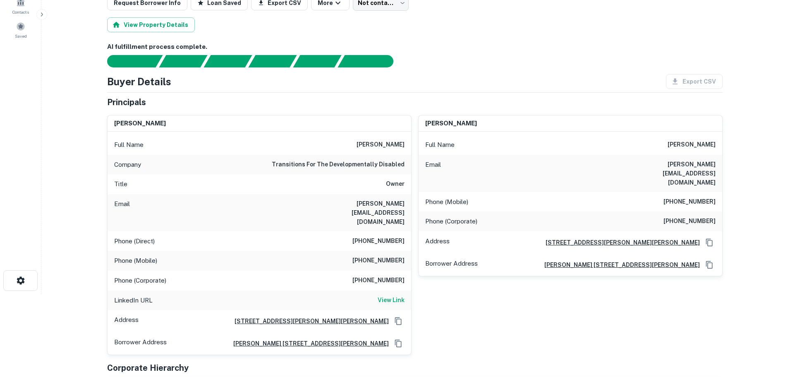
click at [395, 236] on h6 "(480) 706-5666" at bounding box center [378, 241] width 52 height 10
click at [381, 256] on h6 "(602) 757-8668" at bounding box center [378, 261] width 52 height 10
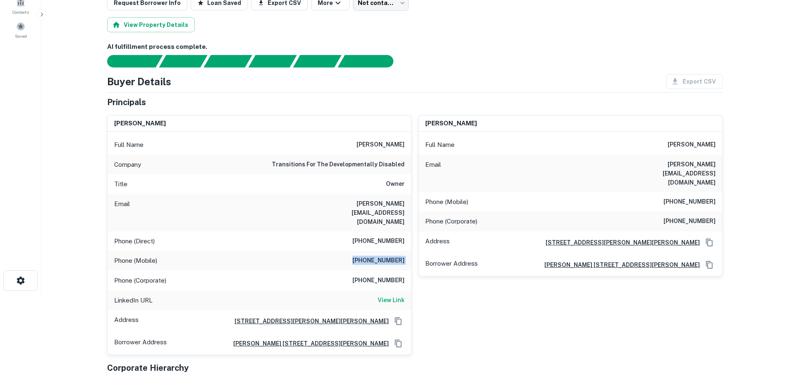
click at [381, 256] on h6 "(602) 757-8668" at bounding box center [378, 261] width 52 height 10
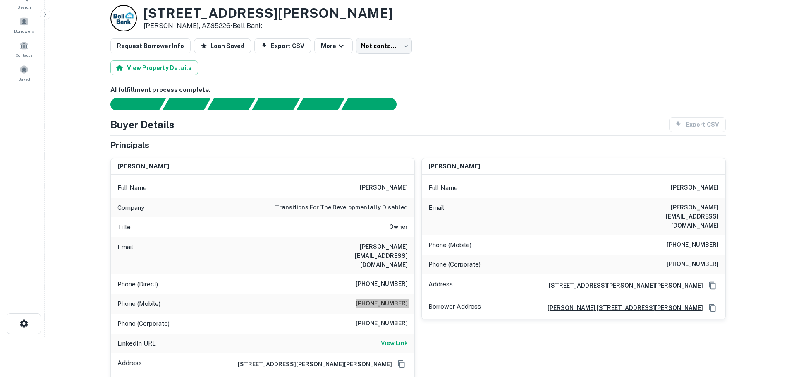
scroll to position [0, 0]
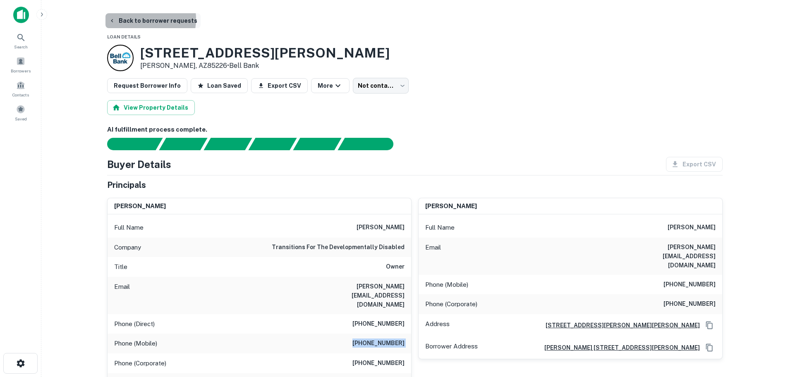
click at [141, 19] on button "Back to borrower requests" at bounding box center [152, 20] width 95 height 15
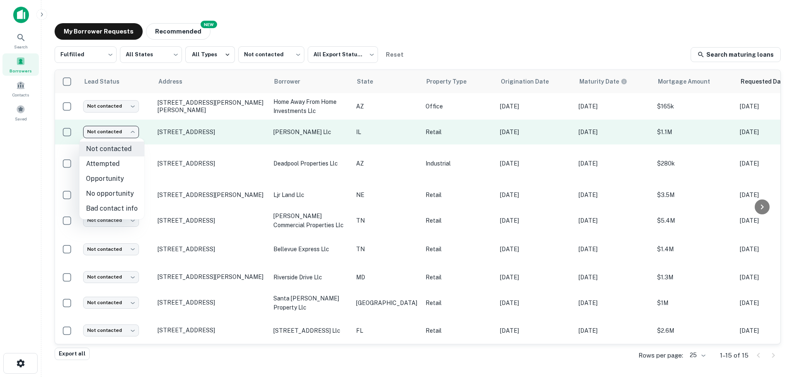
click at [132, 129] on body "Search Borrowers Contacts Saved My Borrower Requests NEW Recommended Fulfilled …" at bounding box center [397, 188] width 794 height 377
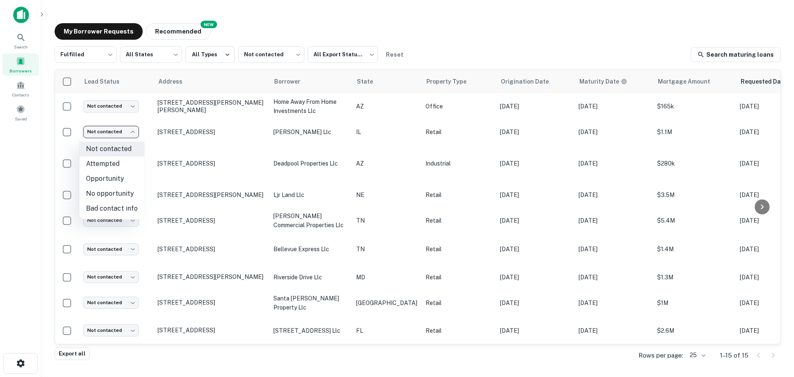
click at [123, 167] on li "Attempted" at bounding box center [111, 163] width 65 height 15
type input "*********"
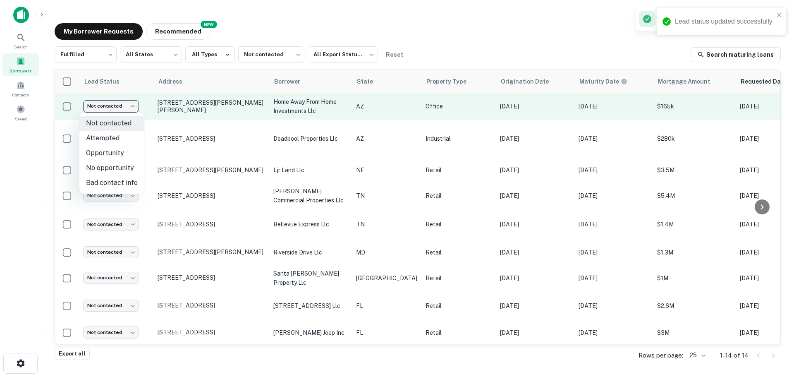
click at [132, 105] on body "Lead status updated successfully Search Borrowers Contacts Saved My Borrower Re…" at bounding box center [397, 188] width 794 height 377
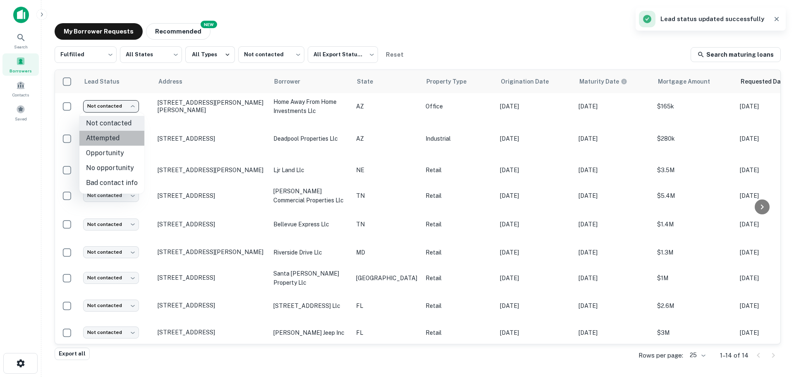
click at [129, 136] on li "Attempted" at bounding box center [111, 138] width 65 height 15
type input "*********"
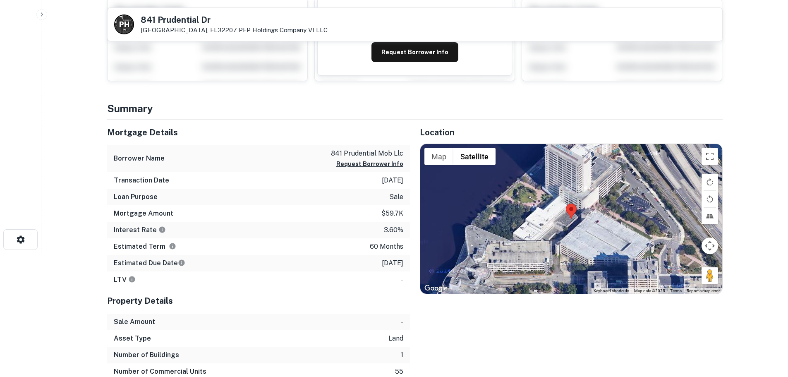
scroll to position [124, 0]
drag, startPoint x: 207, startPoint y: 29, endPoint x: 321, endPoint y: 35, distance: 114.3
click at [321, 35] on div "P H [STREET_ADDRESS] PFP Holdings Company VI LLC" at bounding box center [415, 24] width 615 height 33
copy link "PFP Holdings Company VI LLC"
click at [275, 28] on link "PFP Holdings Company VI LLC" at bounding box center [283, 29] width 89 height 7
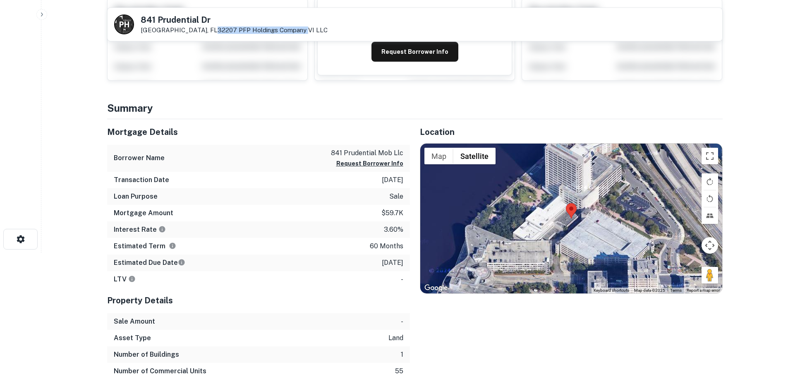
drag, startPoint x: 274, startPoint y: 29, endPoint x: 204, endPoint y: 33, distance: 70.5
click at [204, 33] on p "[GEOGRAPHIC_DATA] PFP Holdings Company VI LLC" at bounding box center [234, 29] width 187 height 7
copy p "PFP Holdings Company"
